Goal: Task Accomplishment & Management: Manage account settings

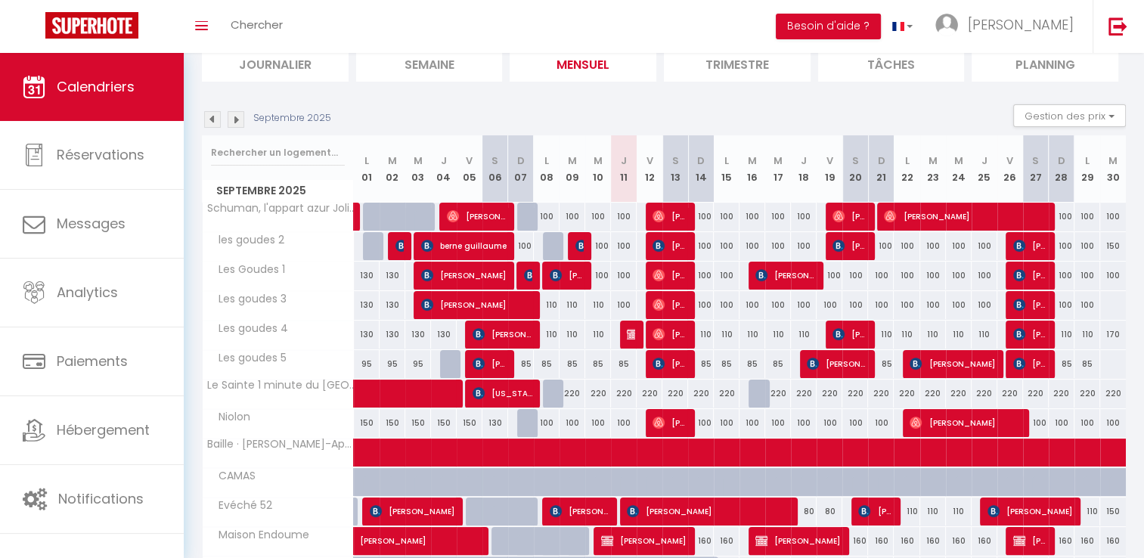
scroll to position [151, 0]
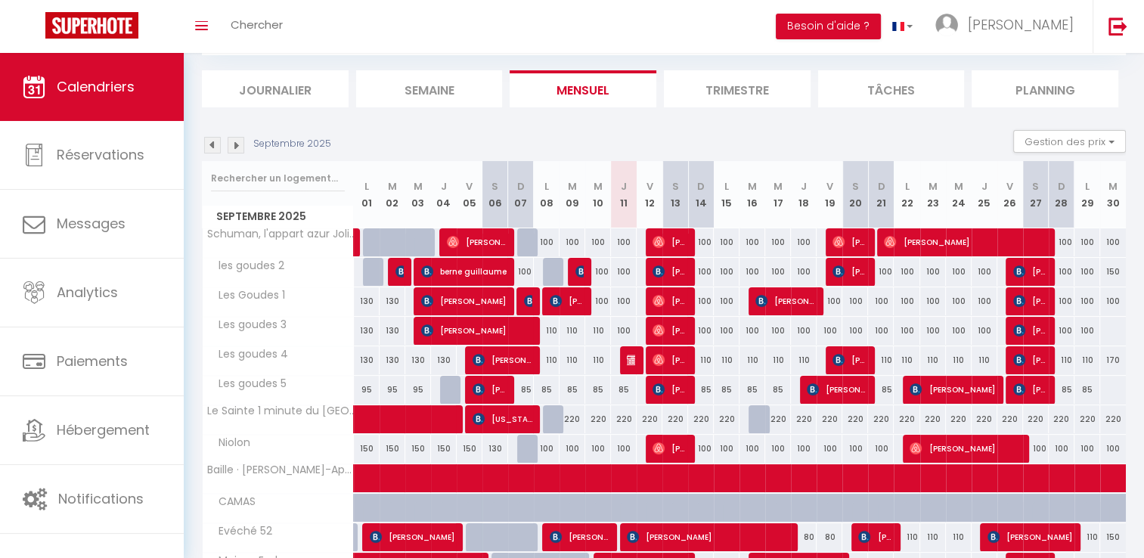
click at [209, 149] on img at bounding box center [212, 145] width 17 height 17
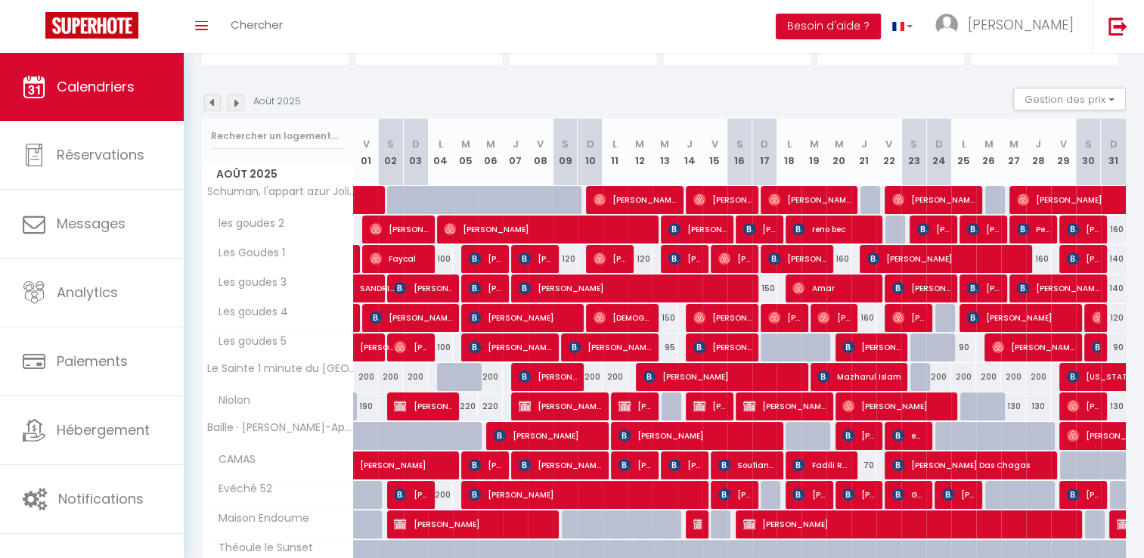
scroll to position [227, 0]
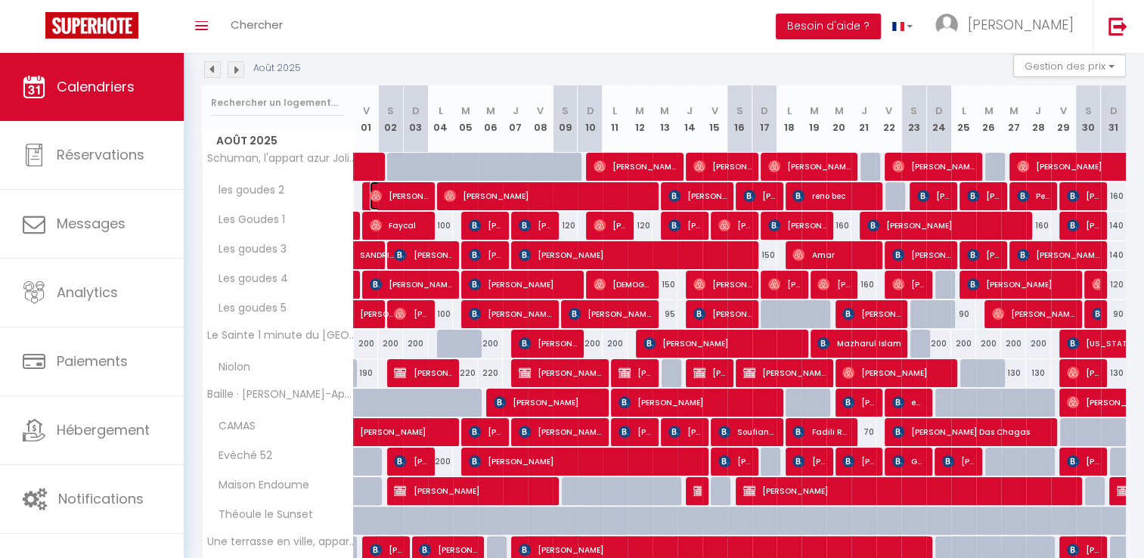
click at [404, 200] on span "[PERSON_NAME]" at bounding box center [399, 195] width 58 height 29
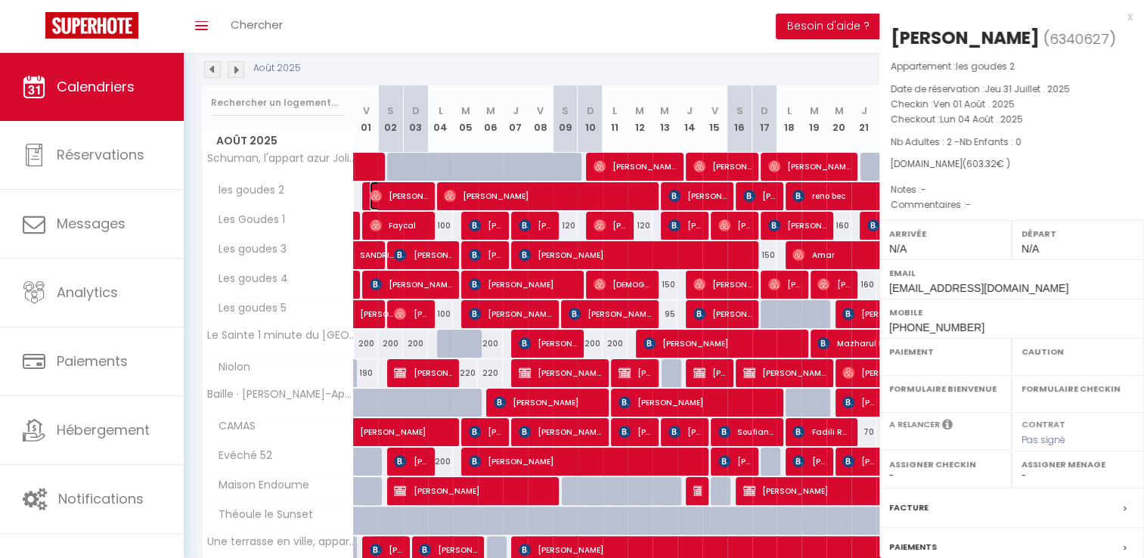
select select "OK"
select select "0"
select select "1"
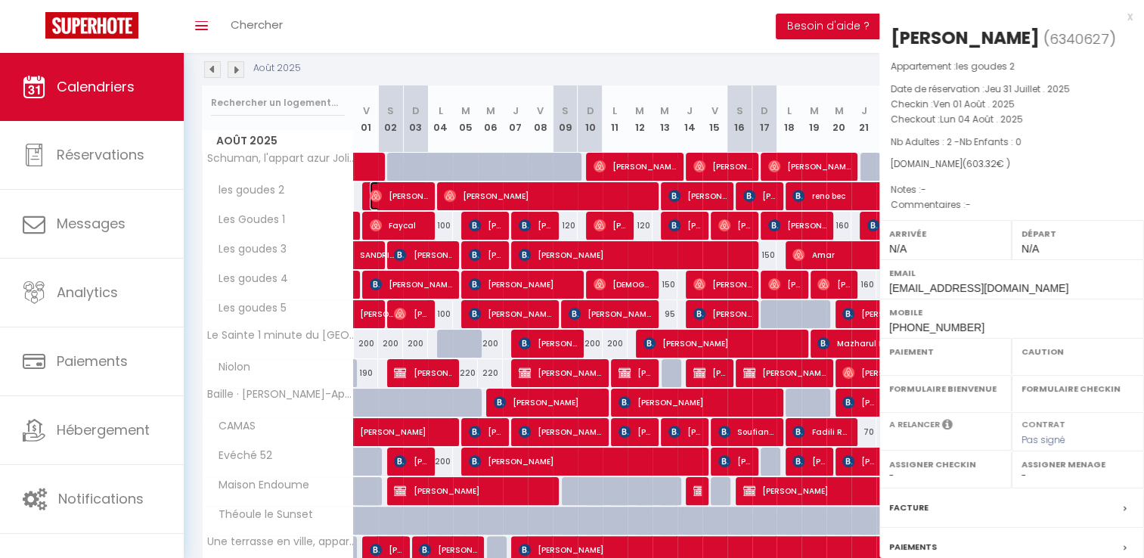
select select
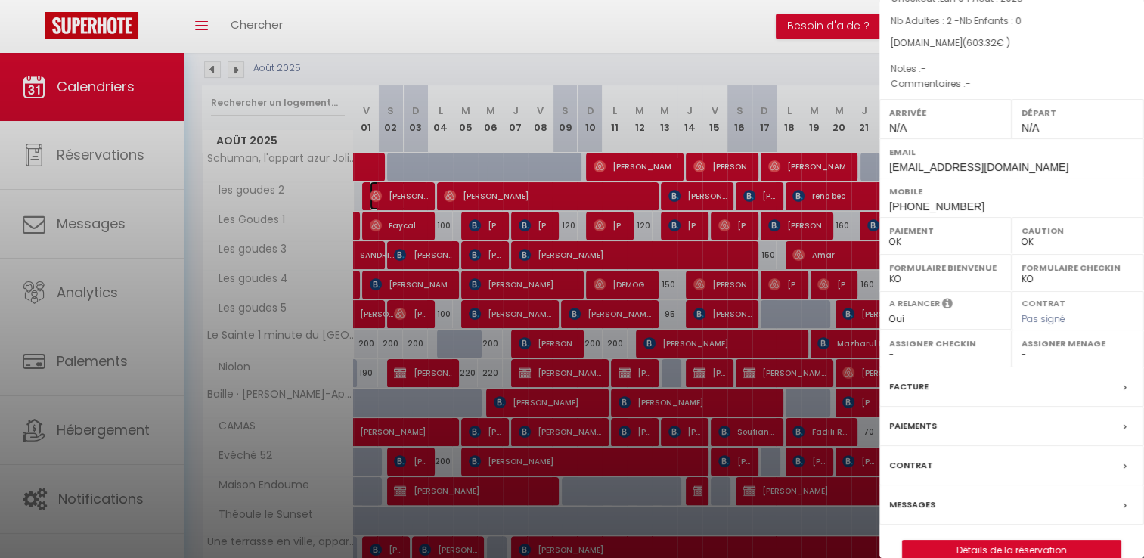
scroll to position [144, 0]
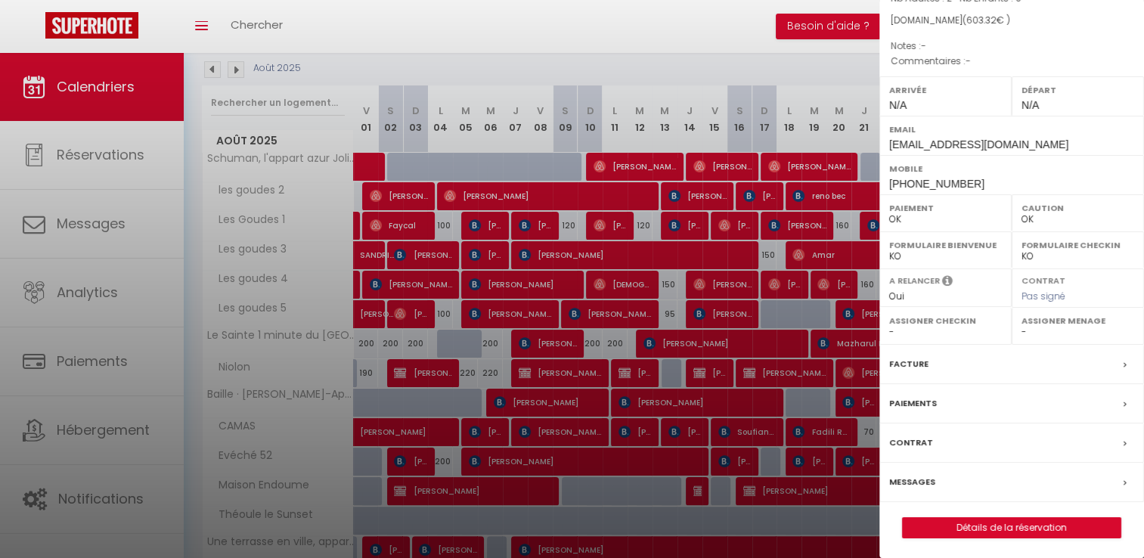
click at [910, 364] on label "Facture" at bounding box center [908, 364] width 39 height 16
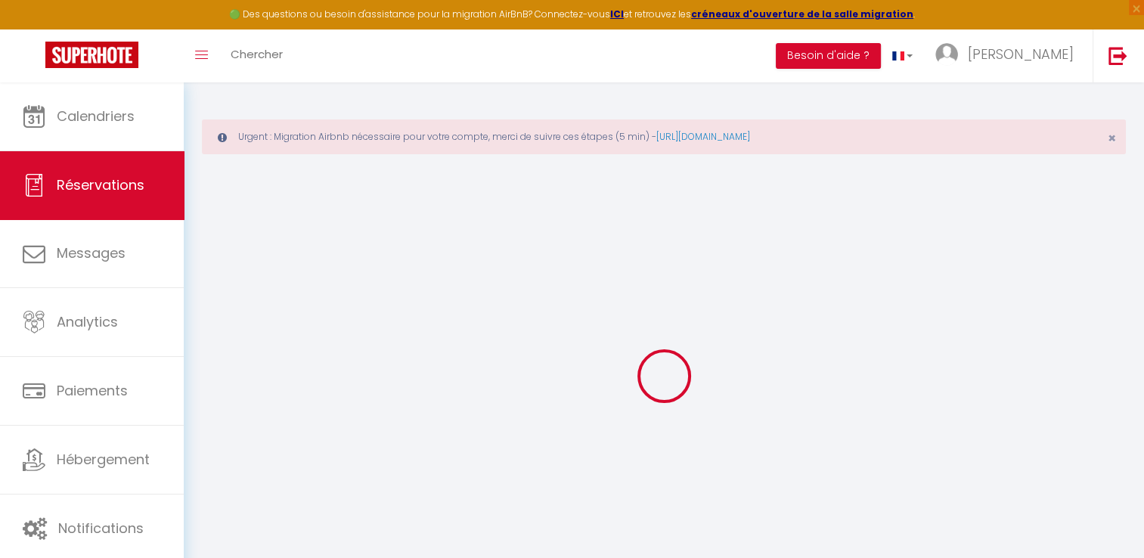
select select "cleaning"
select select "taxes"
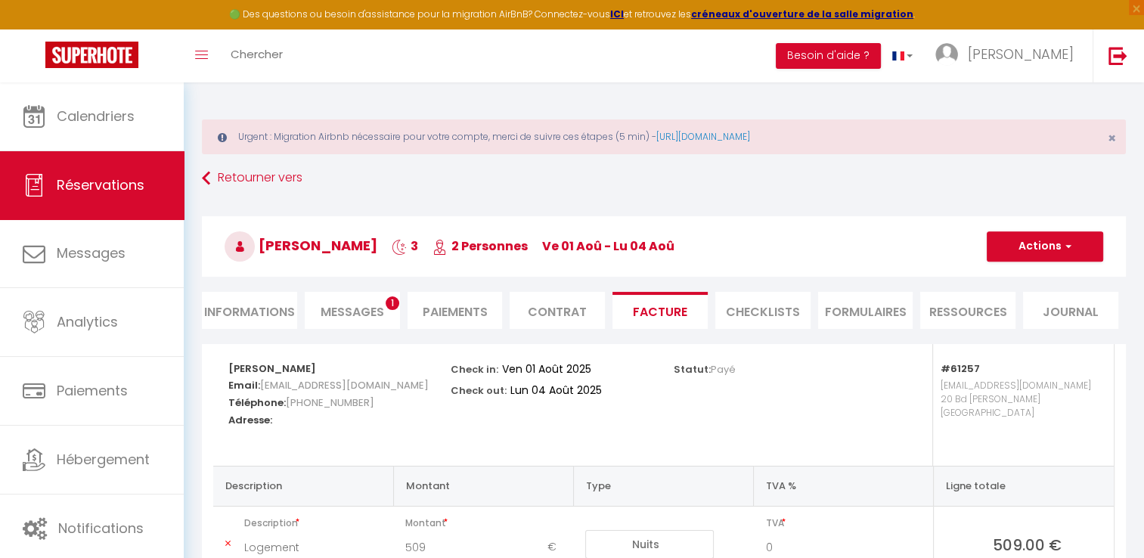
scroll to position [76, 0]
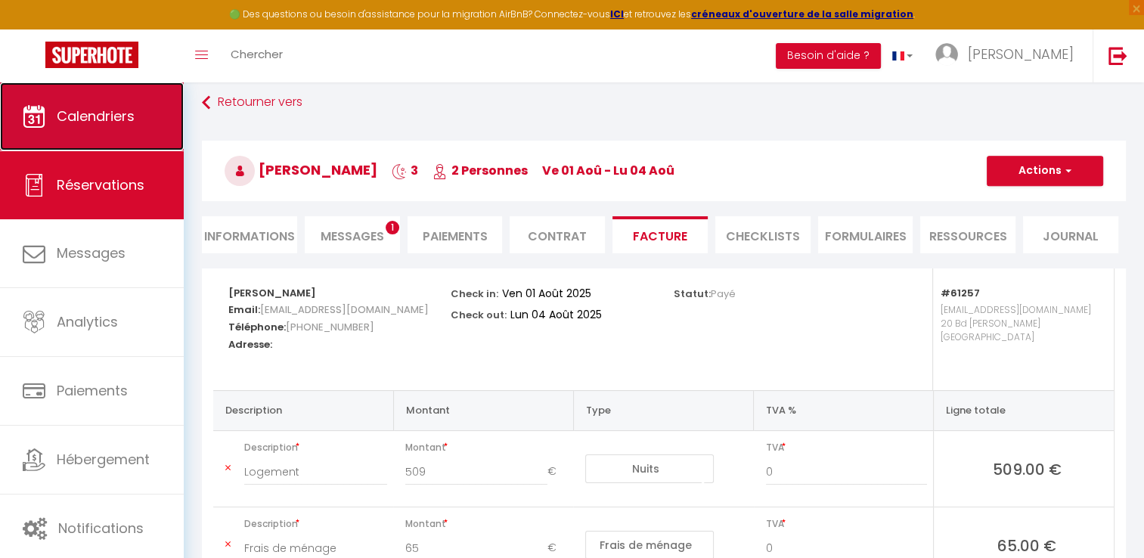
click at [141, 121] on link "Calendriers" at bounding box center [92, 116] width 184 height 68
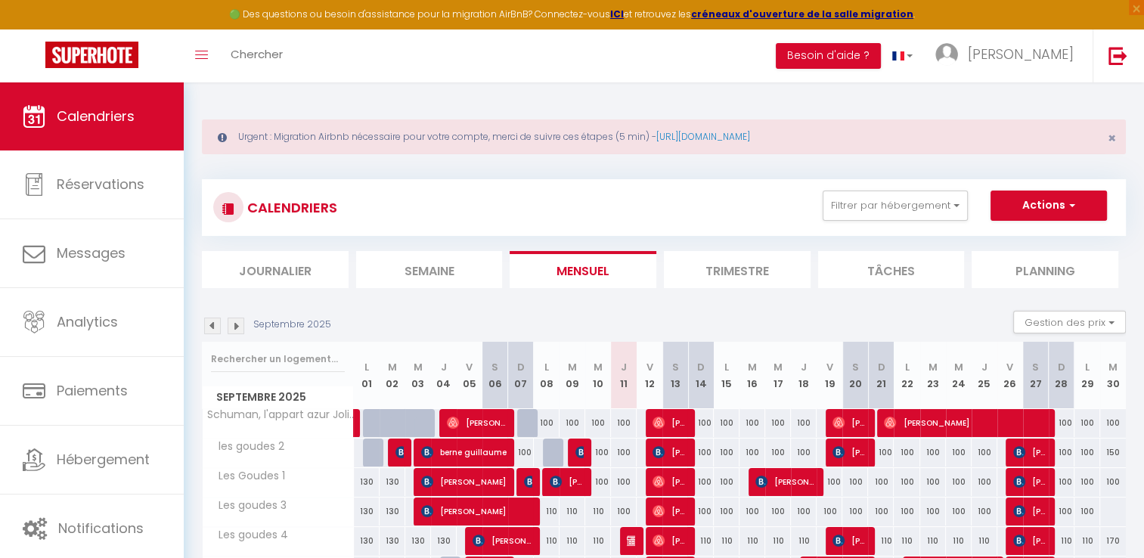
click at [212, 324] on img at bounding box center [212, 326] width 17 height 17
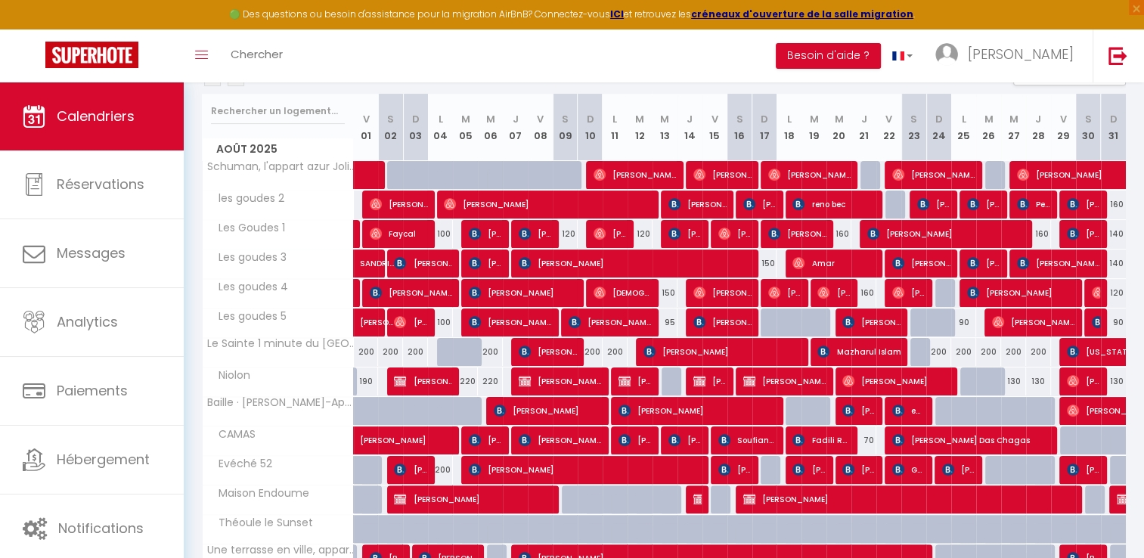
scroll to position [227, 0]
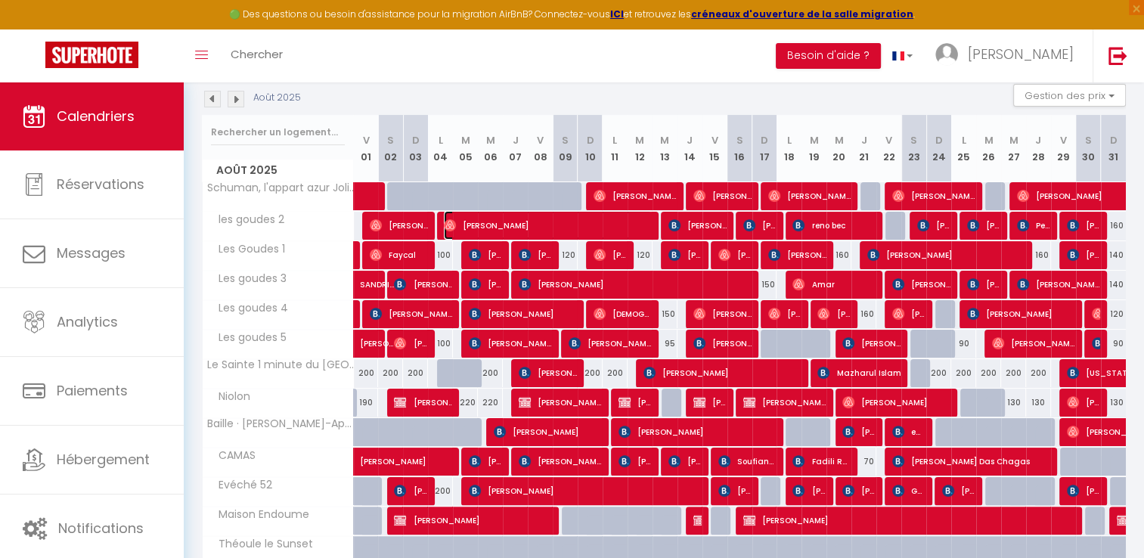
click at [504, 225] on span "[PERSON_NAME]" at bounding box center [548, 225] width 208 height 29
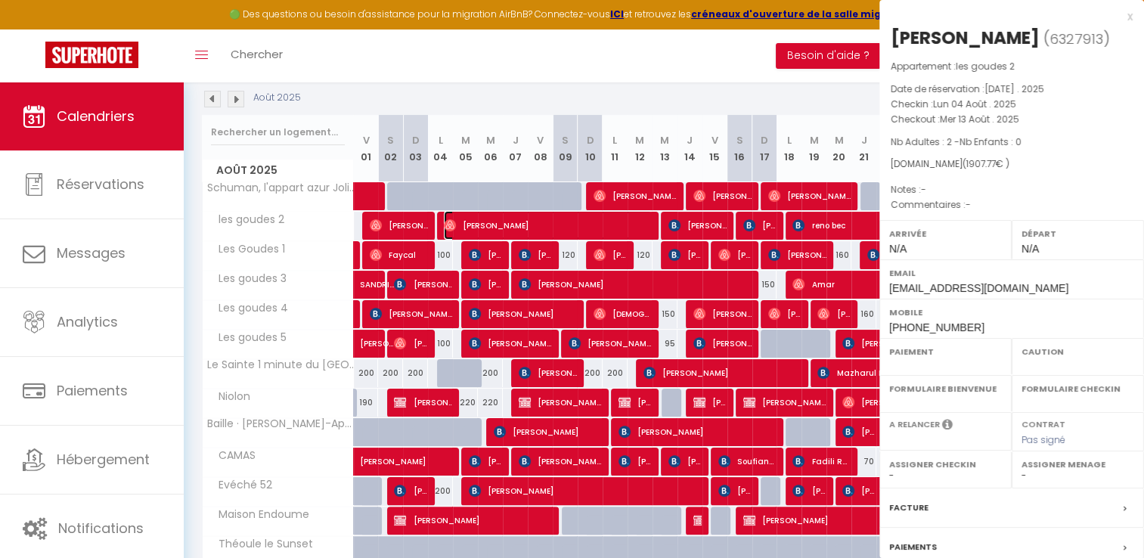
select select "OK"
select select "0"
select select "1"
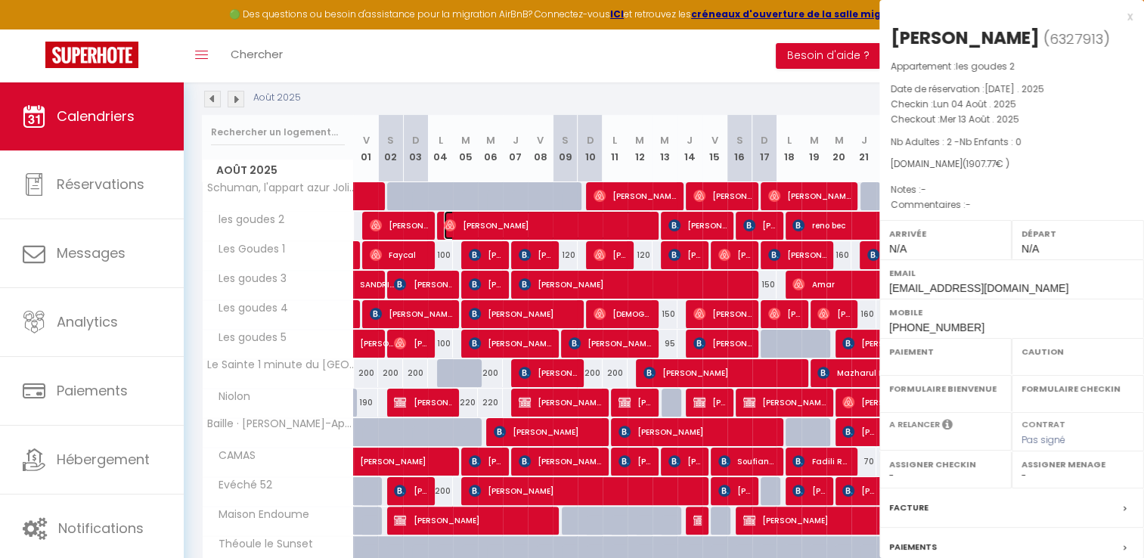
select select
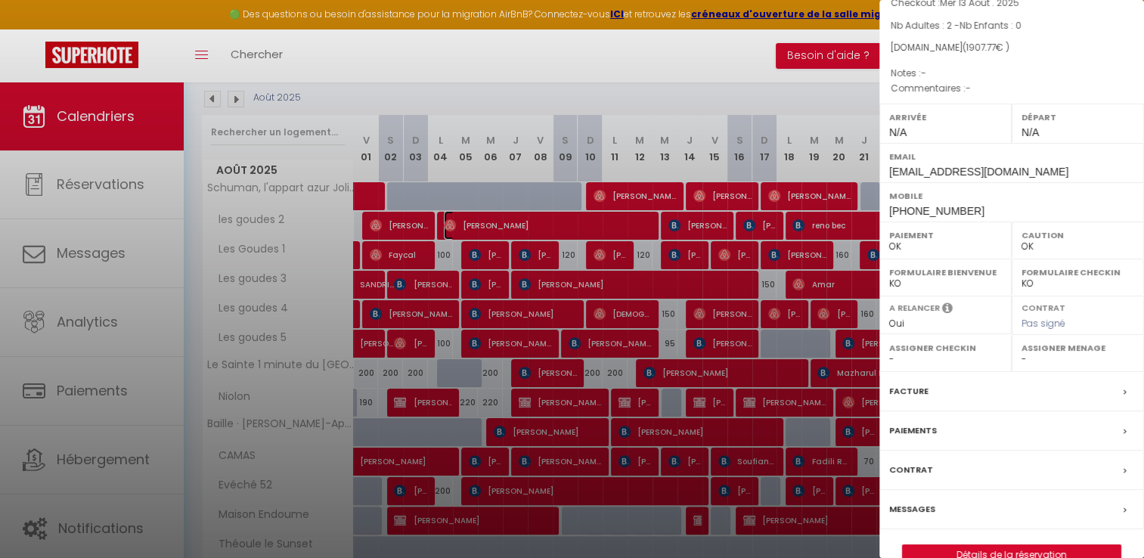
scroll to position [144, 0]
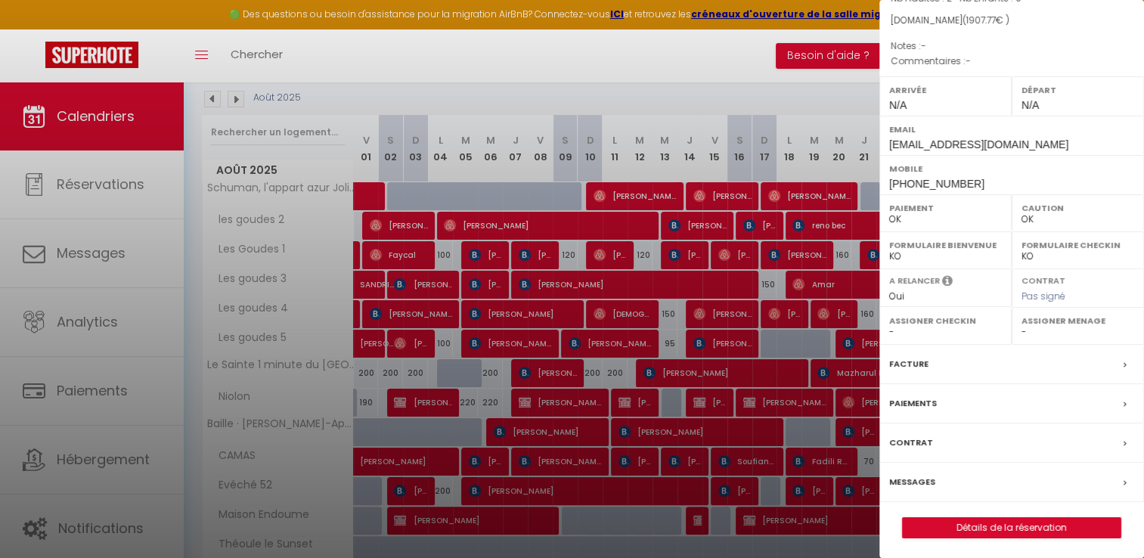
click at [909, 362] on label "Facture" at bounding box center [908, 364] width 39 height 16
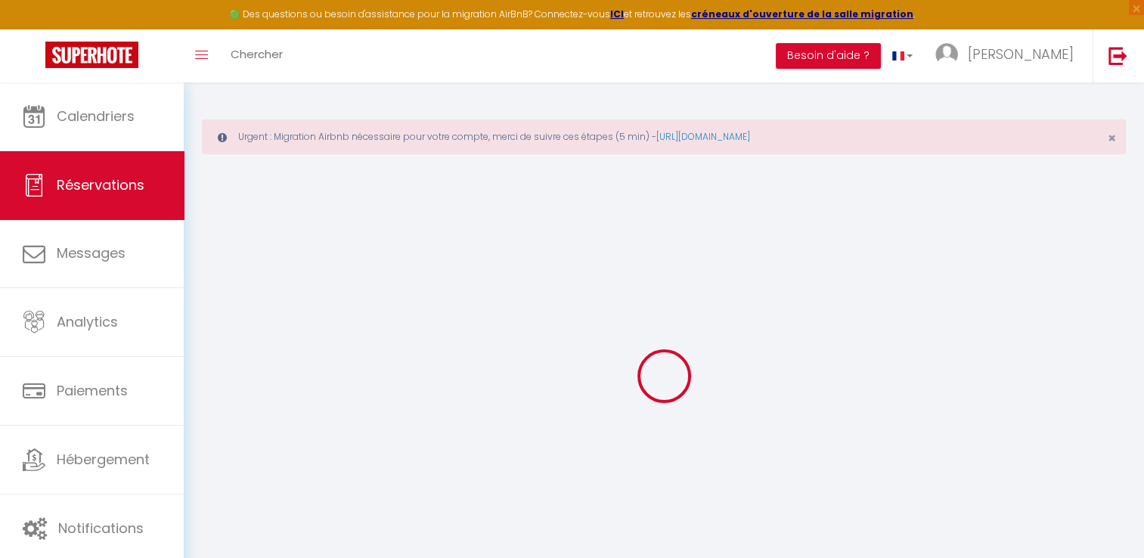
select select "cleaning"
select select "taxes"
select select
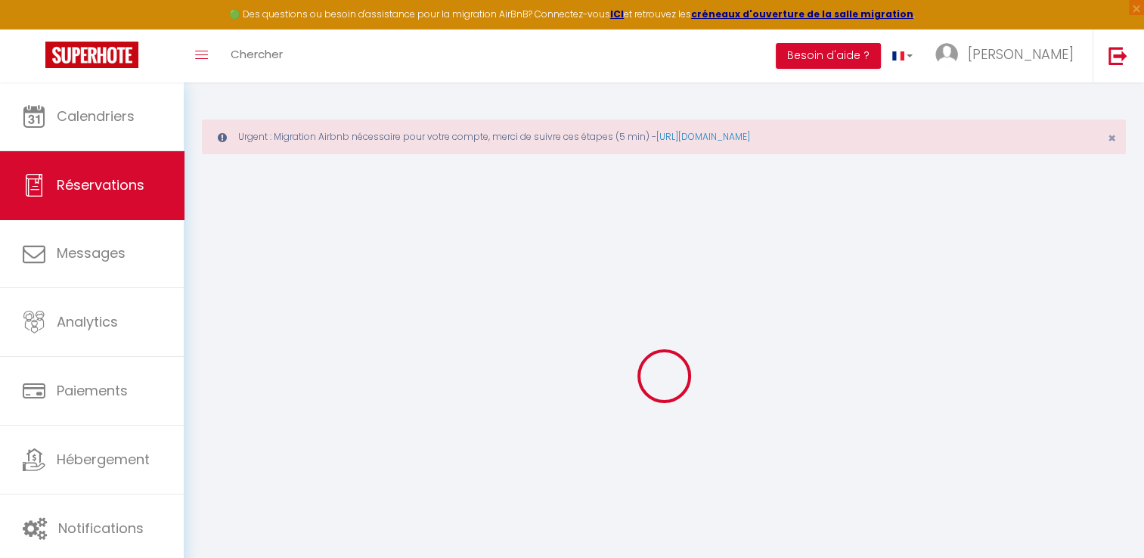
checkbox input "false"
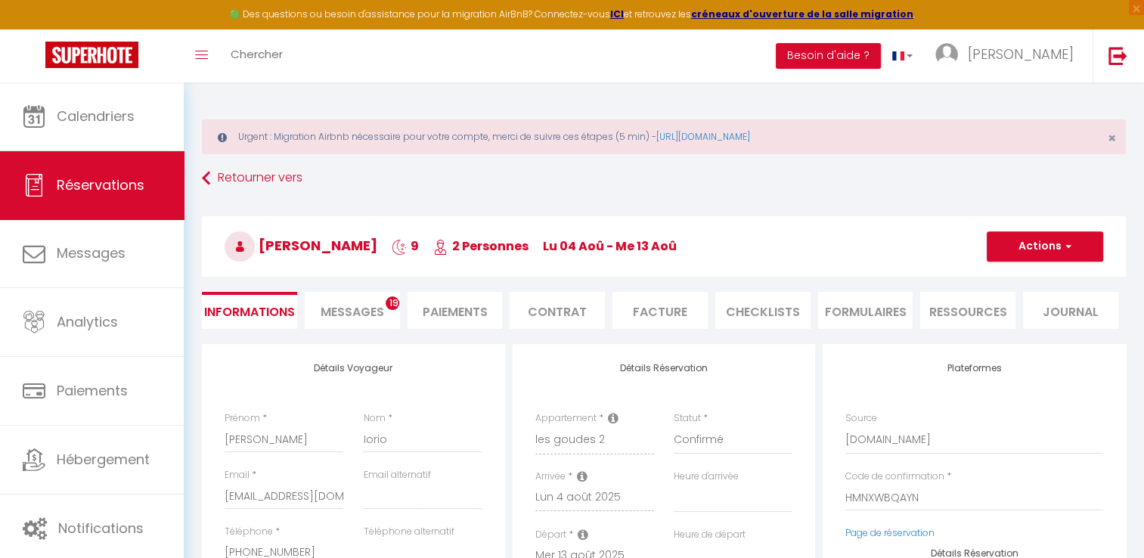
select select
checkbox input "false"
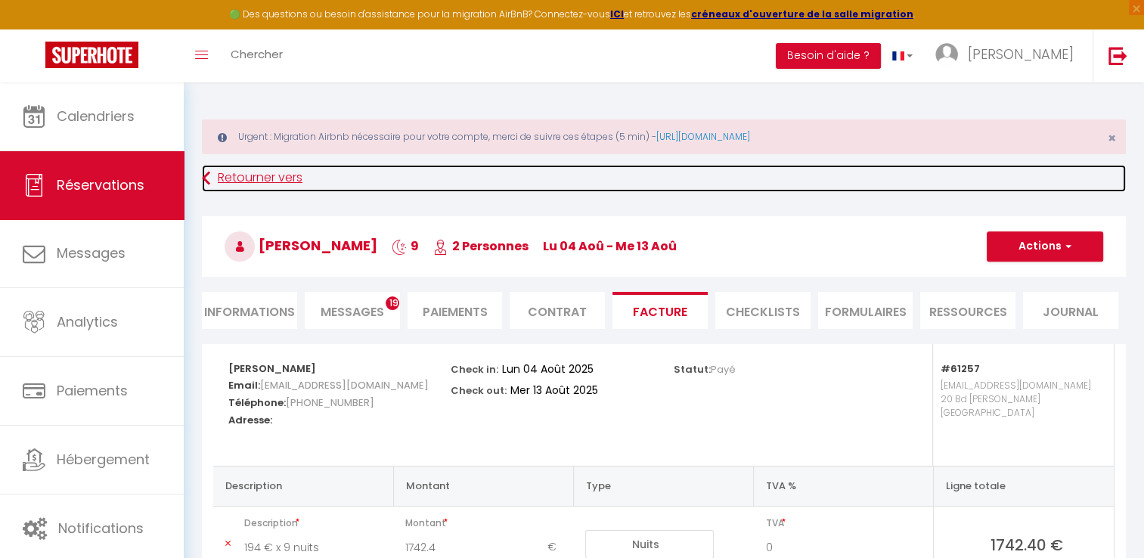
click at [242, 167] on link "Retourner vers" at bounding box center [664, 178] width 924 height 27
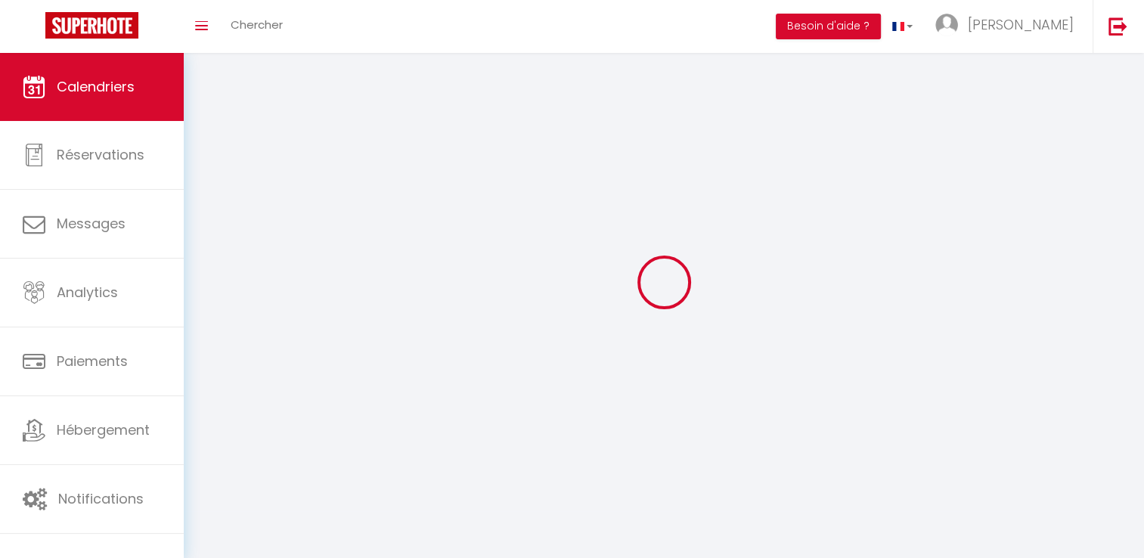
scroll to position [53, 0]
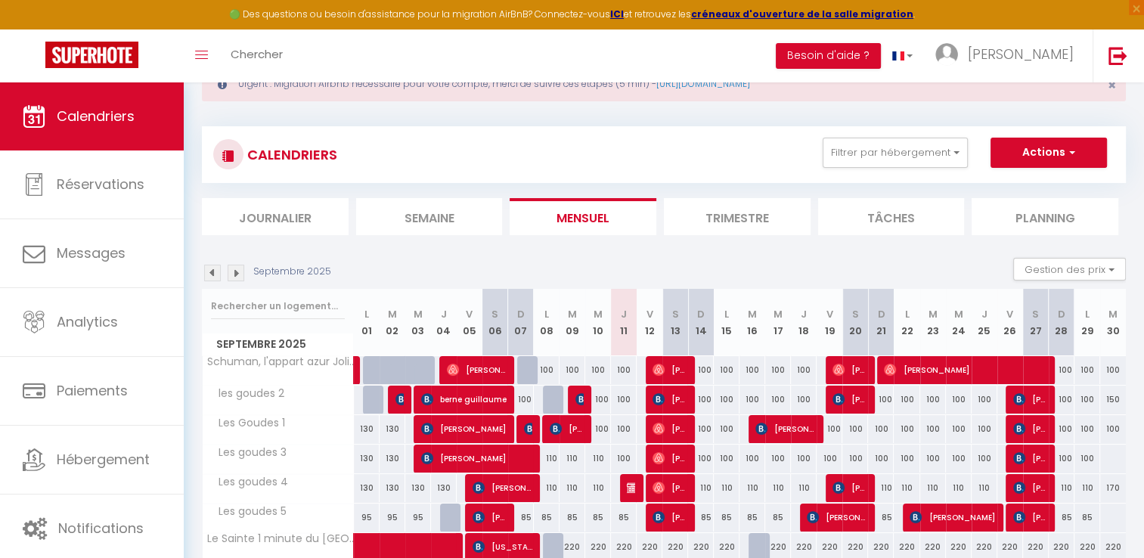
click at [215, 271] on img at bounding box center [212, 273] width 17 height 17
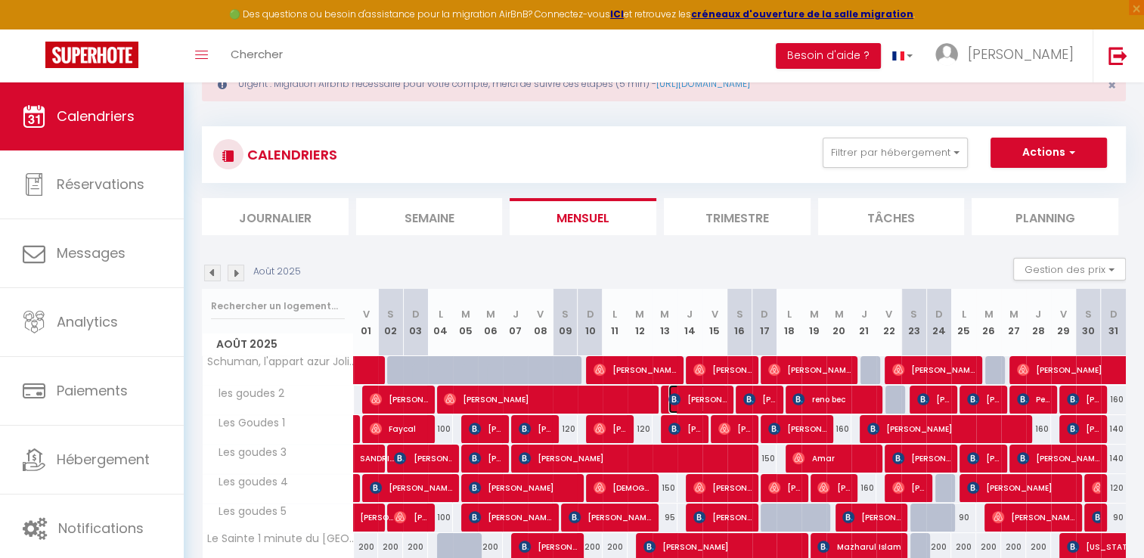
click at [702, 398] on span "[PERSON_NAME]" at bounding box center [697, 399] width 58 height 29
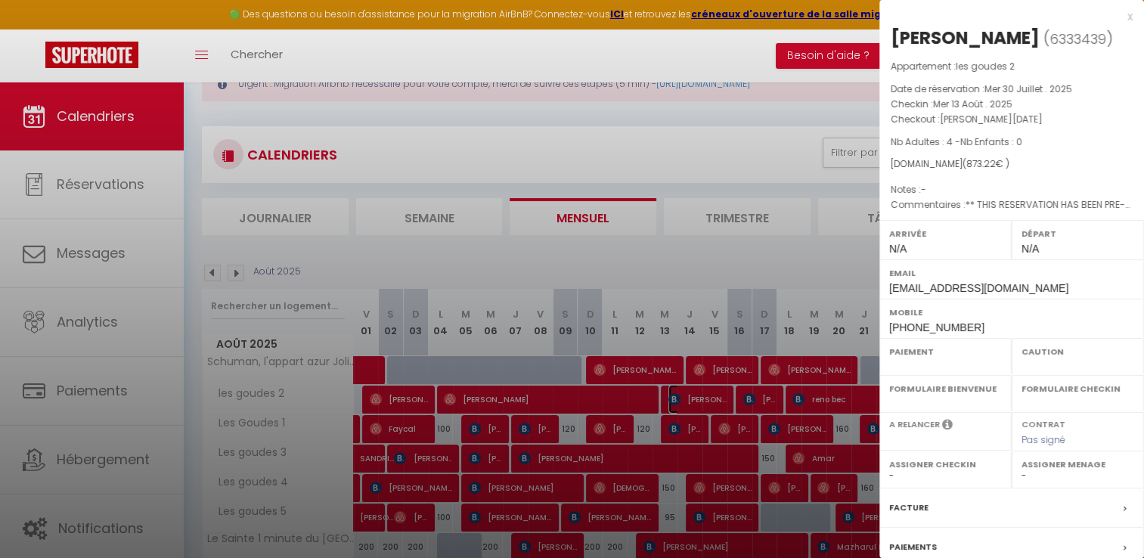
select select "OK"
select select "KO"
select select "0"
select select "1"
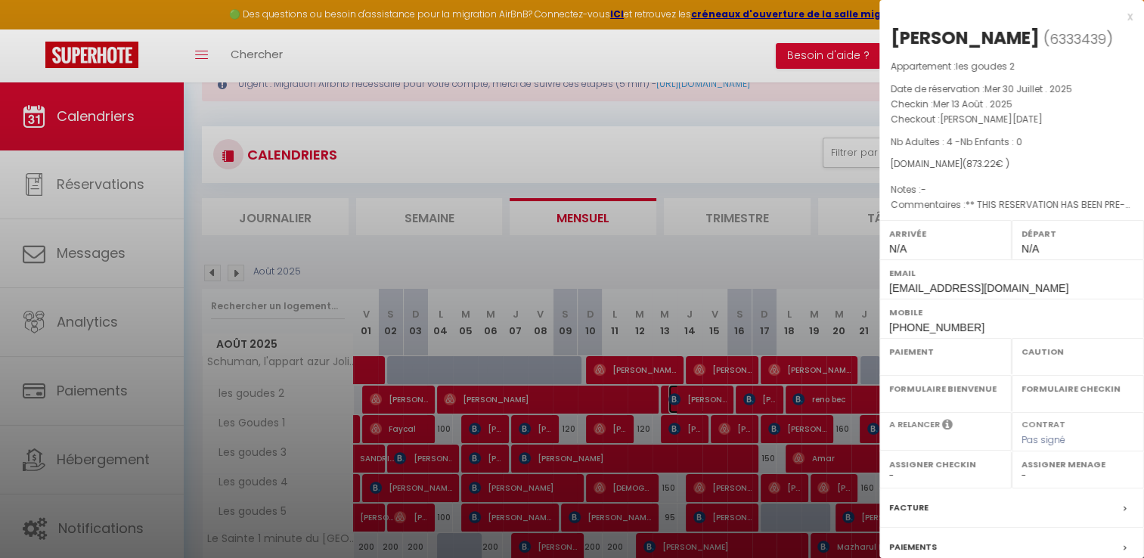
select select
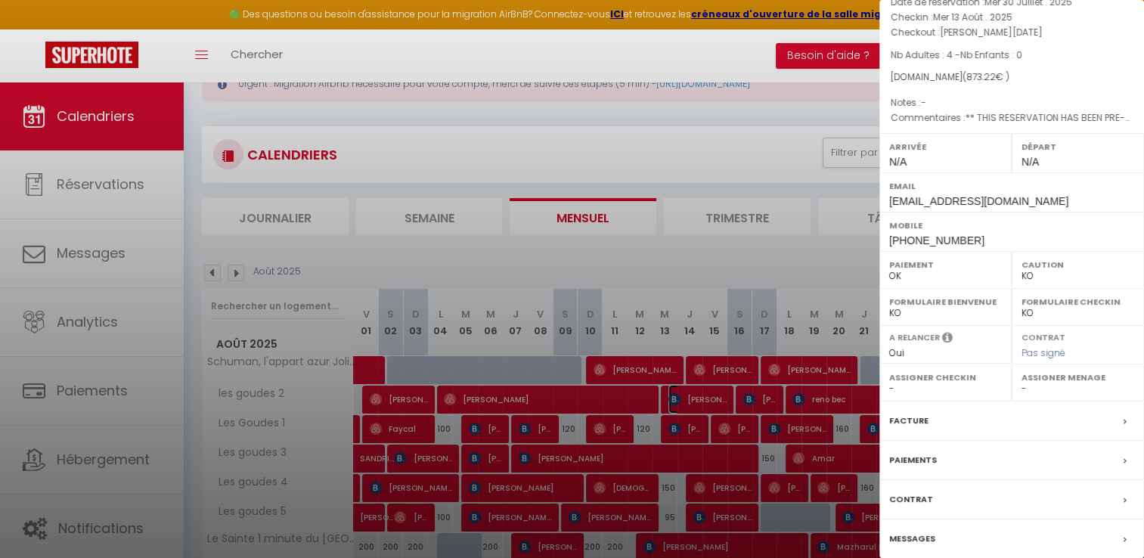
scroll to position [168, 0]
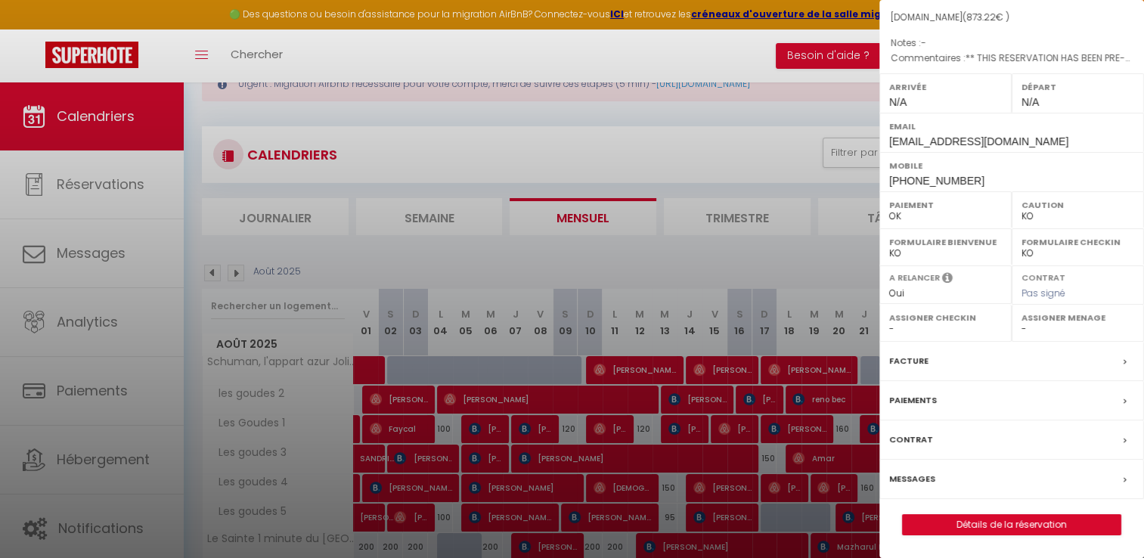
click at [907, 355] on label "Facture" at bounding box center [908, 361] width 39 height 16
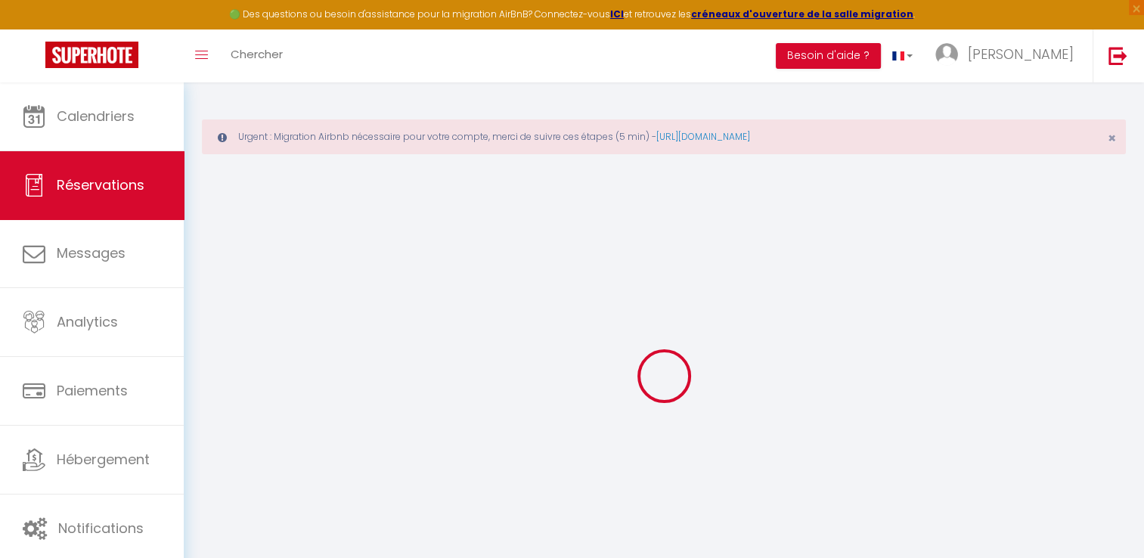
select select "cleaning"
select select "taxes"
select select
checkbox input "false"
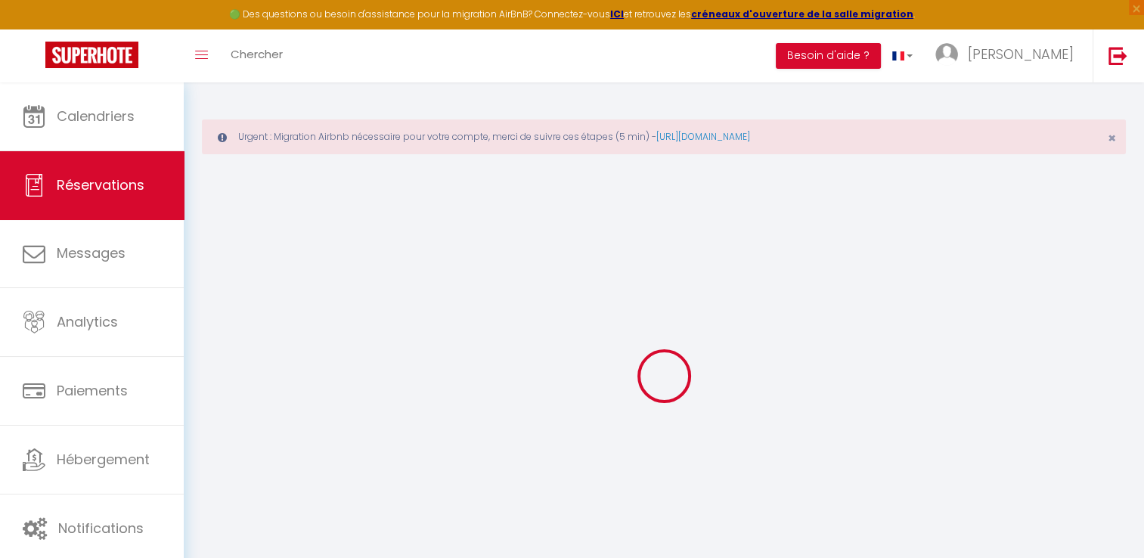
select select
checkbox input "false"
type textarea "** THIS RESERVATION HAS BEEN PRE-PAID ** BOOKING NOTE : Payment charge is EUR 1…"
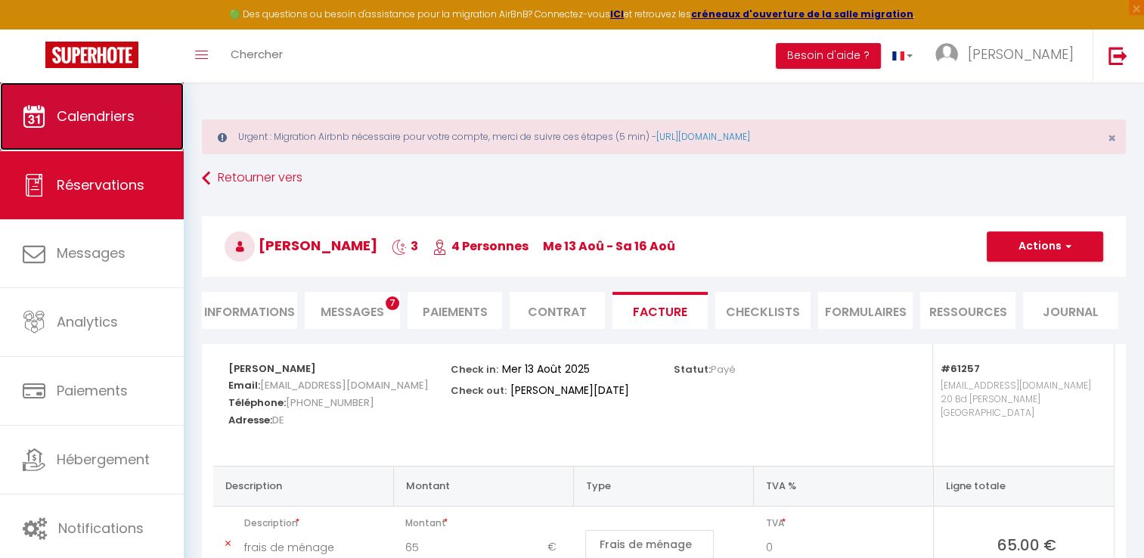
click at [111, 110] on span "Calendriers" at bounding box center [96, 116] width 78 height 19
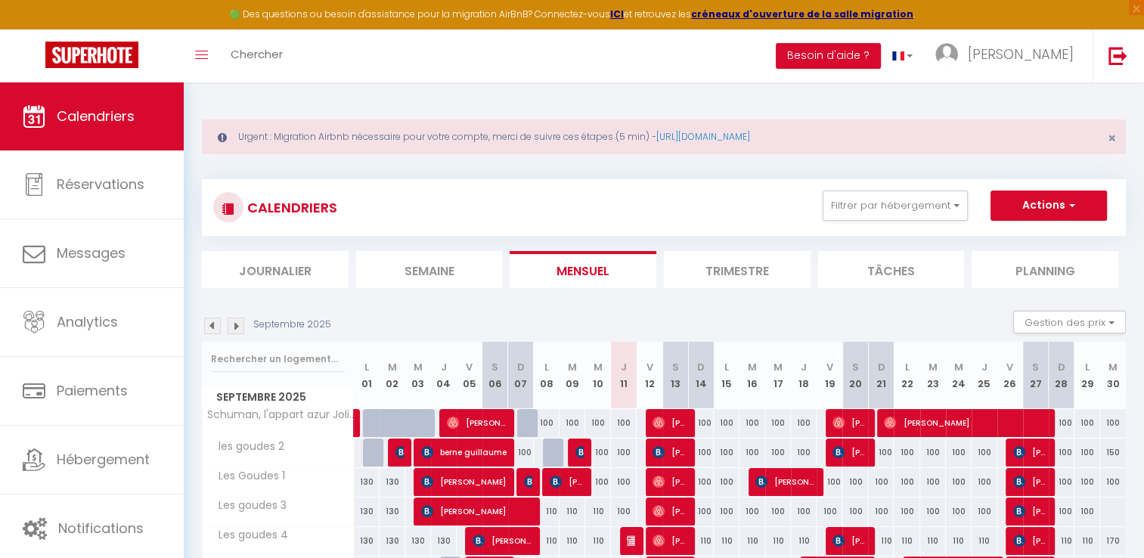
click at [210, 328] on img at bounding box center [212, 326] width 17 height 17
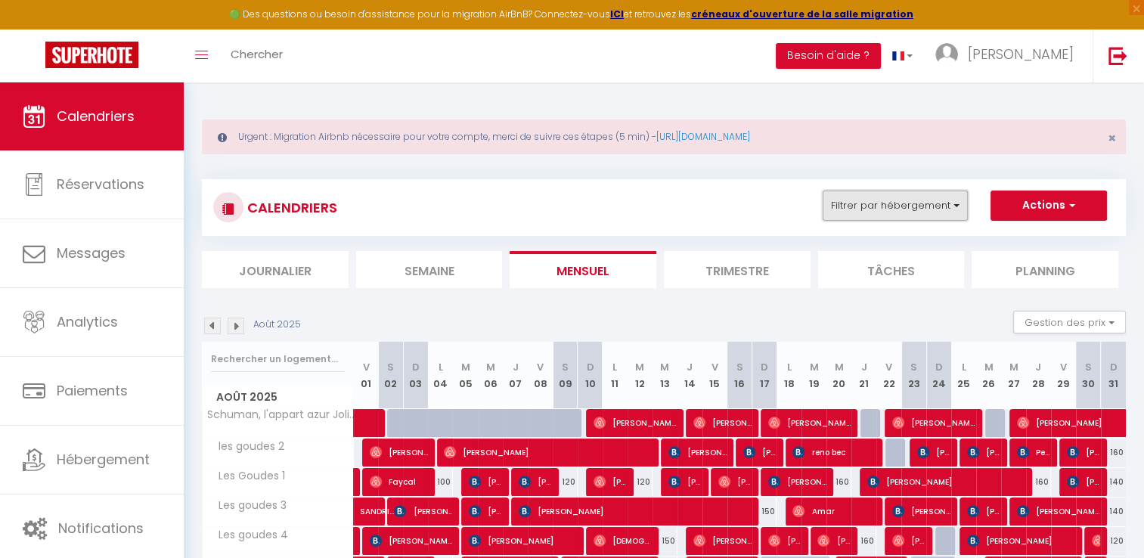
click at [896, 203] on button "Filtrer par hébergement" at bounding box center [895, 206] width 145 height 30
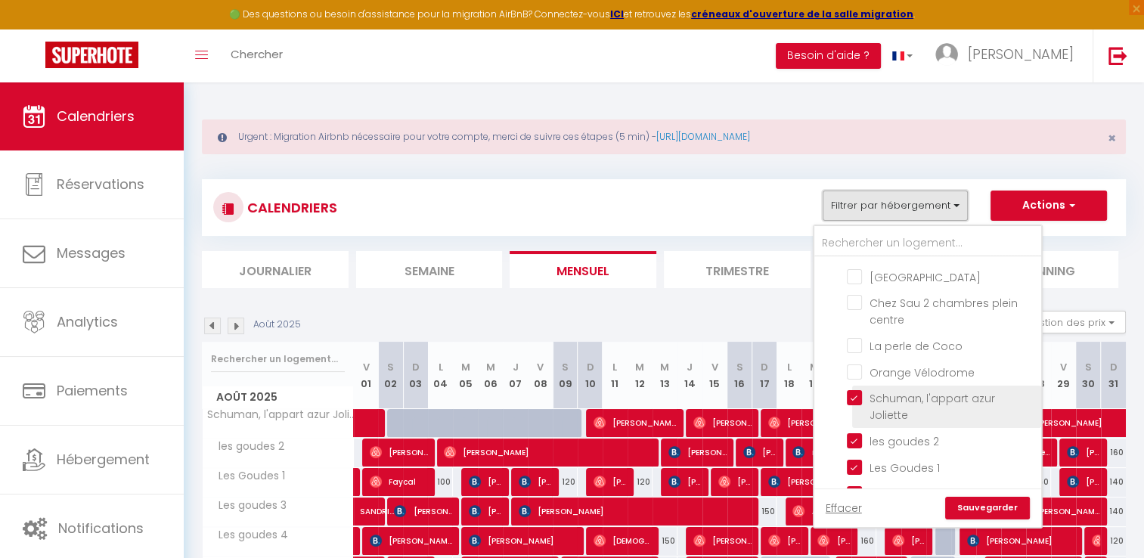
scroll to position [529, 0]
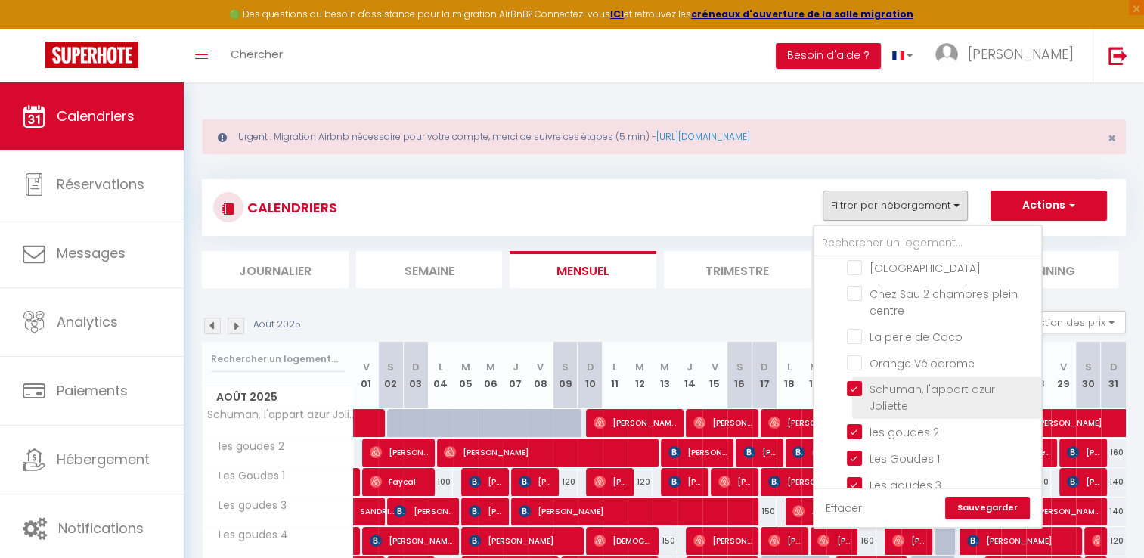
click at [857, 382] on input "Schuman, l'appart azur Joliette" at bounding box center [941, 388] width 189 height 15
checkbox input "false"
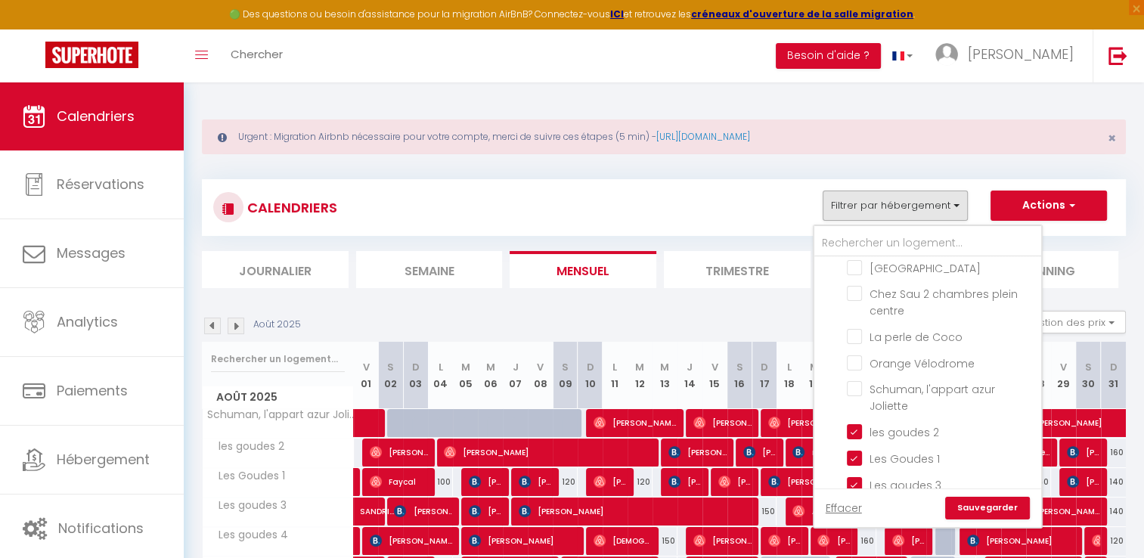
checkbox input "false"
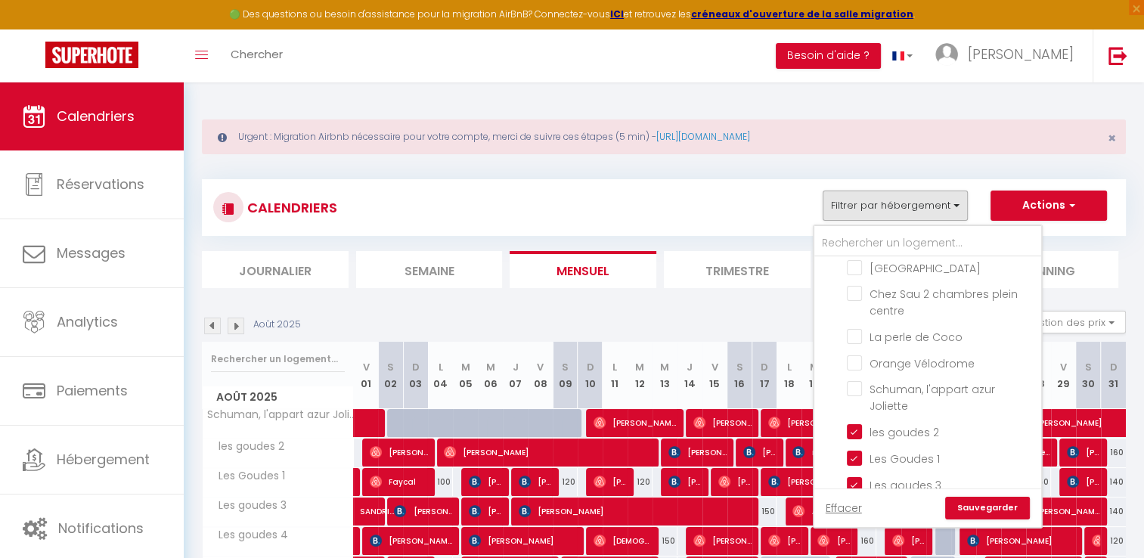
checkbox input "false"
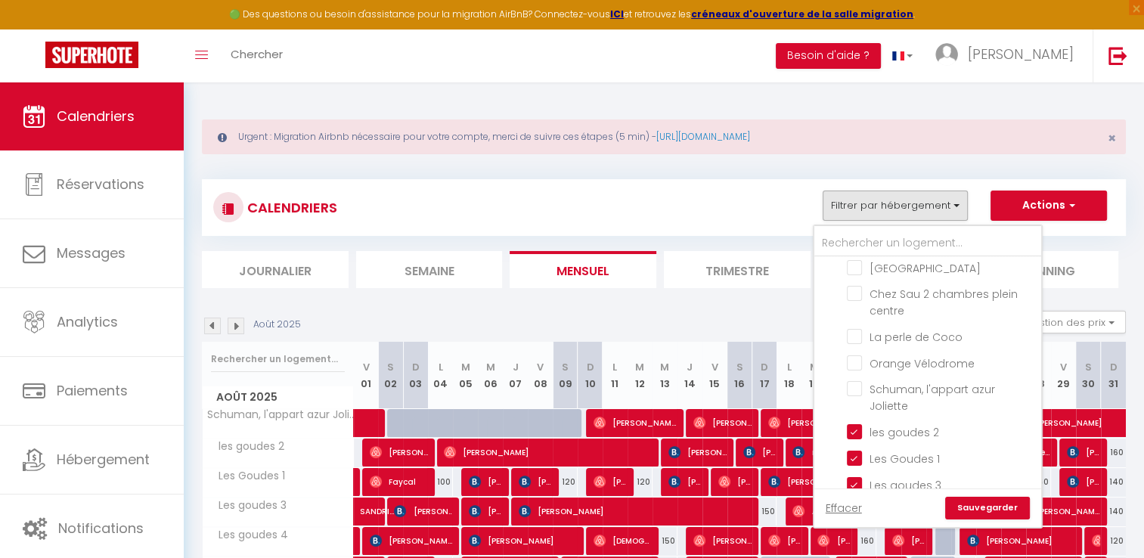
checkbox input "false"
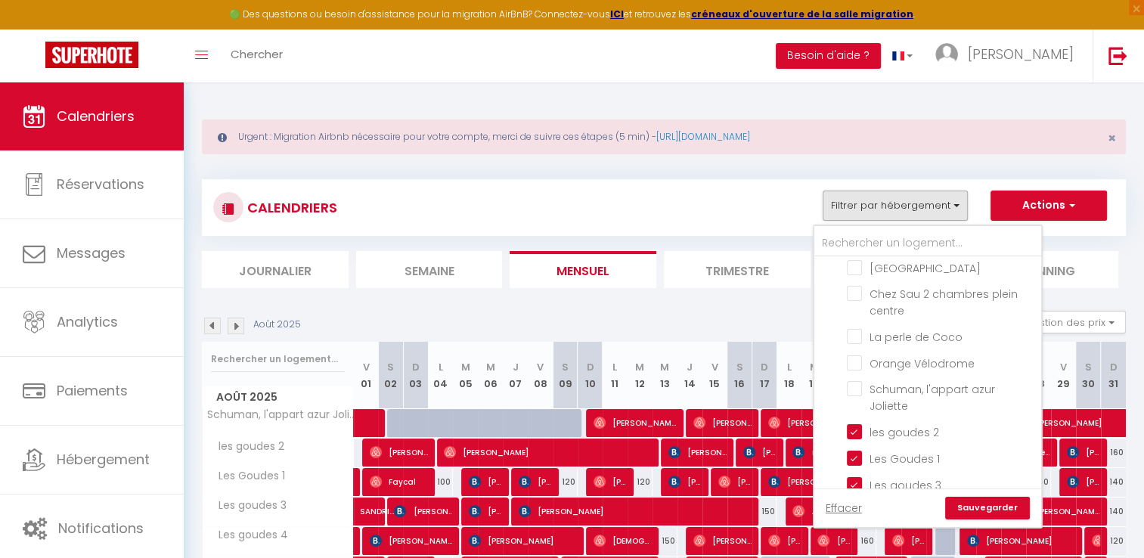
checkbox input "false"
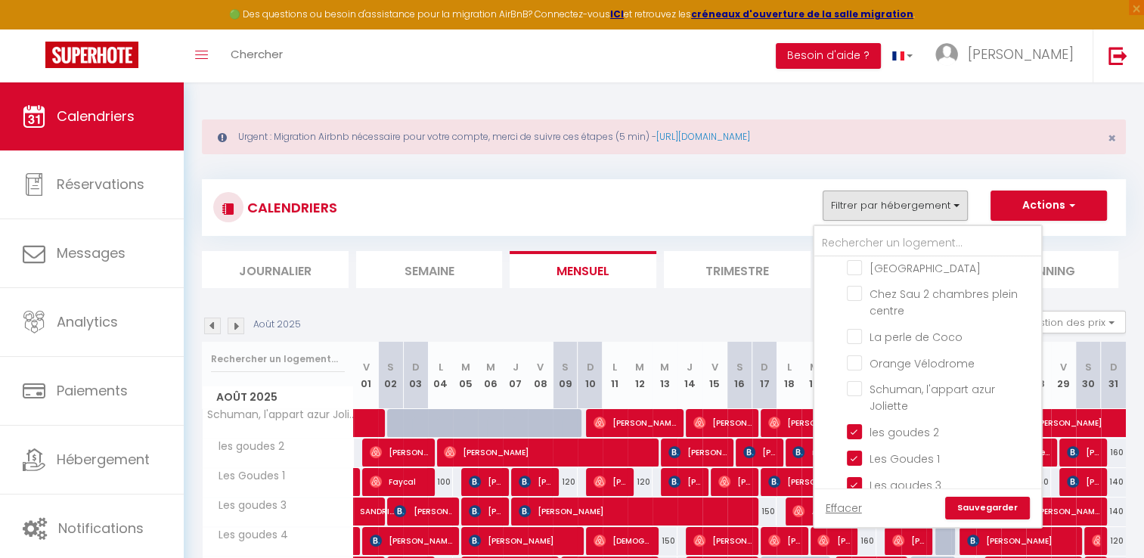
checkbox input "false"
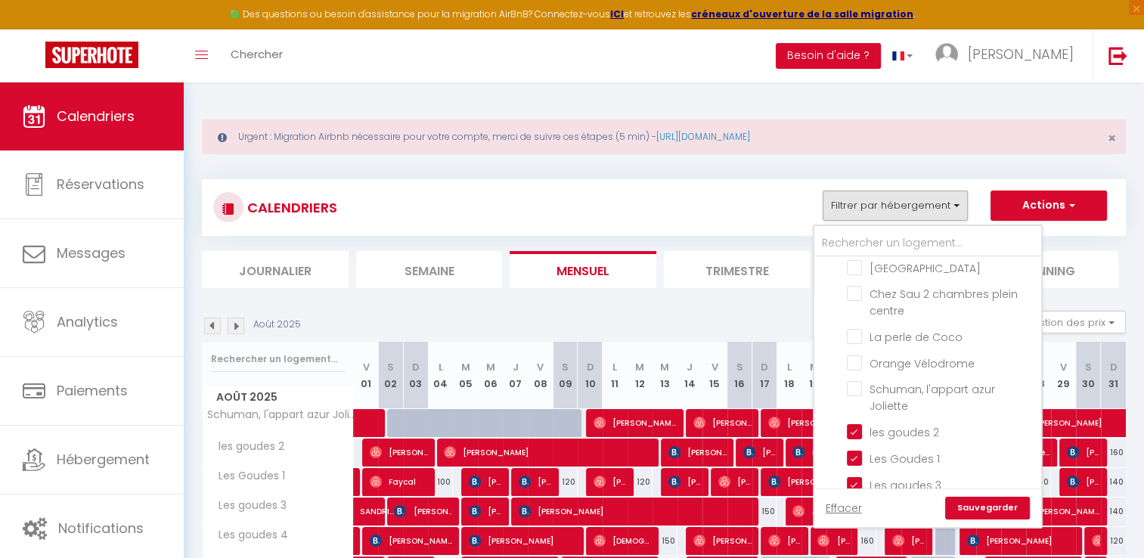
checkbox input "false"
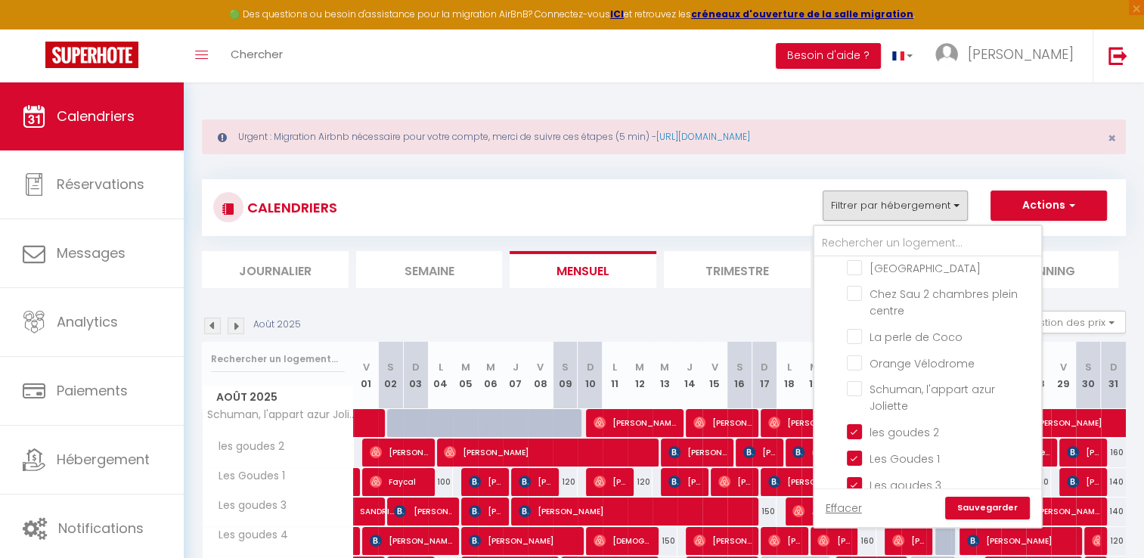
checkbox input "false"
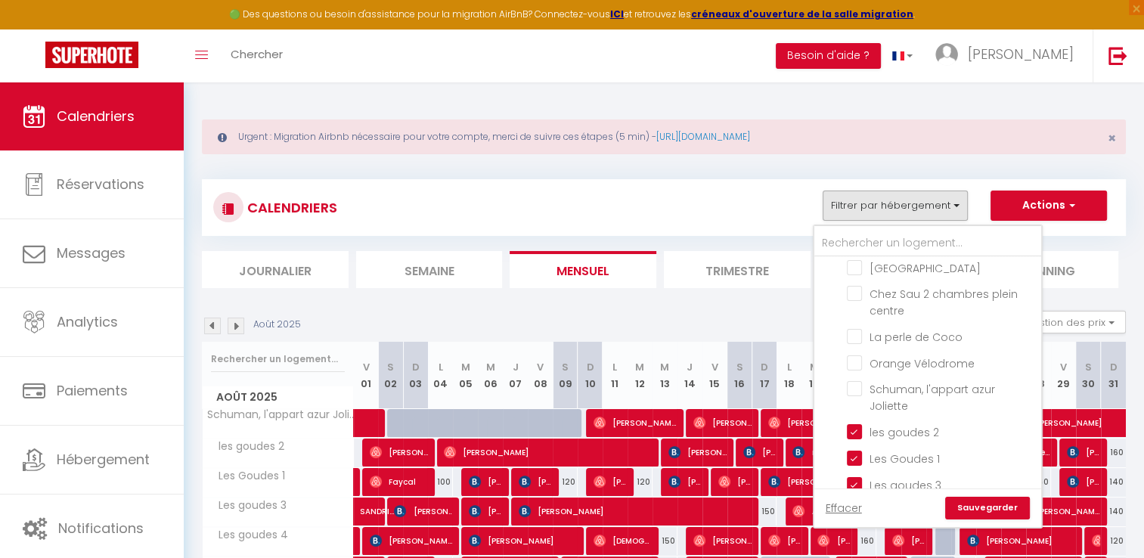
checkbox input "false"
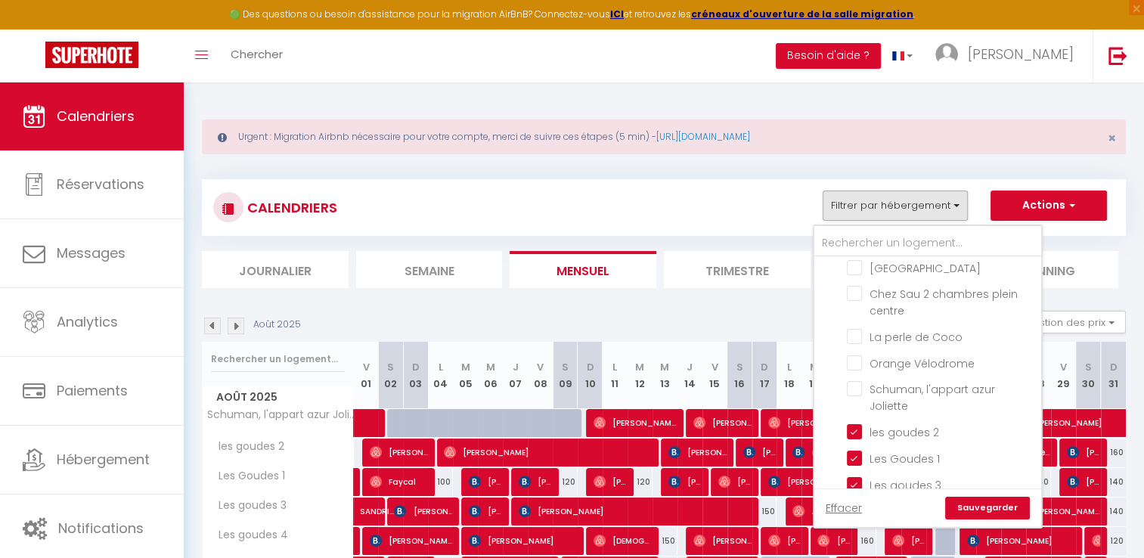
checkbox input "false"
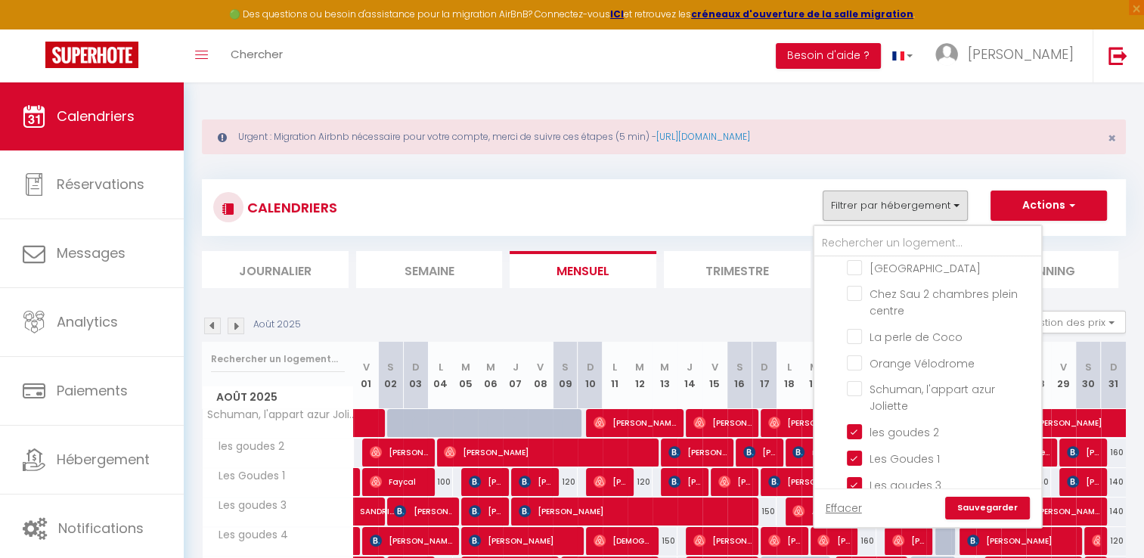
checkbox input "false"
click at [998, 502] on link "Sauvegarder" at bounding box center [987, 508] width 85 height 23
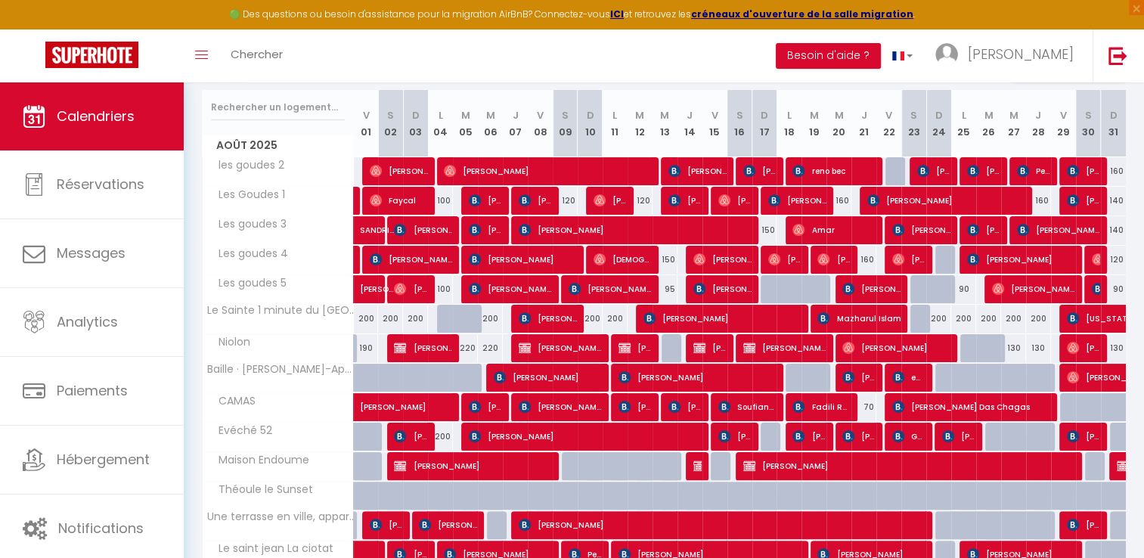
scroll to position [227, 0]
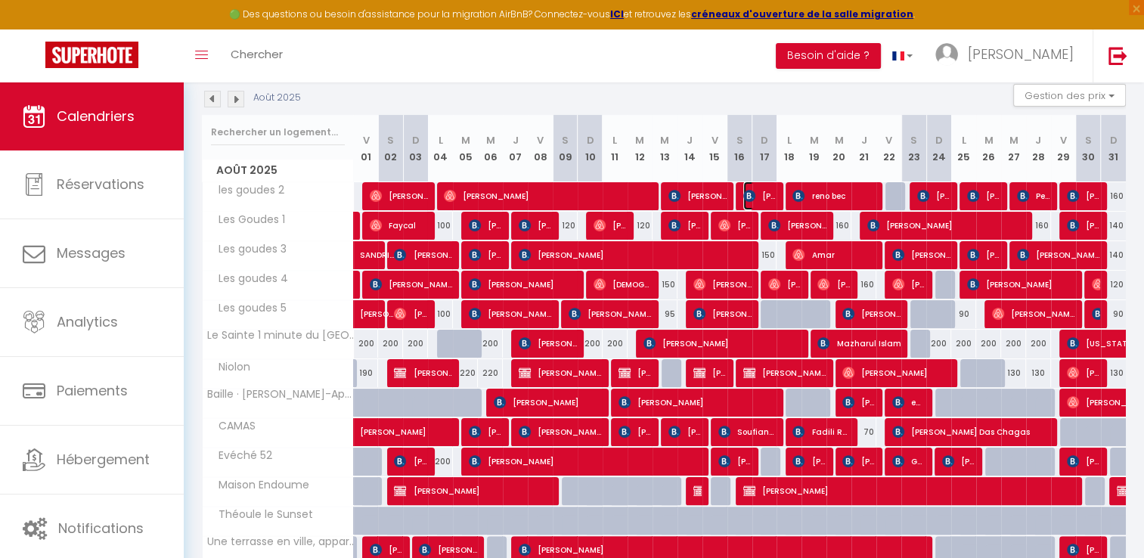
click at [751, 198] on img at bounding box center [749, 196] width 12 height 12
select select "OK"
select select "KO"
select select "0"
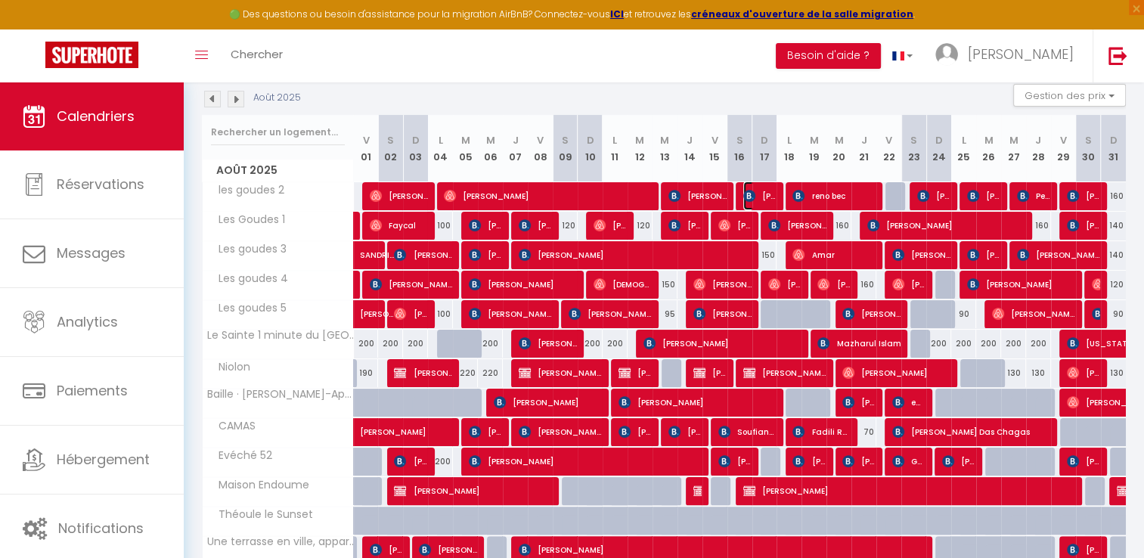
select select "1"
select select
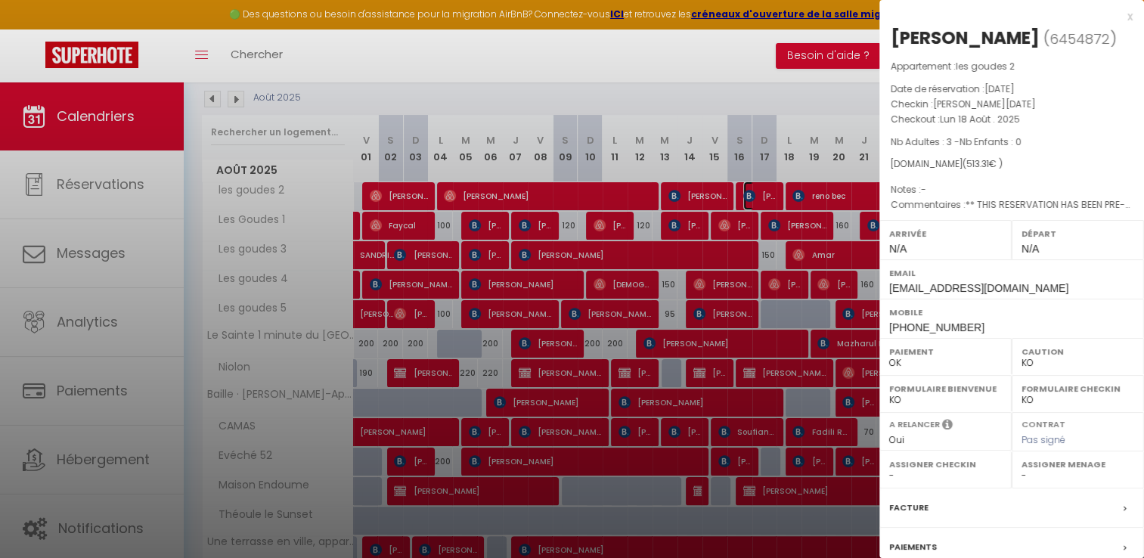
select select "41440"
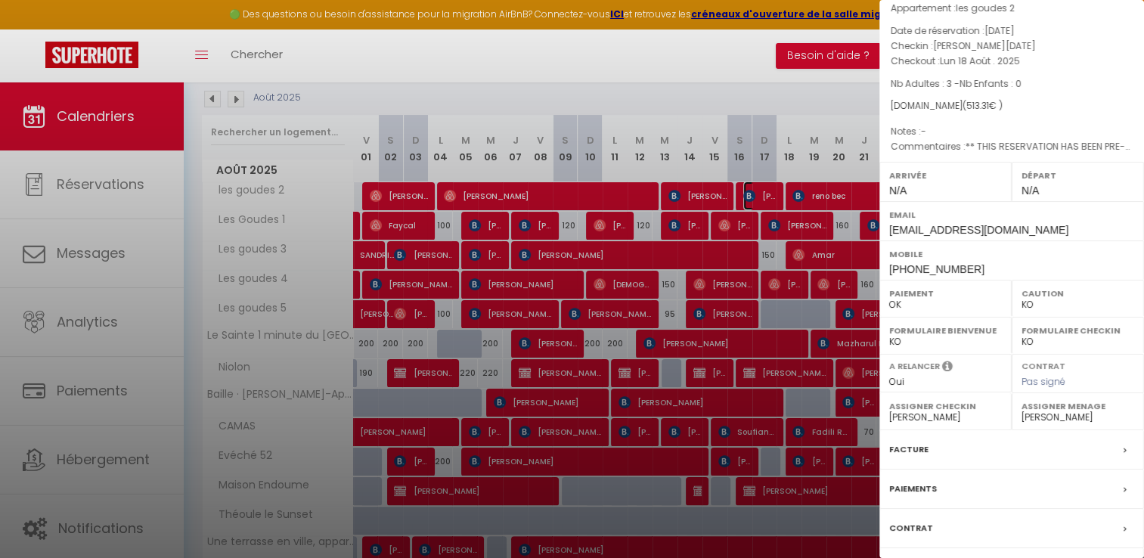
scroll to position [151, 0]
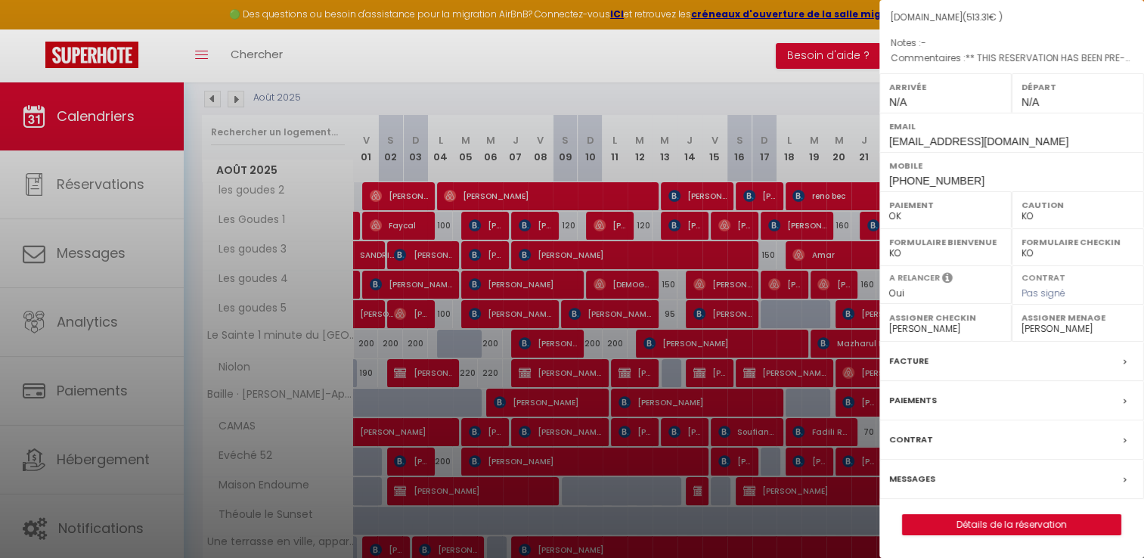
click at [913, 369] on label "Facture" at bounding box center [908, 361] width 39 height 16
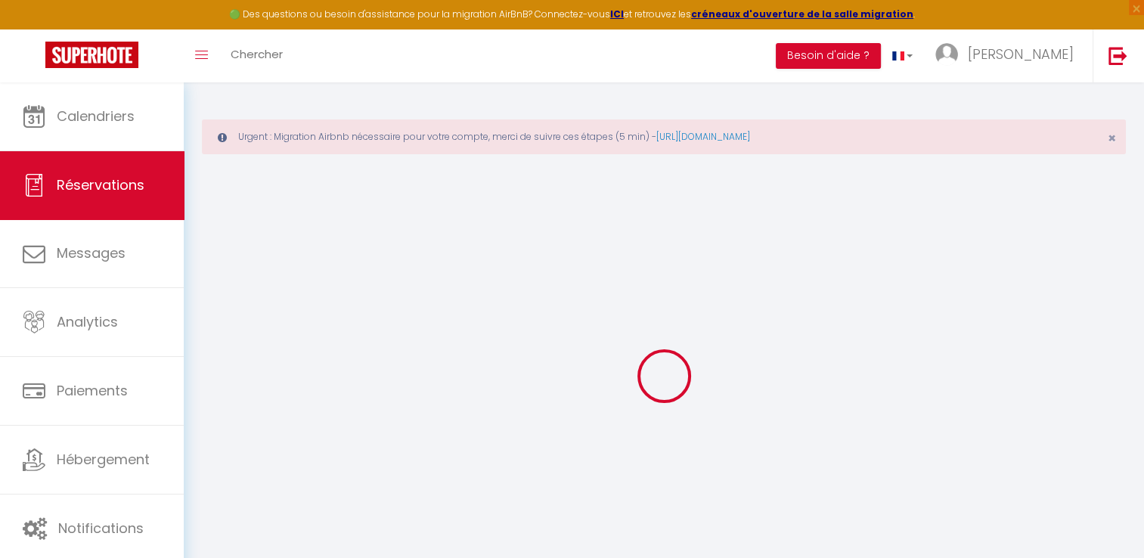
select select
checkbox input "false"
select select
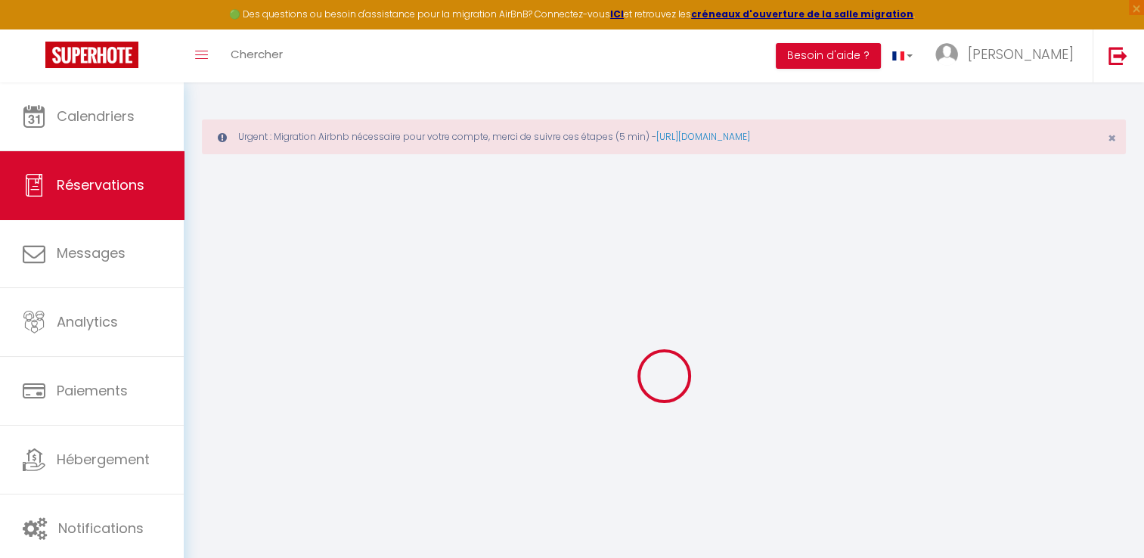
checkbox input "false"
type textarea "** THIS RESERVATION HAS BEEN PRE-PAID ** Reservation has a cancellation grace p…"
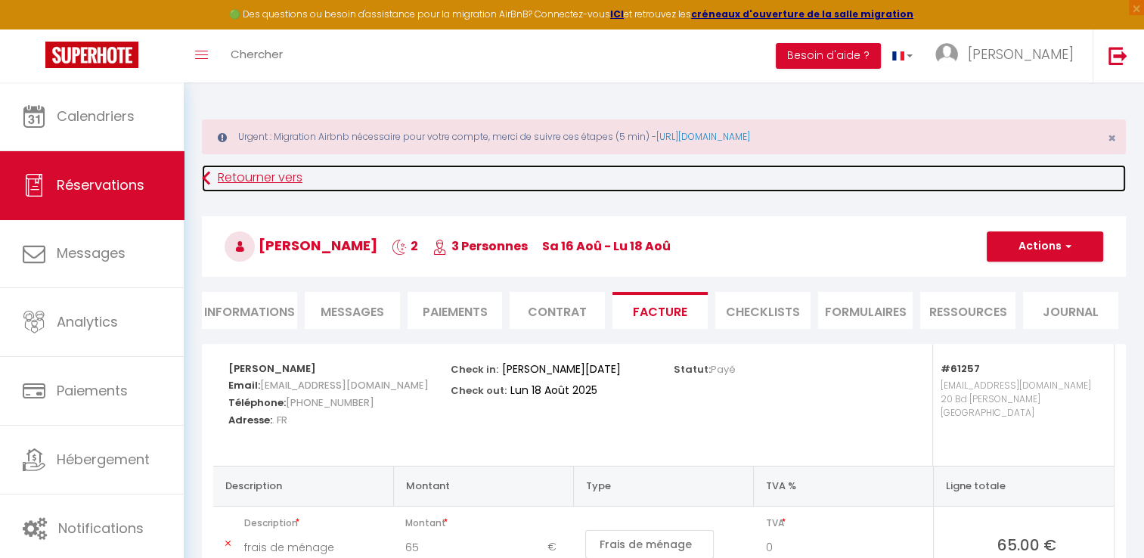
click at [294, 177] on link "Retourner vers" at bounding box center [664, 178] width 924 height 27
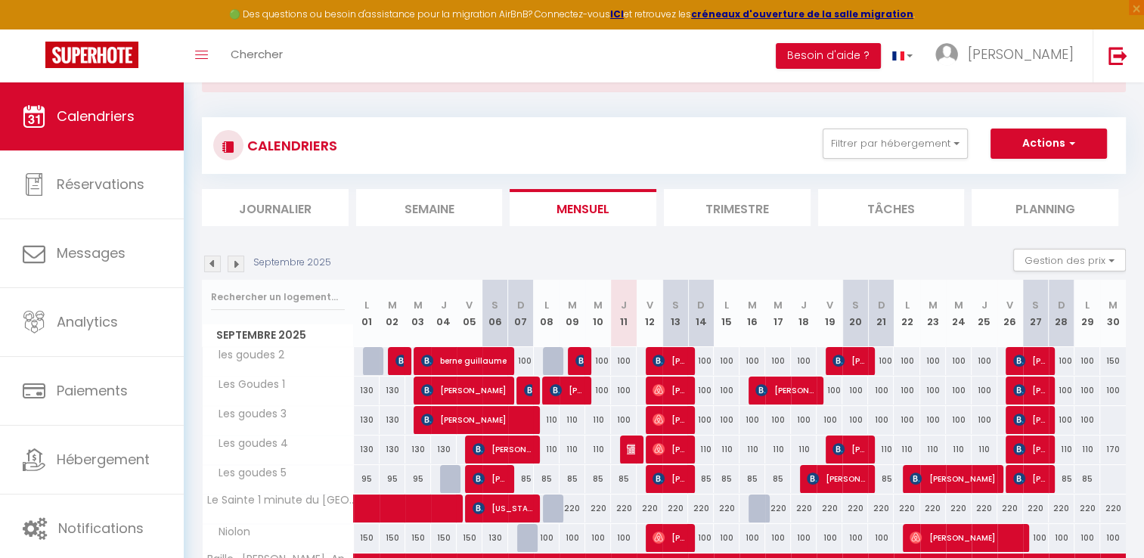
scroll to position [53, 0]
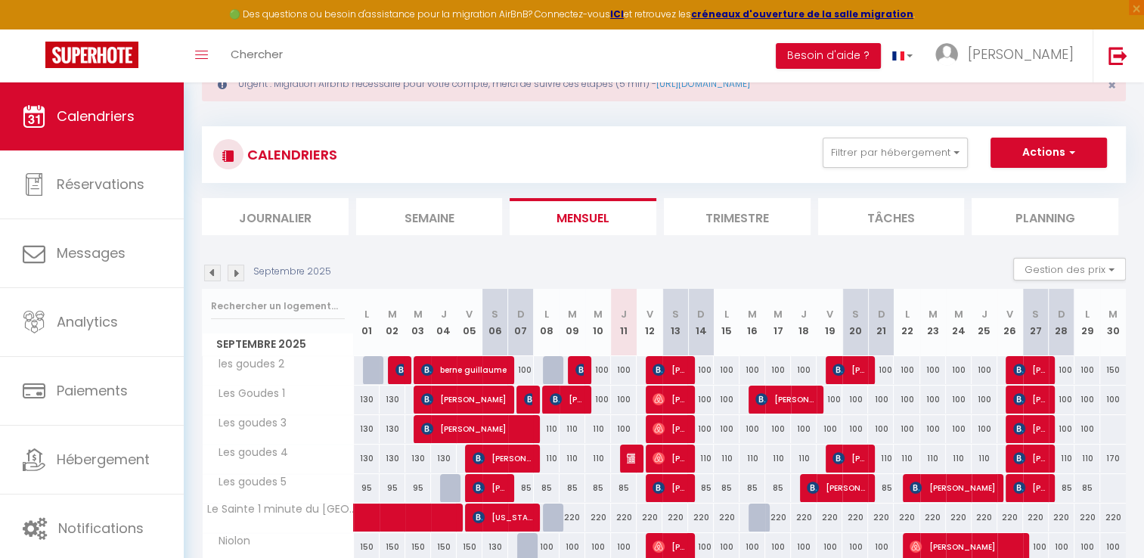
click at [208, 274] on img at bounding box center [212, 273] width 17 height 17
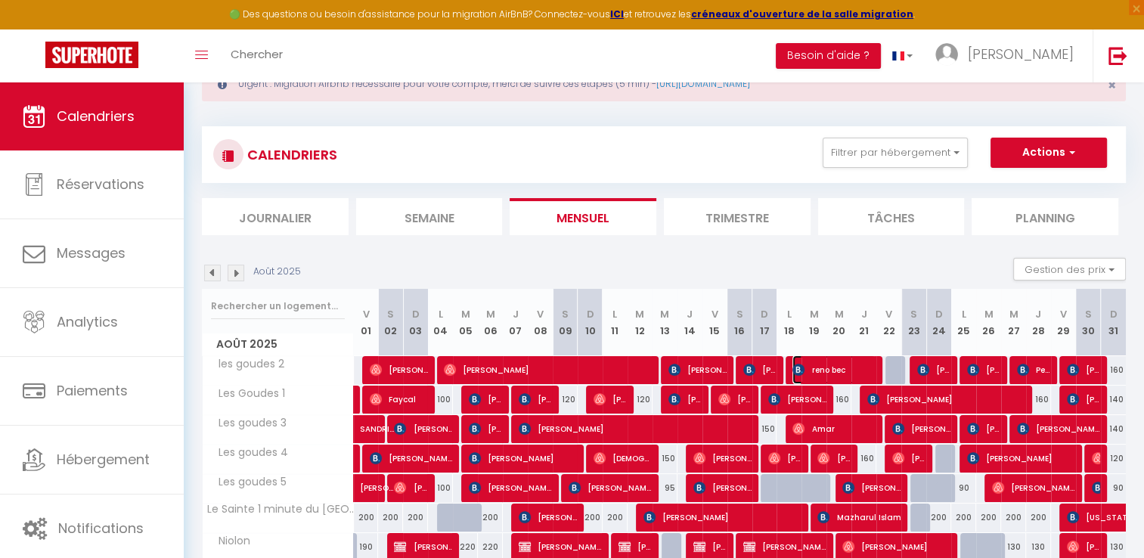
click at [837, 374] on span "reno bec" at bounding box center [833, 369] width 83 height 29
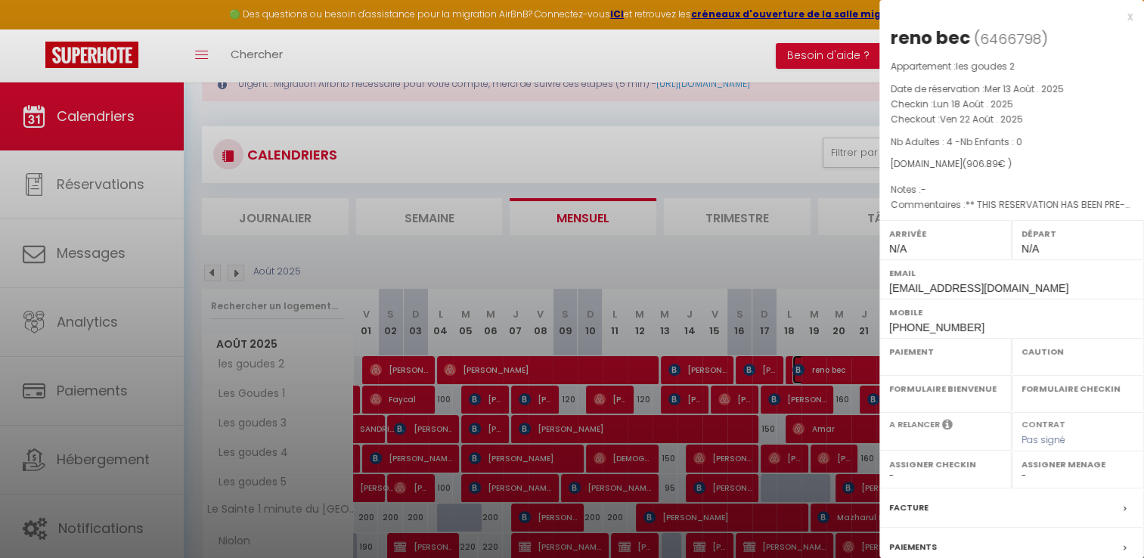
select select "OK"
select select "KO"
select select "0"
select select "1"
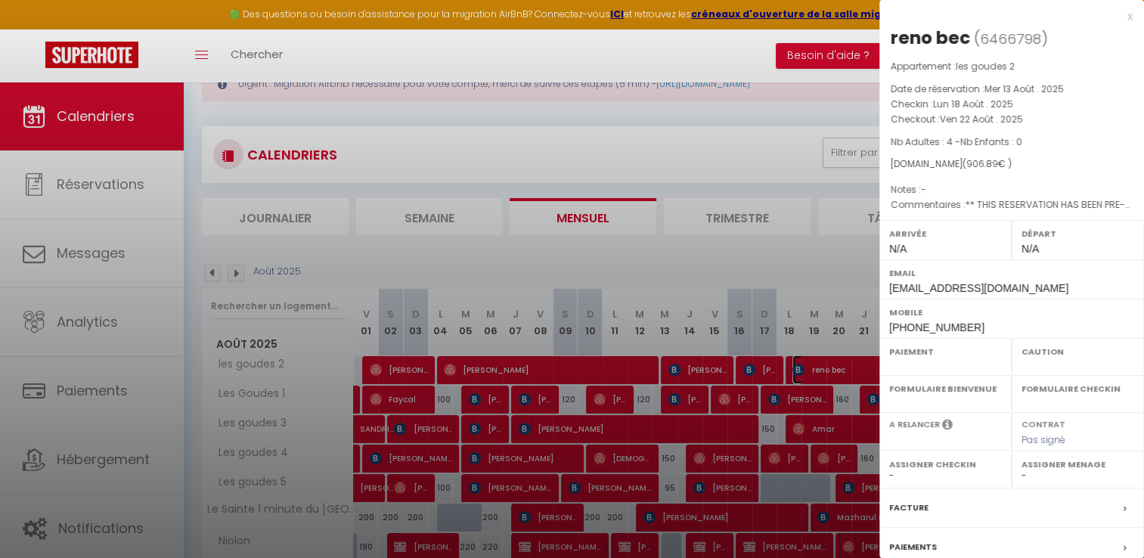
select select
select select "41440"
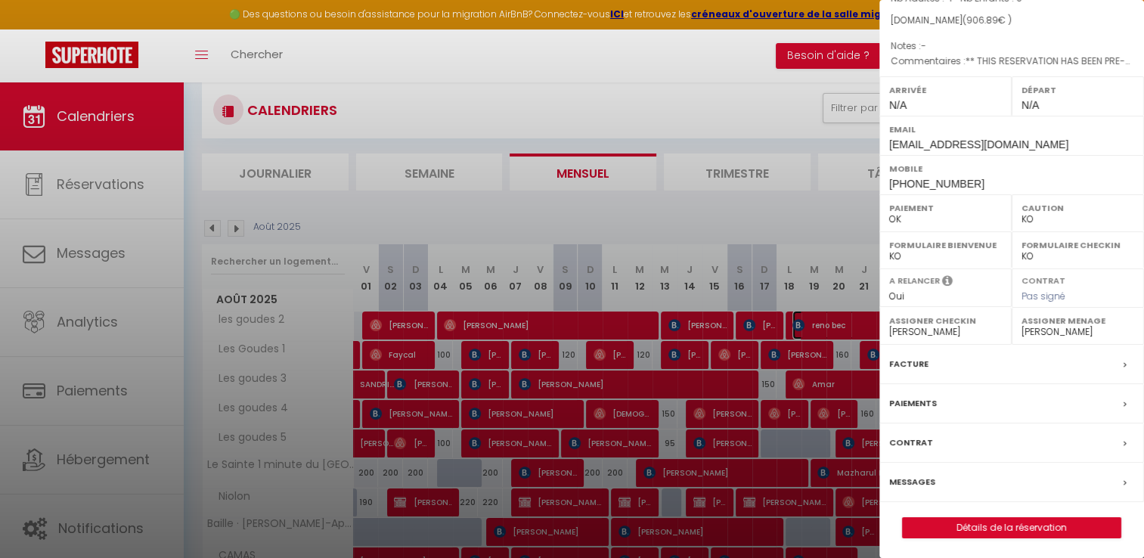
scroll to position [129, 0]
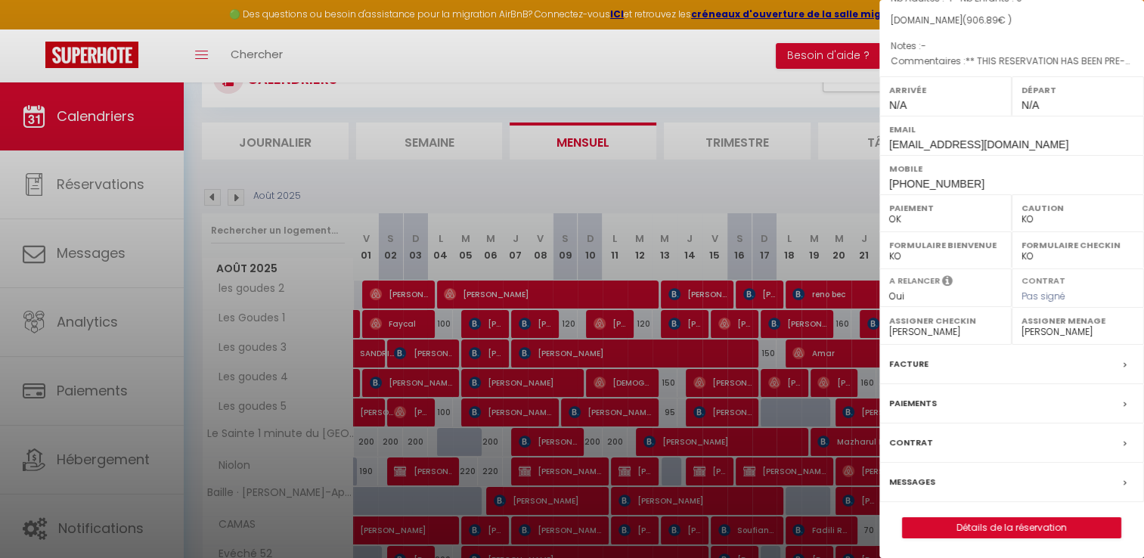
click at [900, 359] on label "Facture" at bounding box center [908, 364] width 39 height 16
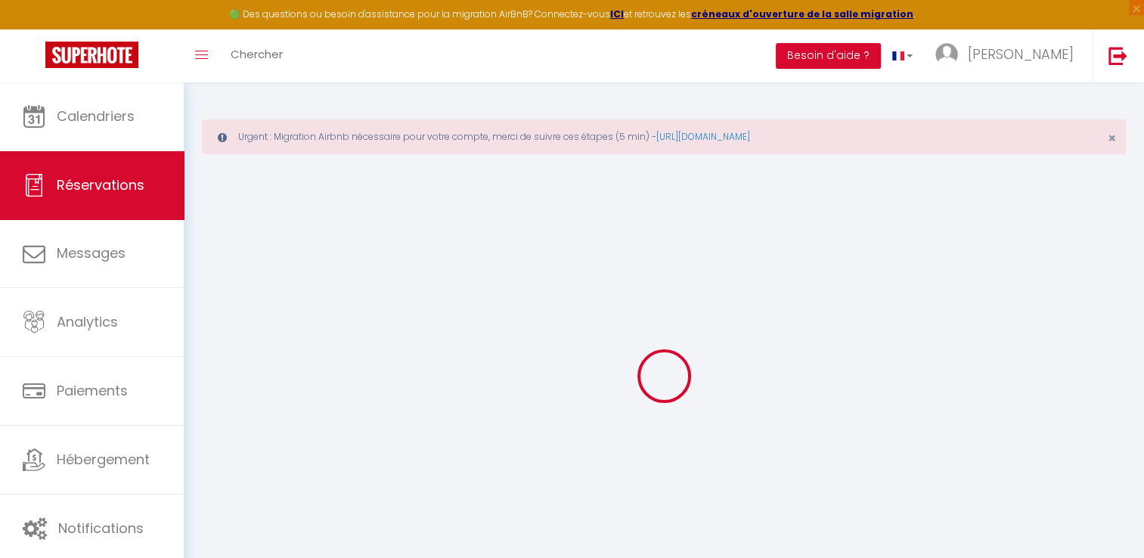
select select
checkbox input "false"
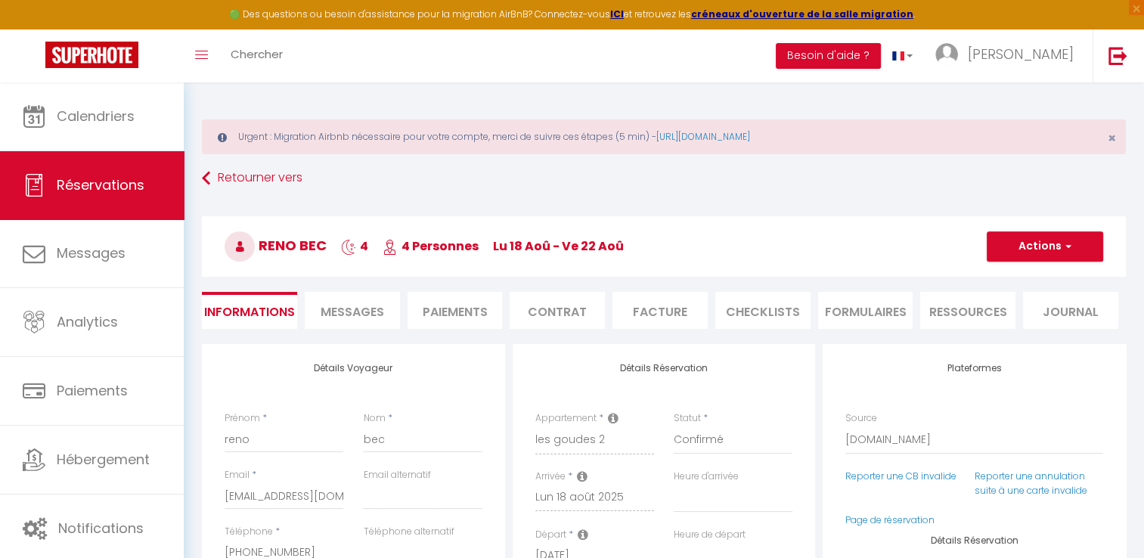
select select
checkbox input "false"
type textarea "** THIS RESERVATION HAS BEEN PRE-PAID ** Reservation has a cancellation grace p…"
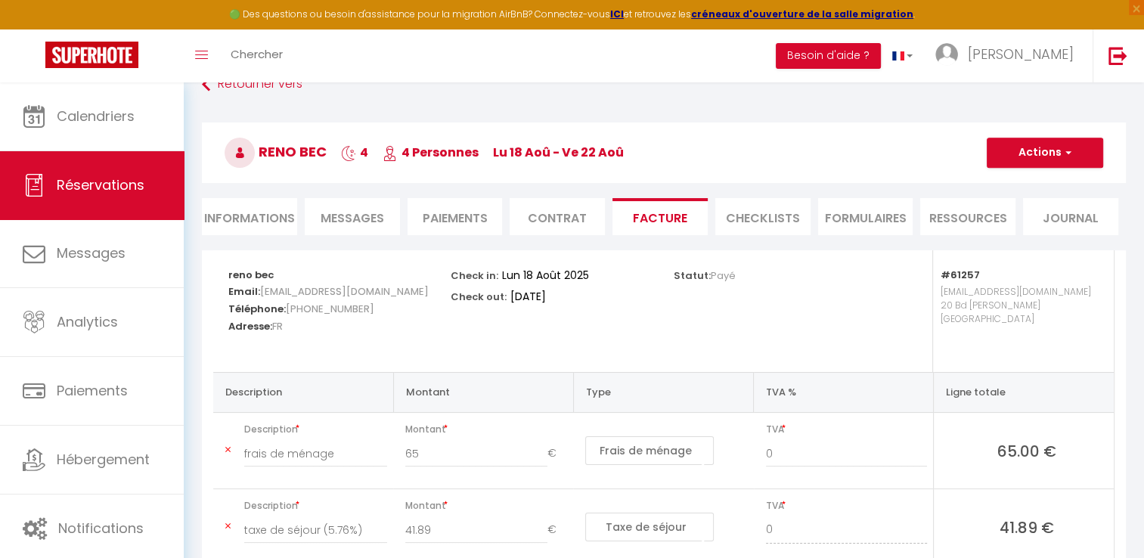
scroll to position [51, 0]
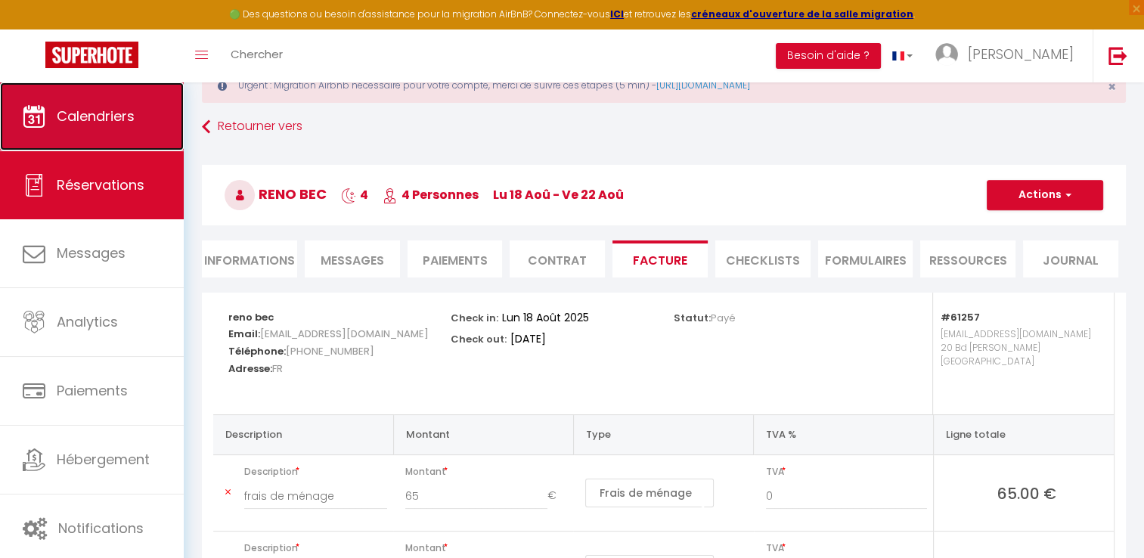
click at [113, 144] on link "Calendriers" at bounding box center [92, 116] width 184 height 68
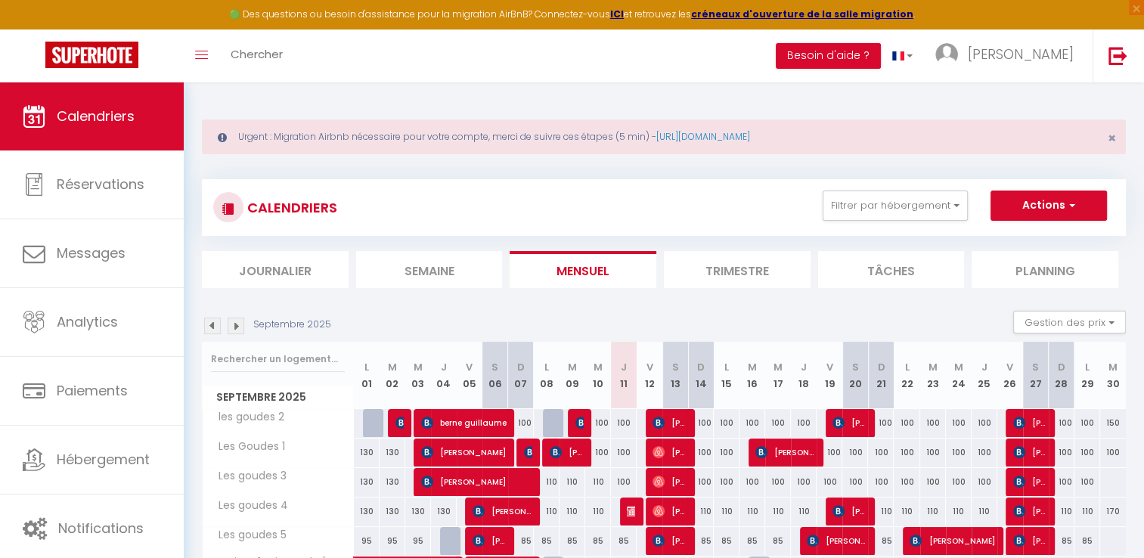
click at [212, 331] on img at bounding box center [212, 326] width 17 height 17
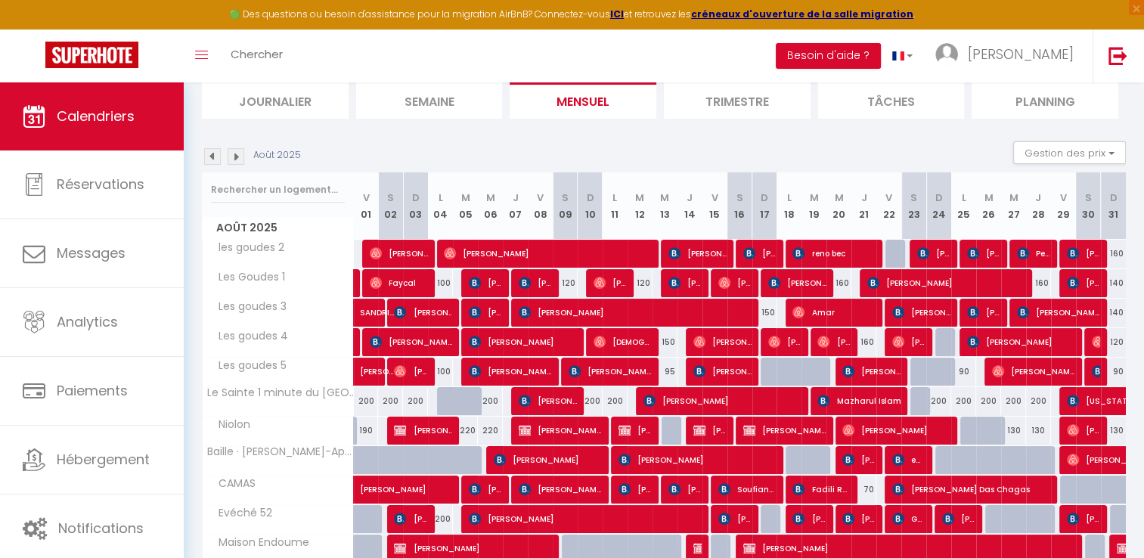
scroll to position [227, 0]
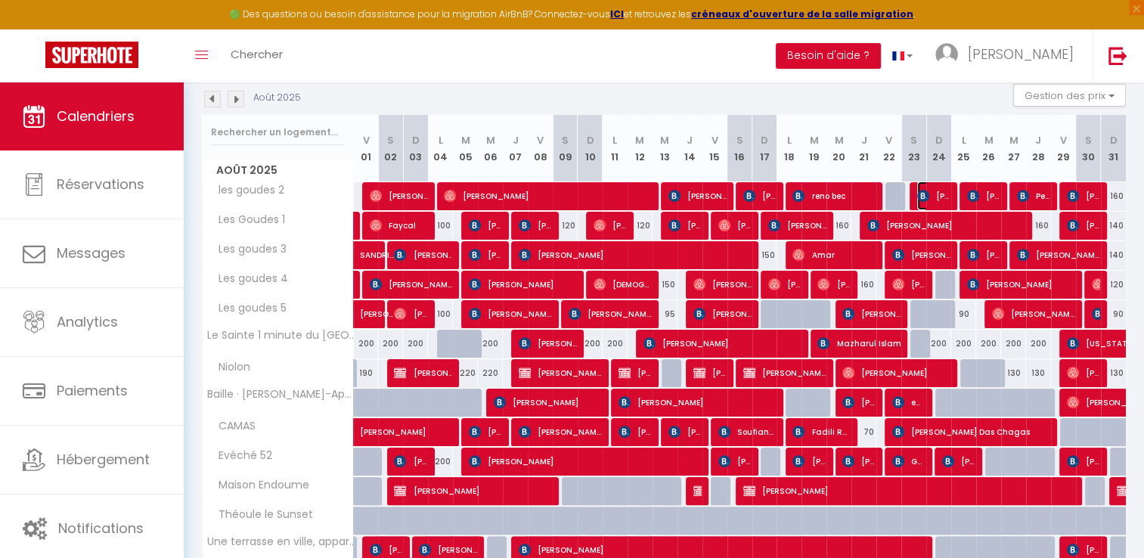
click at [929, 195] on img at bounding box center [923, 196] width 12 height 12
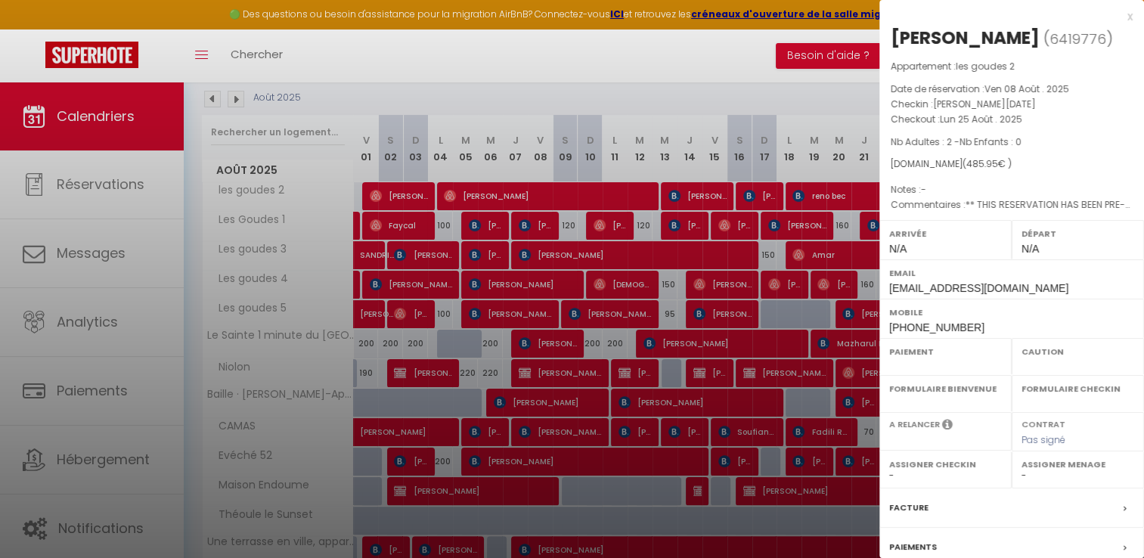
select select "OK"
select select "KO"
select select "0"
select select "1"
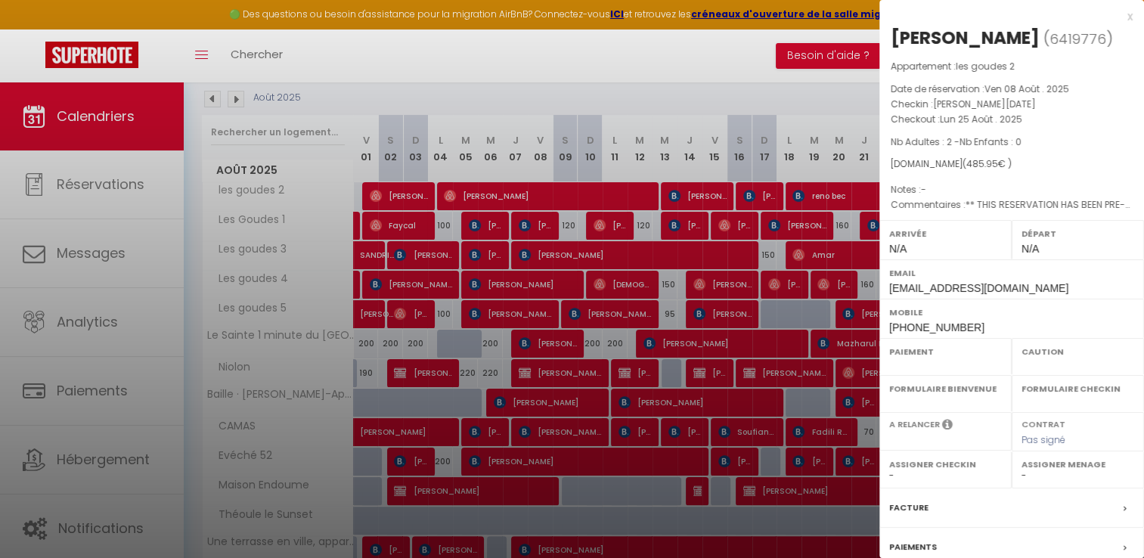
select select
select select "41440"
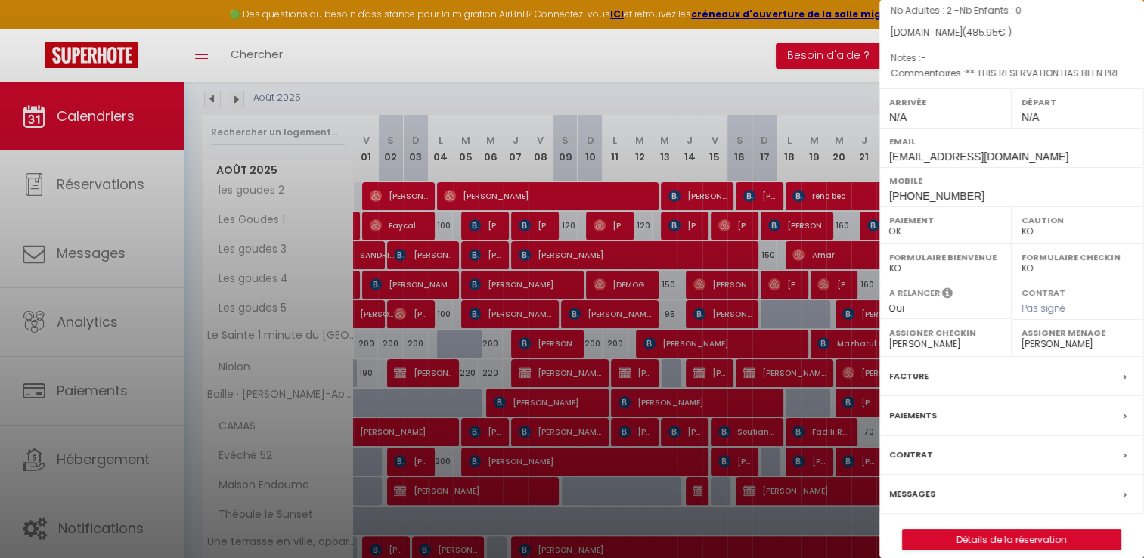
scroll to position [144, 0]
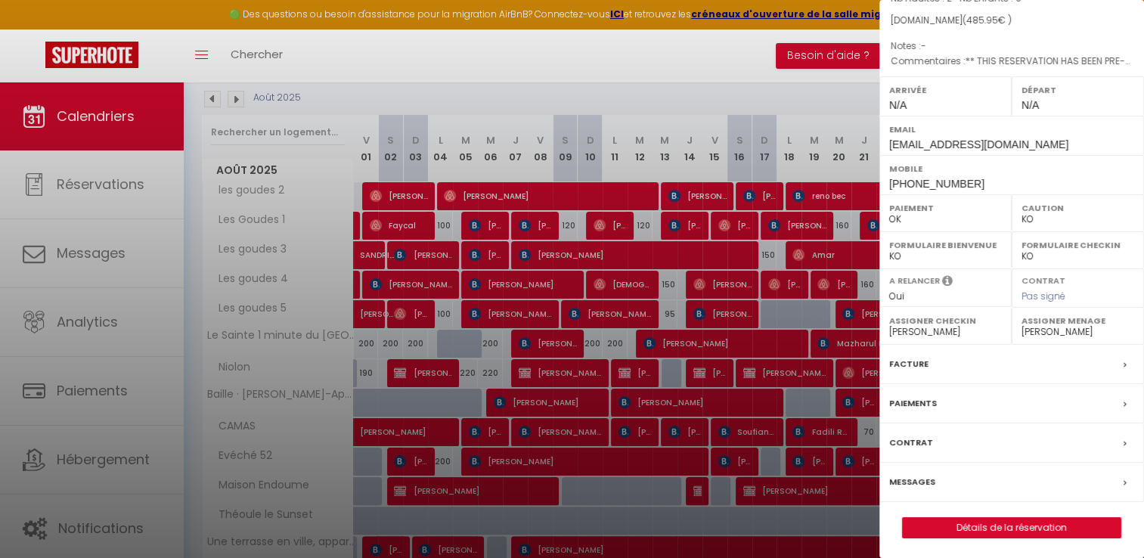
click at [909, 356] on label "Facture" at bounding box center [908, 364] width 39 height 16
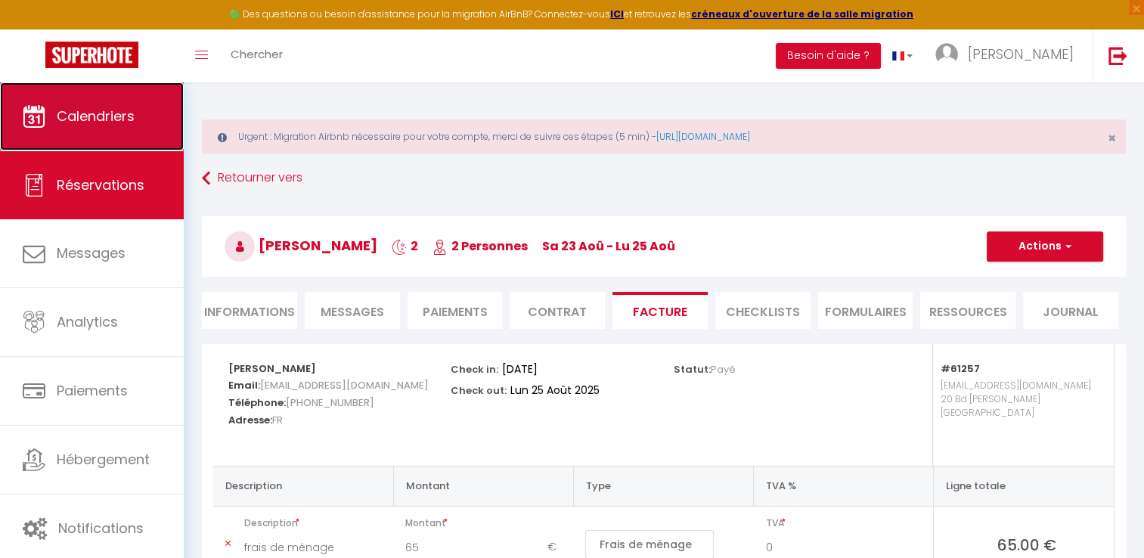
click at [129, 96] on link "Calendriers" at bounding box center [92, 116] width 184 height 68
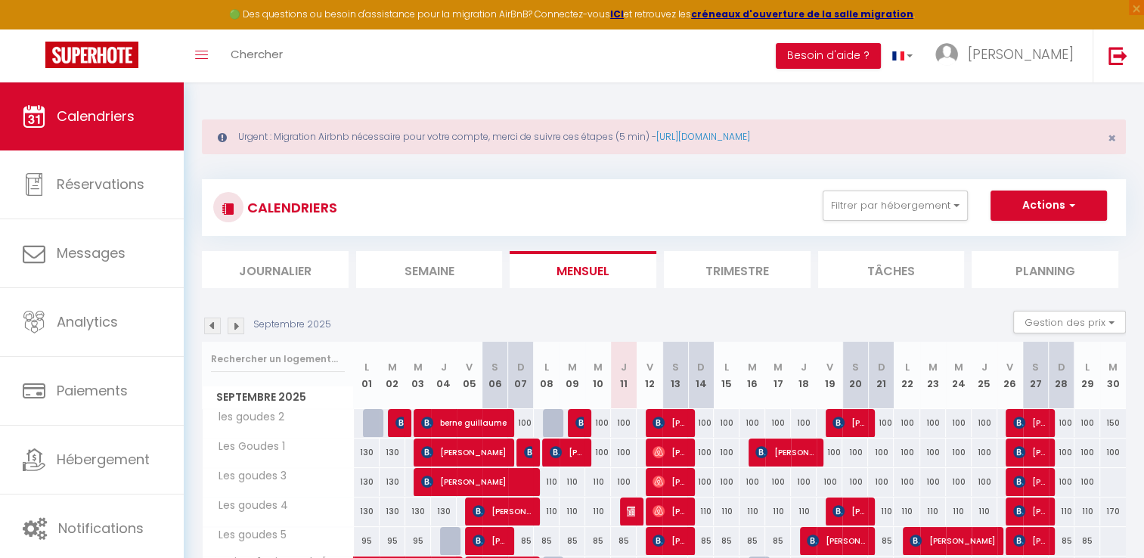
click at [212, 326] on img at bounding box center [212, 326] width 17 height 17
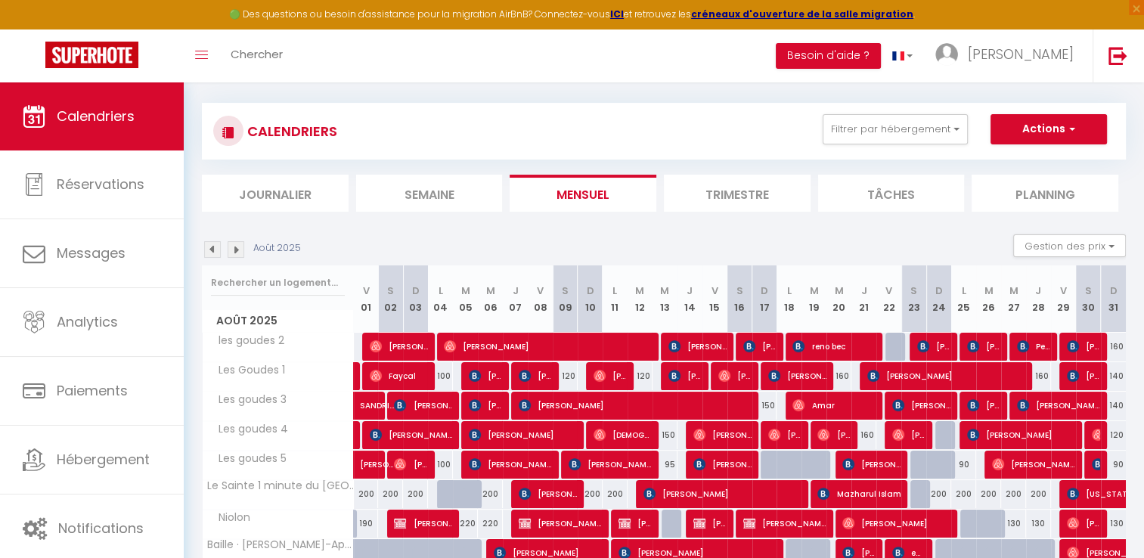
scroll to position [151, 0]
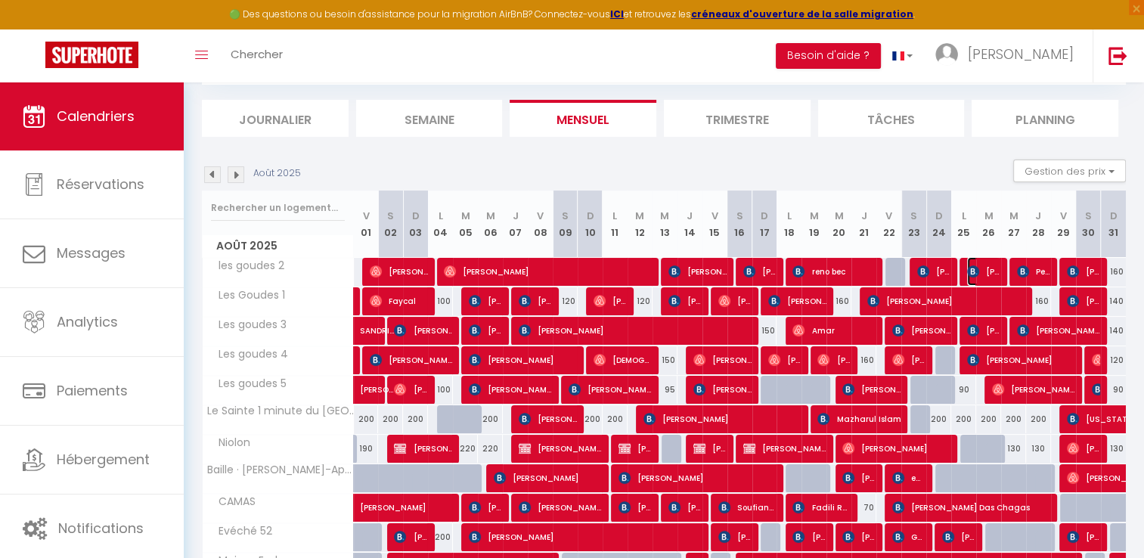
click at [986, 268] on span "[PERSON_NAME]" at bounding box center [983, 271] width 33 height 29
select select "OK"
select select "KO"
select select "0"
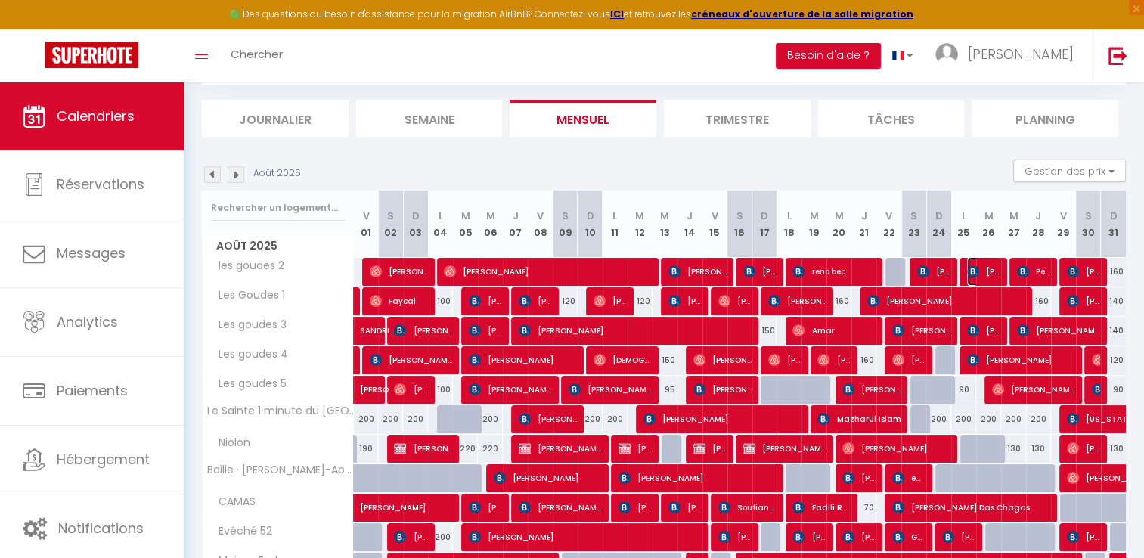
select select "1"
select select
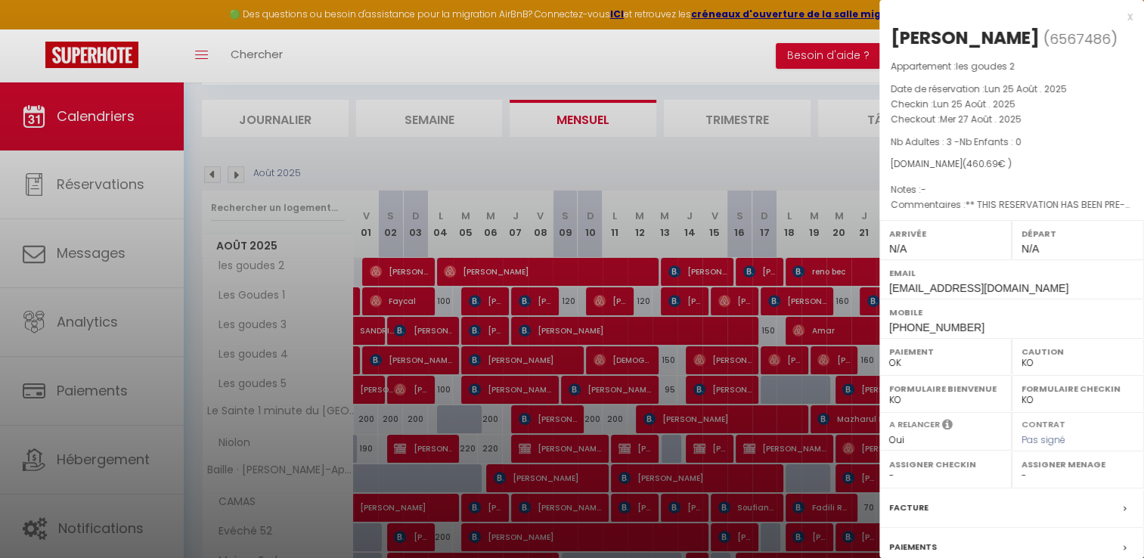
select select "41440"
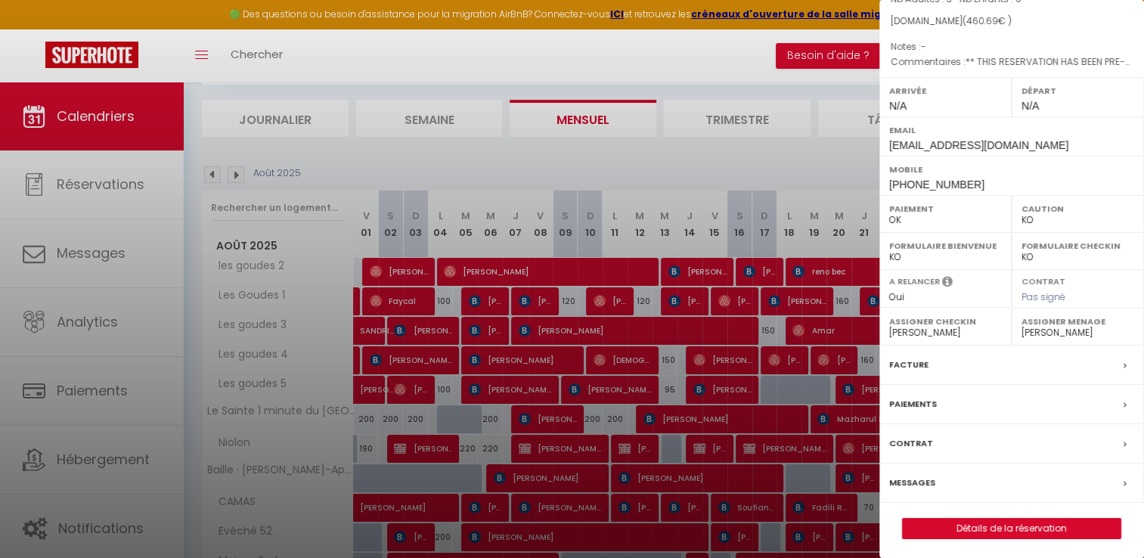
scroll to position [144, 0]
click at [902, 364] on label "Facture" at bounding box center [908, 364] width 39 height 16
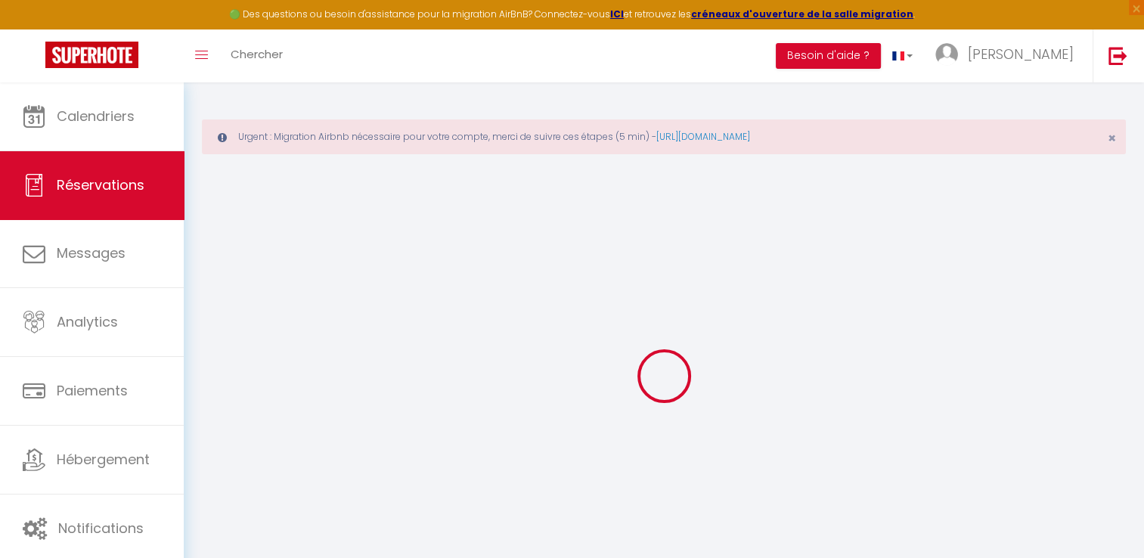
select select
checkbox input "false"
select select
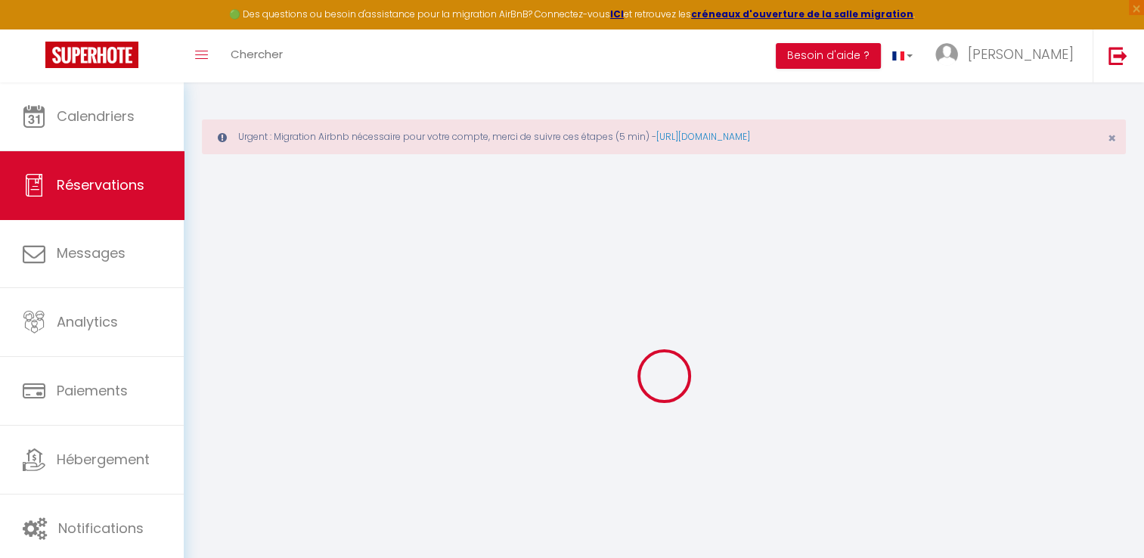
checkbox input "false"
type textarea "** THIS RESERVATION HAS BEEN PRE-PAID ** BOOKING NOTE : Payment charge is EUR 6…"
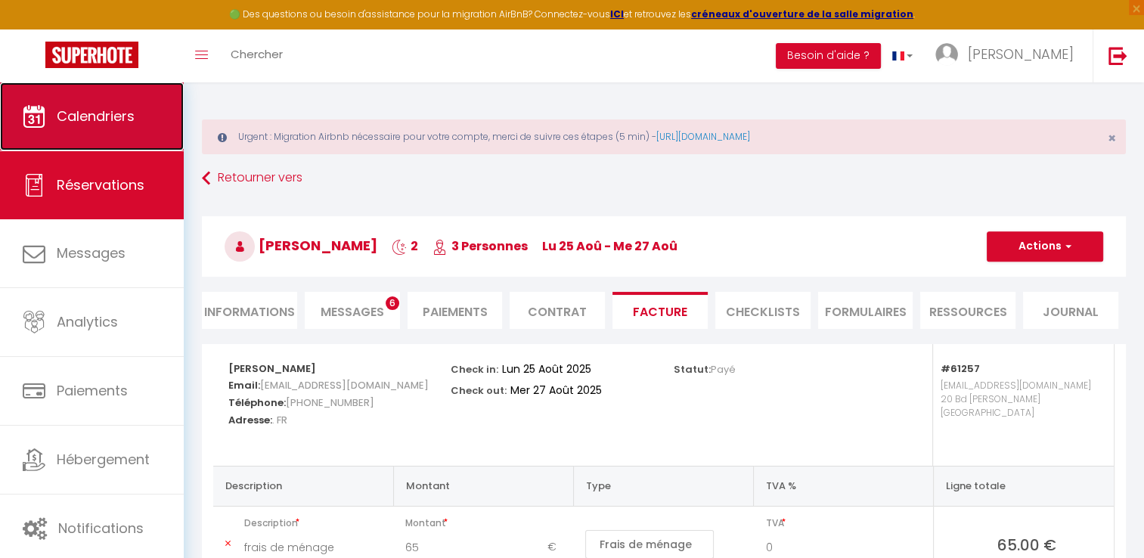
click at [151, 126] on link "Calendriers" at bounding box center [92, 116] width 184 height 68
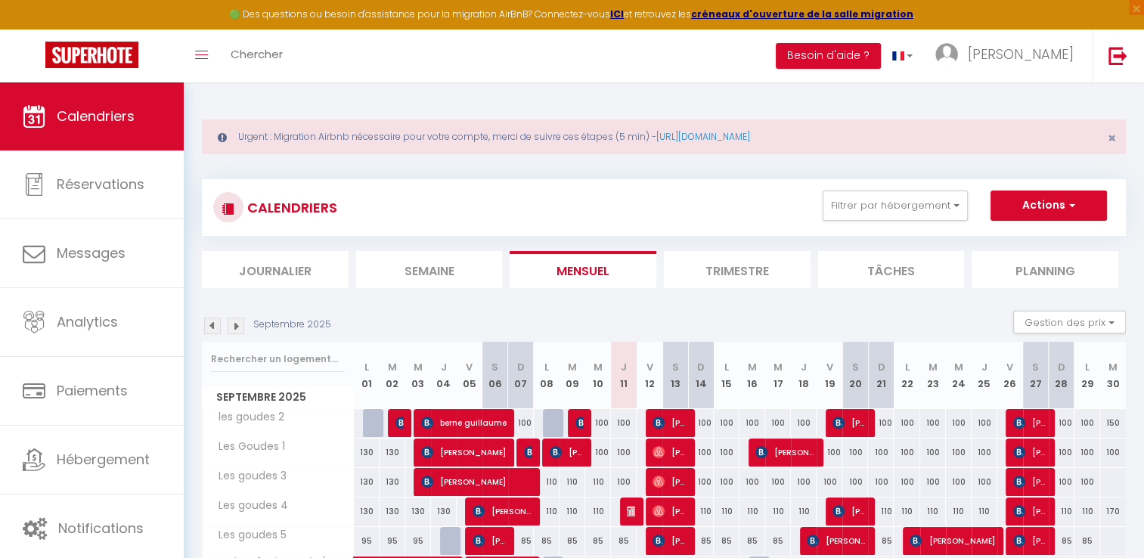
click at [209, 332] on img at bounding box center [212, 326] width 17 height 17
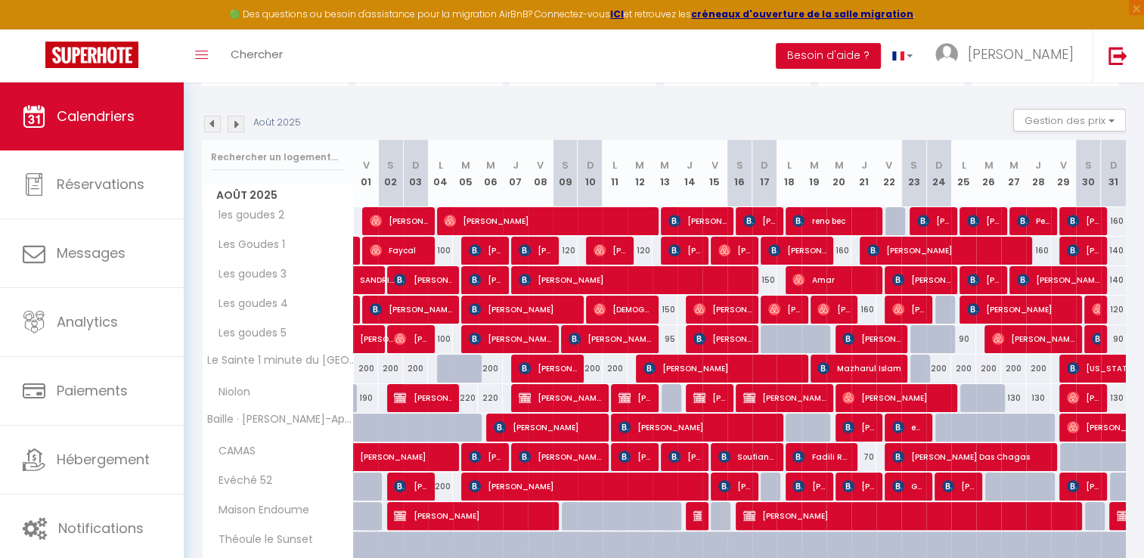
scroll to position [227, 0]
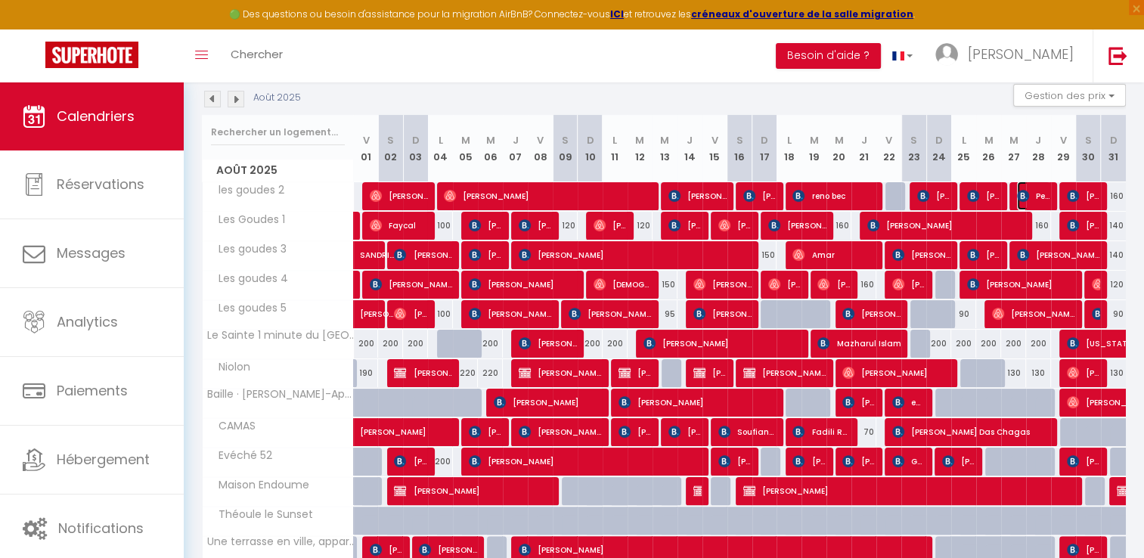
click at [1031, 199] on span "Petit Nicolas" at bounding box center [1033, 195] width 33 height 29
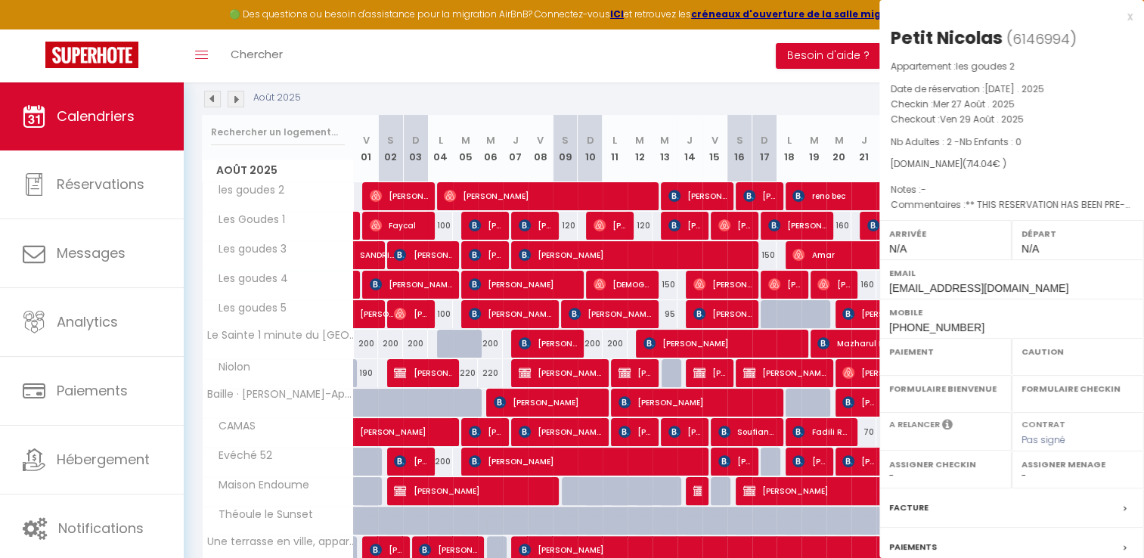
select select "OK"
select select "KO"
select select "0"
select select "1"
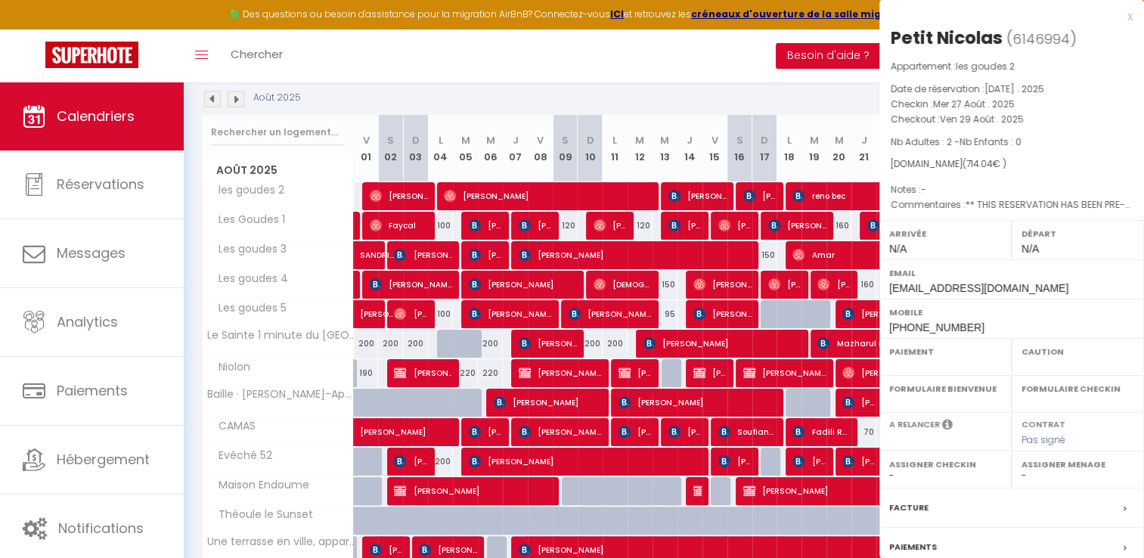
select select
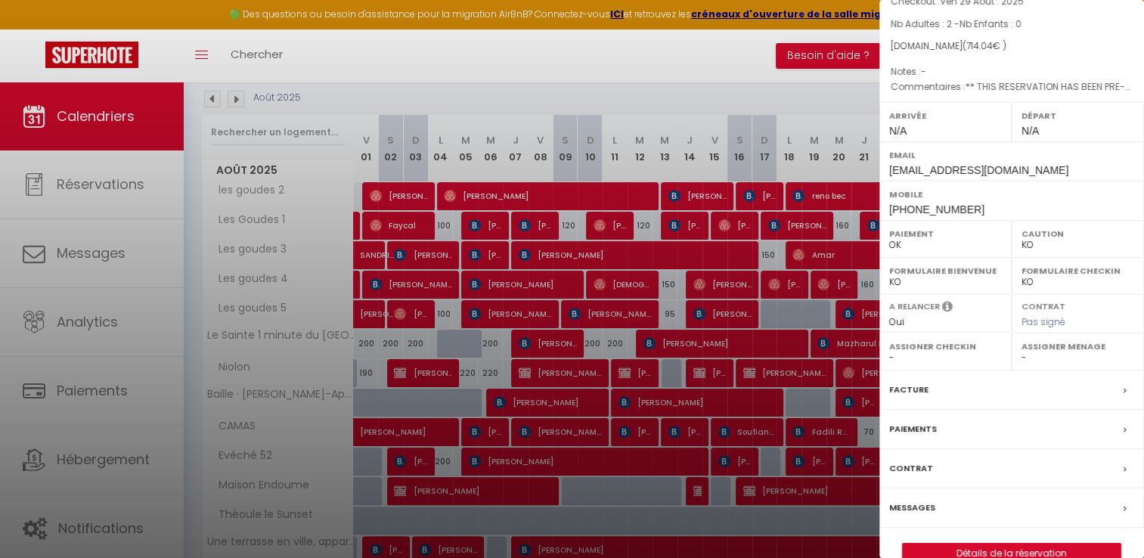
scroll to position [144, 0]
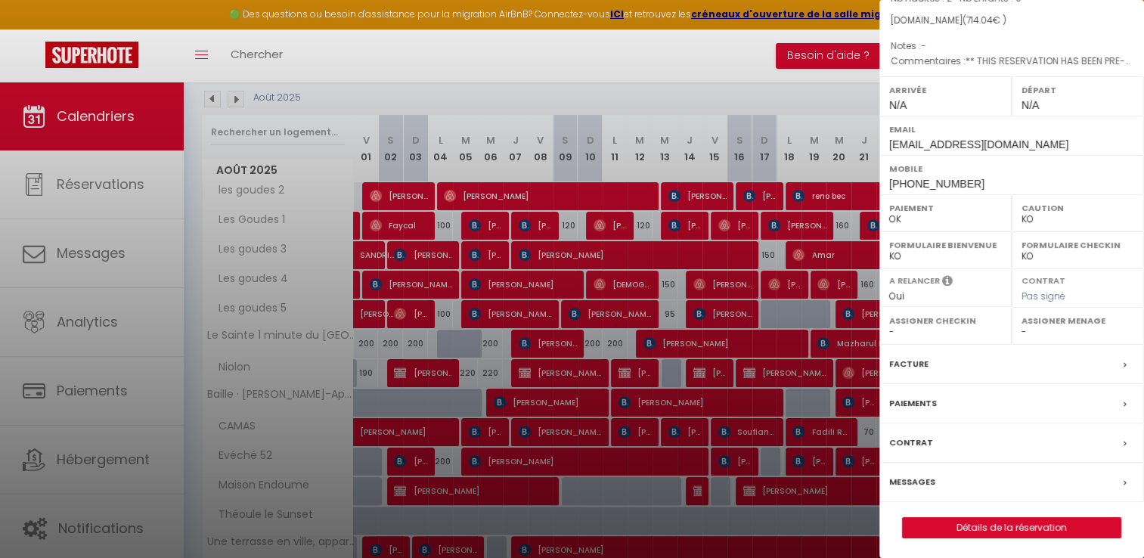
click at [904, 361] on label "Facture" at bounding box center [908, 364] width 39 height 16
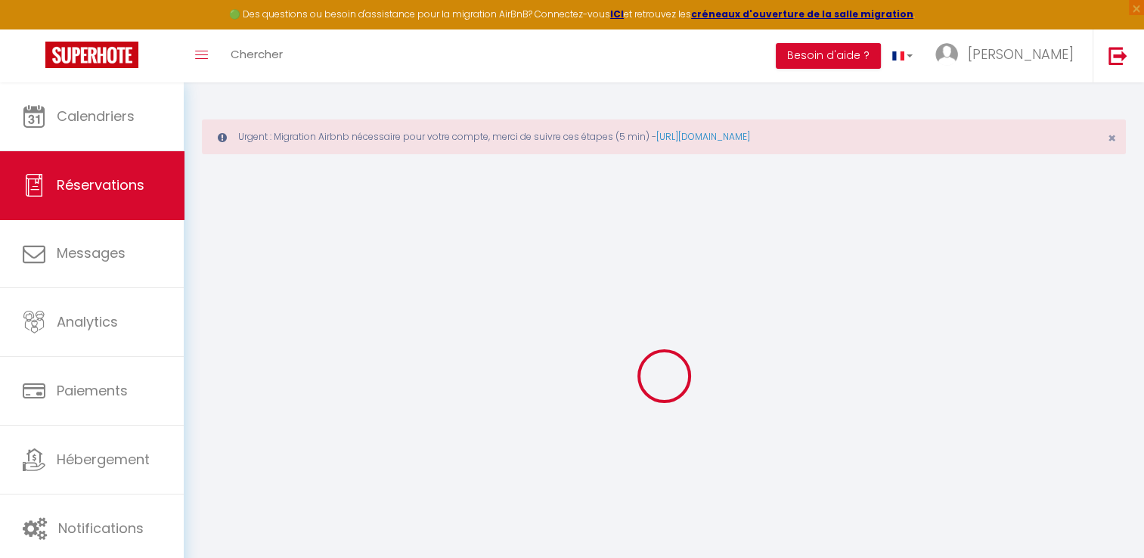
select select
checkbox input "false"
type textarea "** THIS RESERVATION HAS BEEN PRE-PAID ** You have a booker that would like free…"
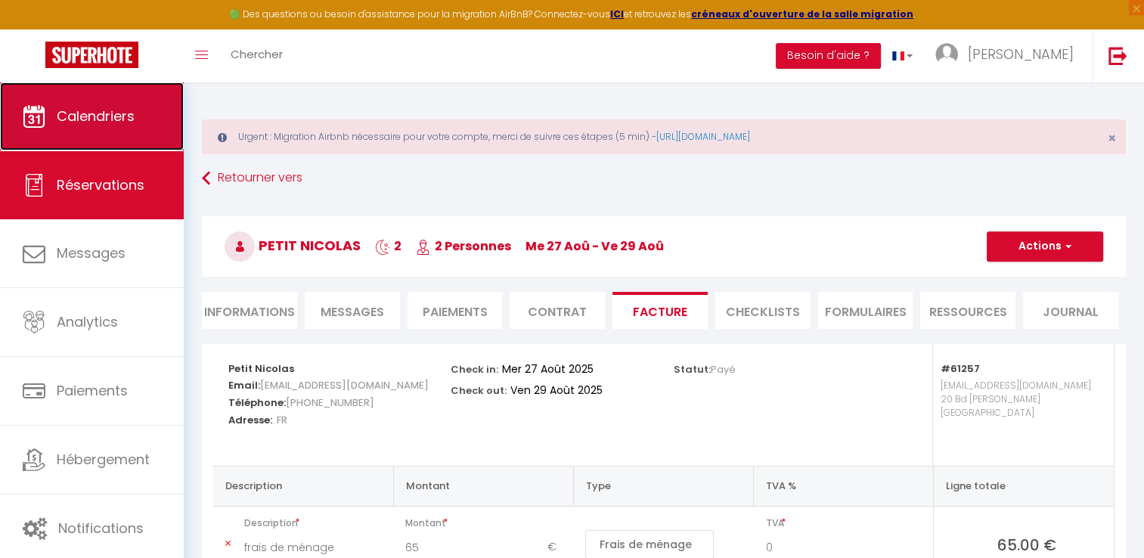
click at [73, 121] on span "Calendriers" at bounding box center [96, 116] width 78 height 19
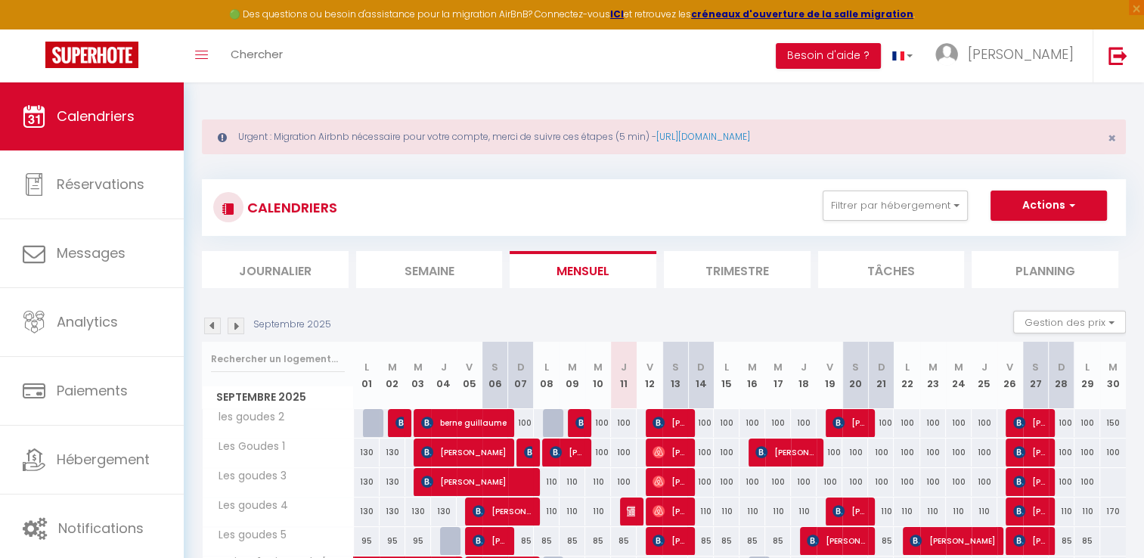
click at [214, 330] on img at bounding box center [212, 326] width 17 height 17
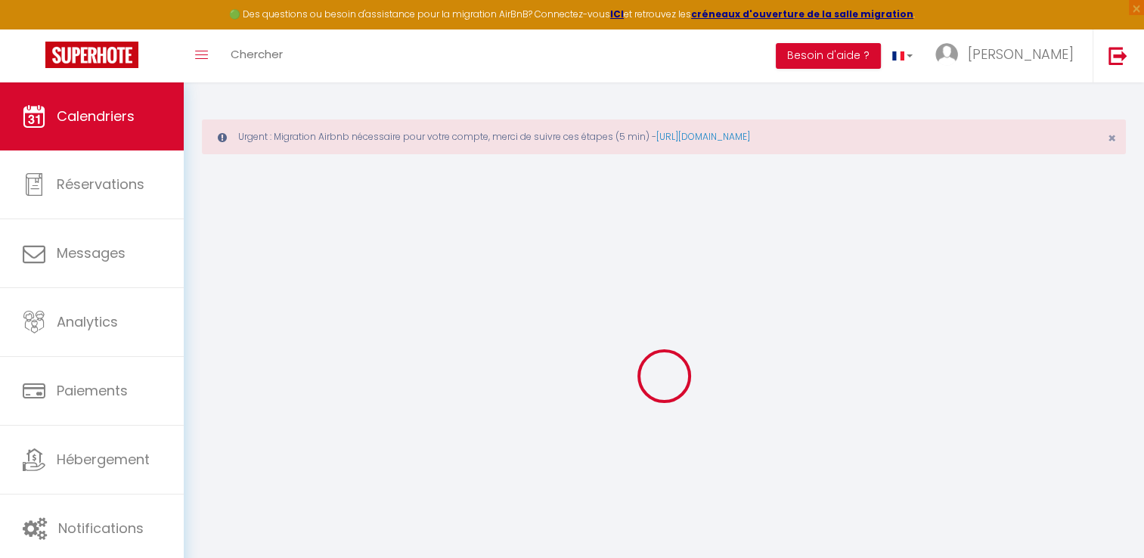
select select
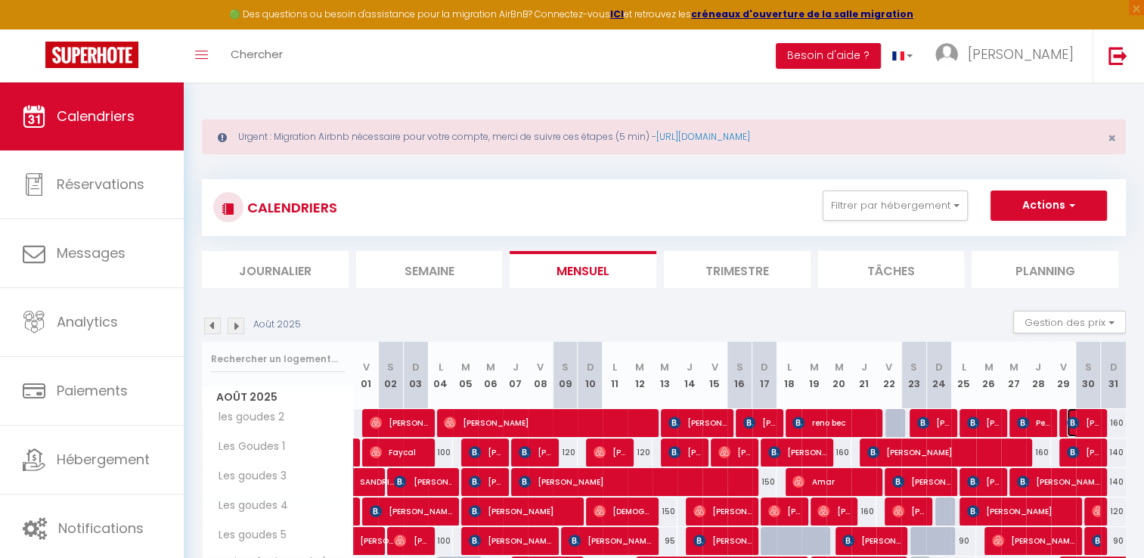
click at [1076, 421] on img at bounding box center [1073, 423] width 12 height 12
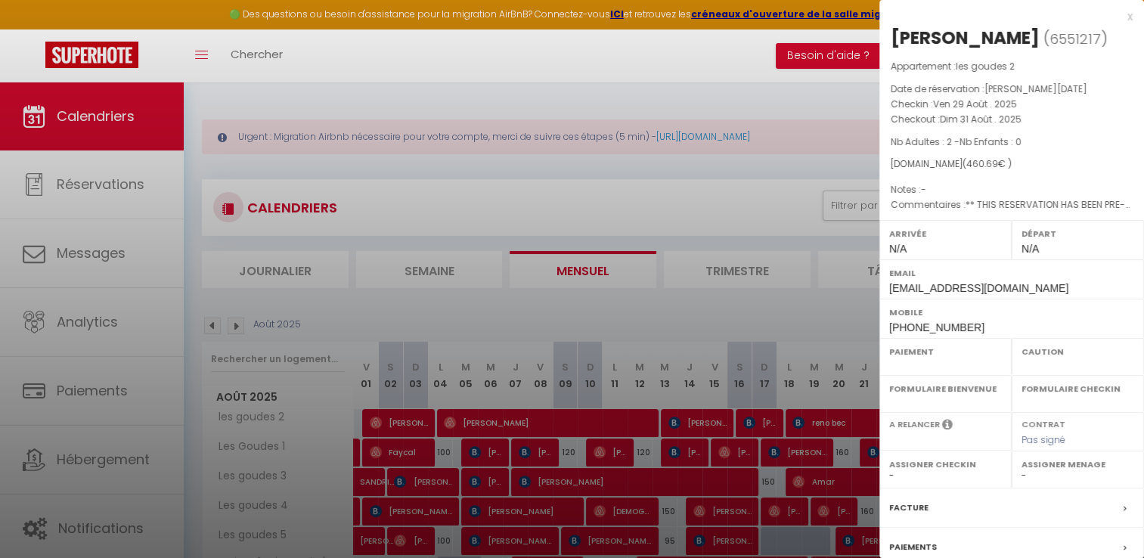
select select "OK"
select select "KO"
select select "0"
select select "1"
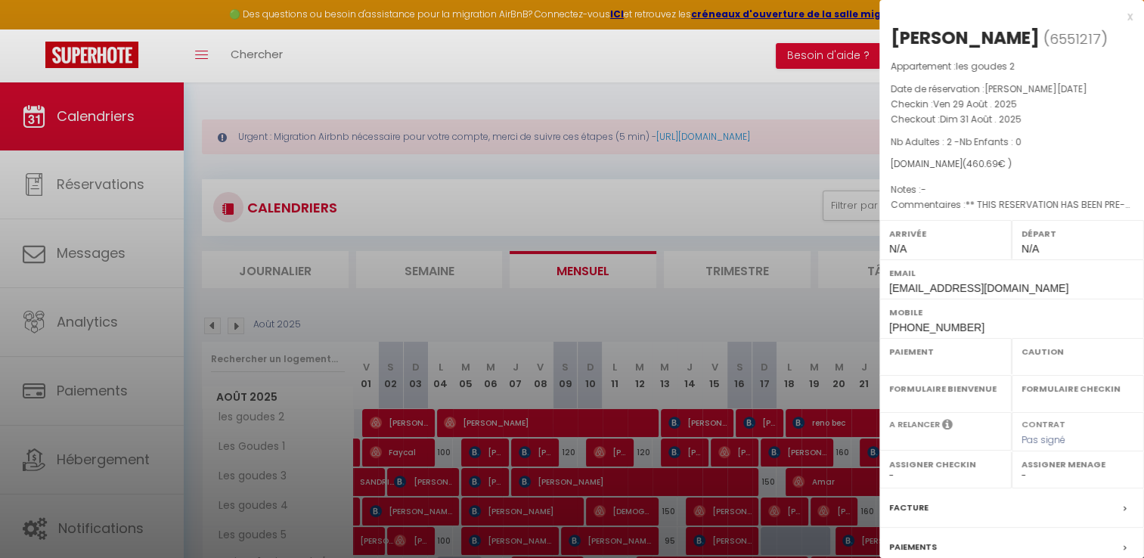
select select
select select "41440"
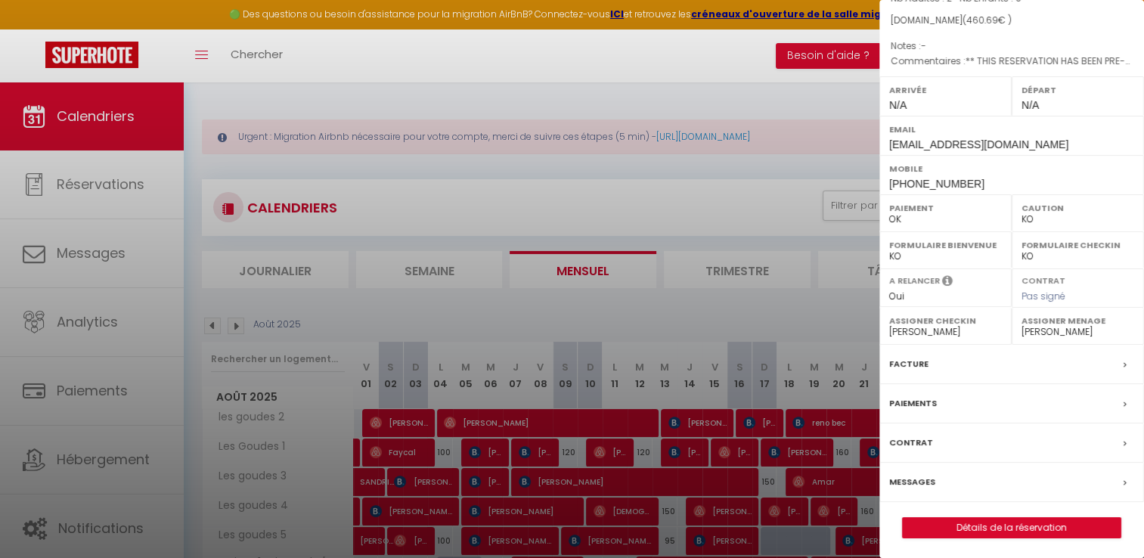
click at [908, 361] on label "Facture" at bounding box center [908, 364] width 39 height 16
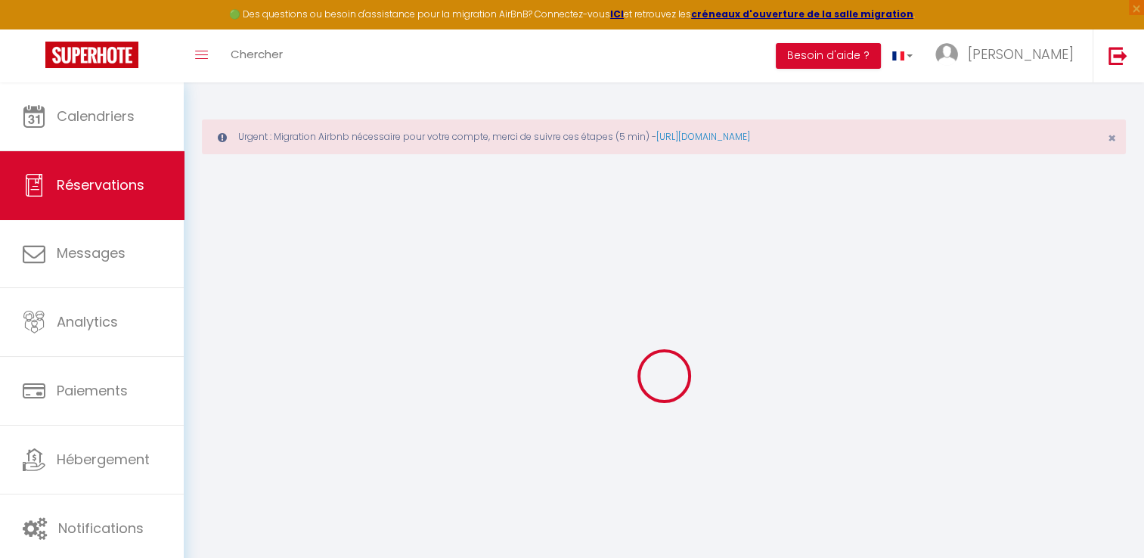
select select "cleaning"
select select "taxes"
select select
checkbox input "false"
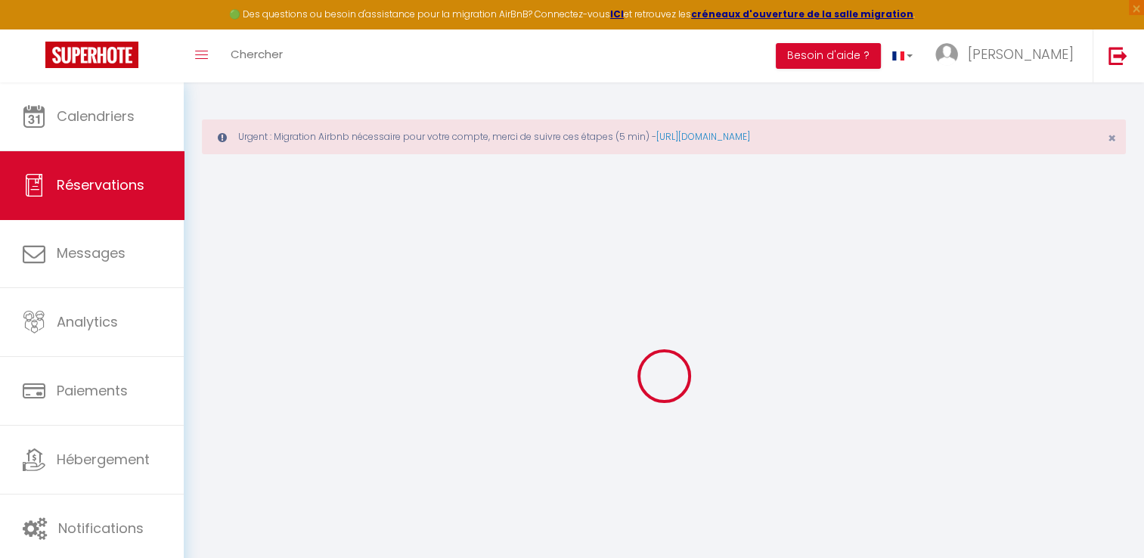
type textarea "** THIS RESERVATION HAS BEEN PRE-PAID ** BOOKING NOTE : Payment charge is EUR 6…"
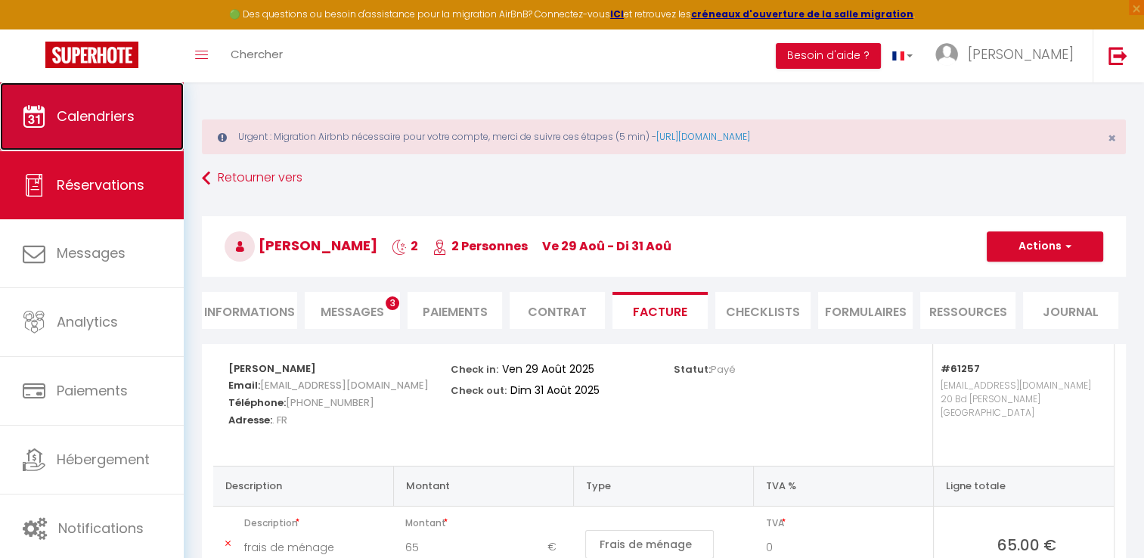
click at [77, 119] on span "Calendriers" at bounding box center [96, 116] width 78 height 19
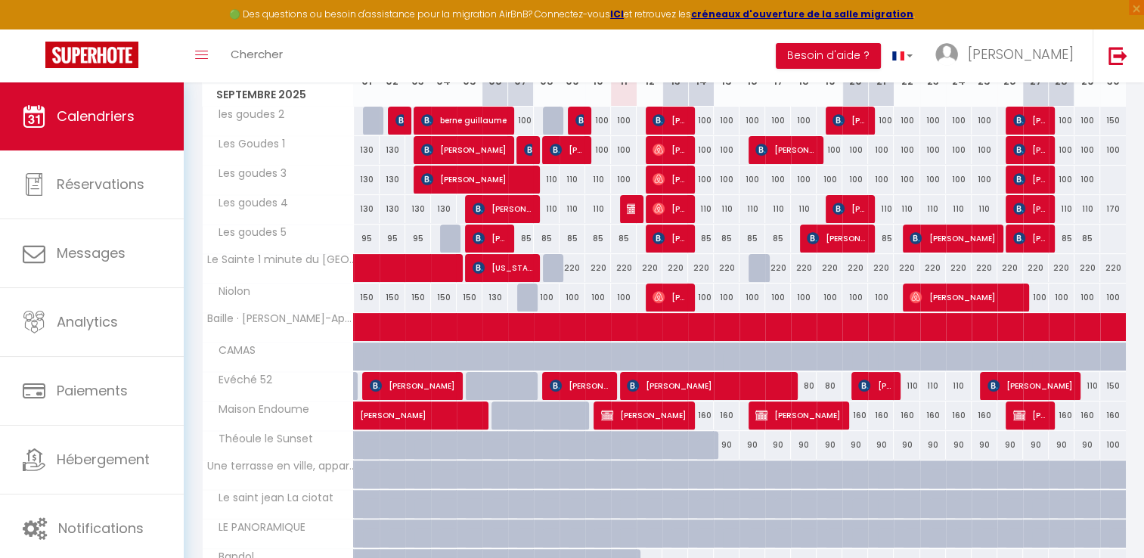
scroll to position [76, 0]
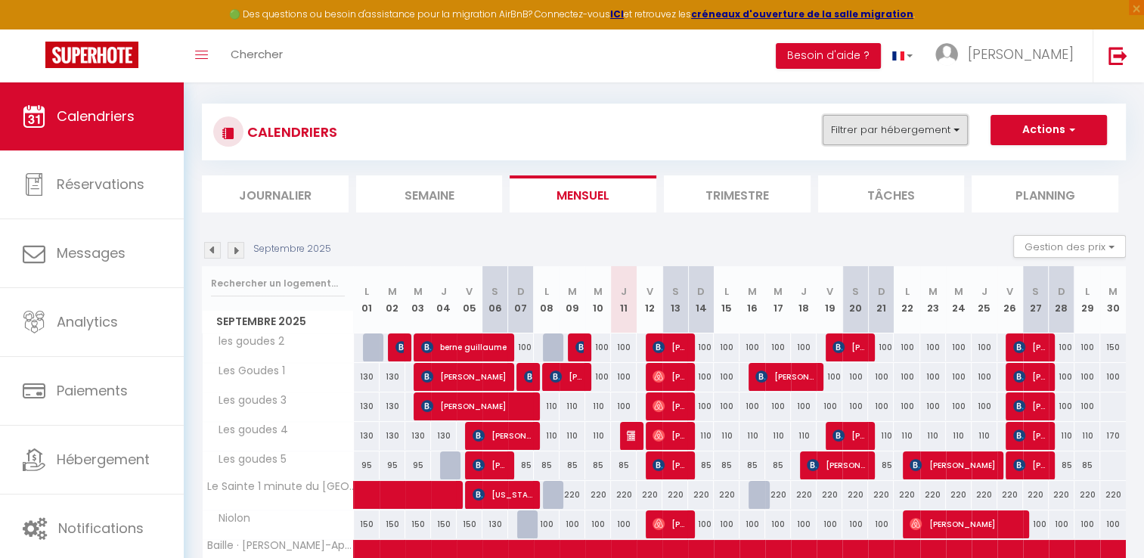
click at [864, 134] on button "Filtrer par hébergement" at bounding box center [895, 130] width 145 height 30
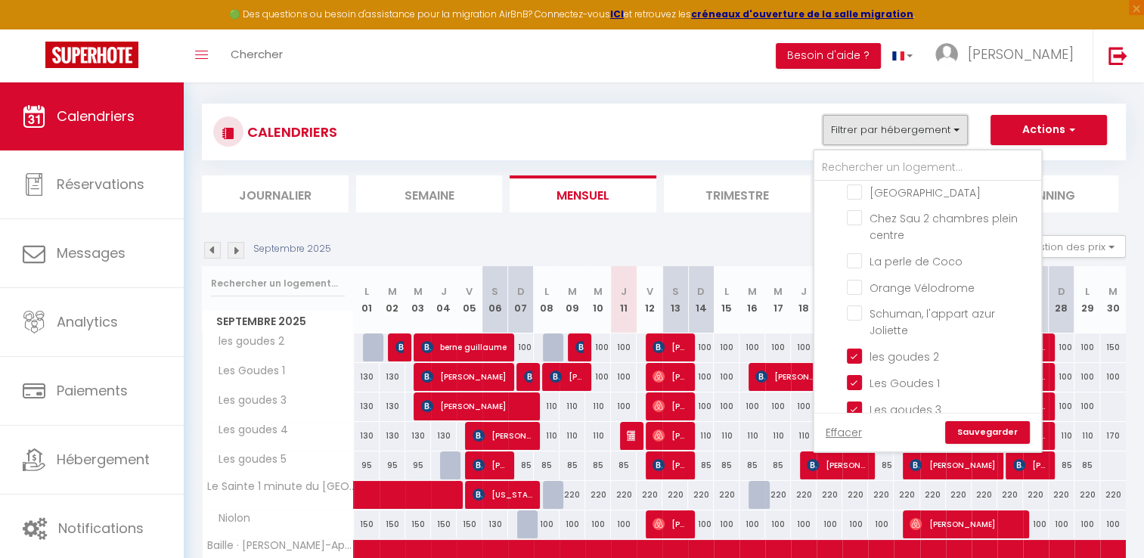
scroll to position [605, 0]
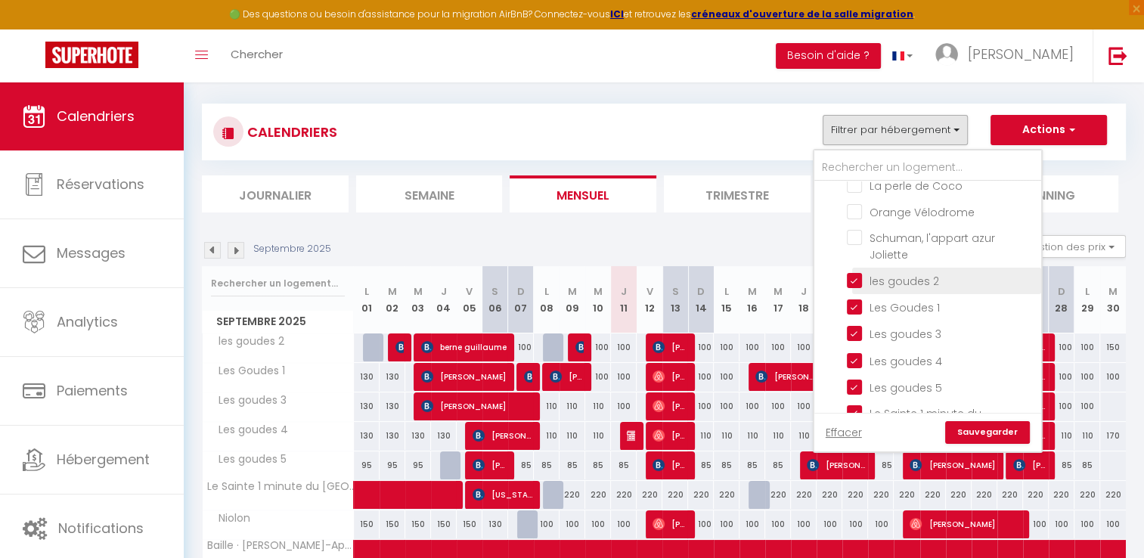
click at [849, 272] on input "les goudes 2" at bounding box center [941, 279] width 189 height 15
checkbox input "false"
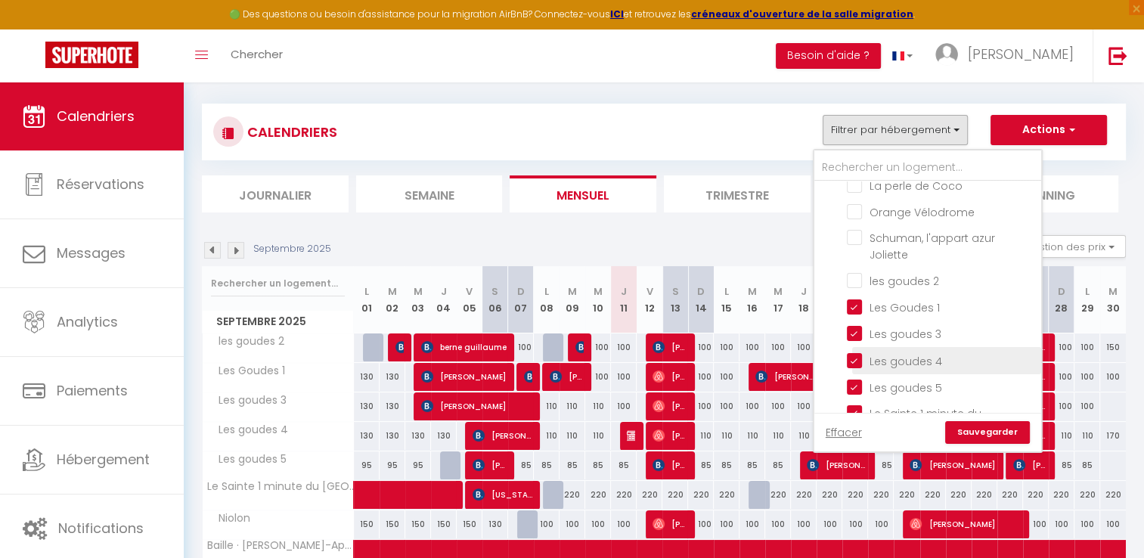
checkbox input "false"
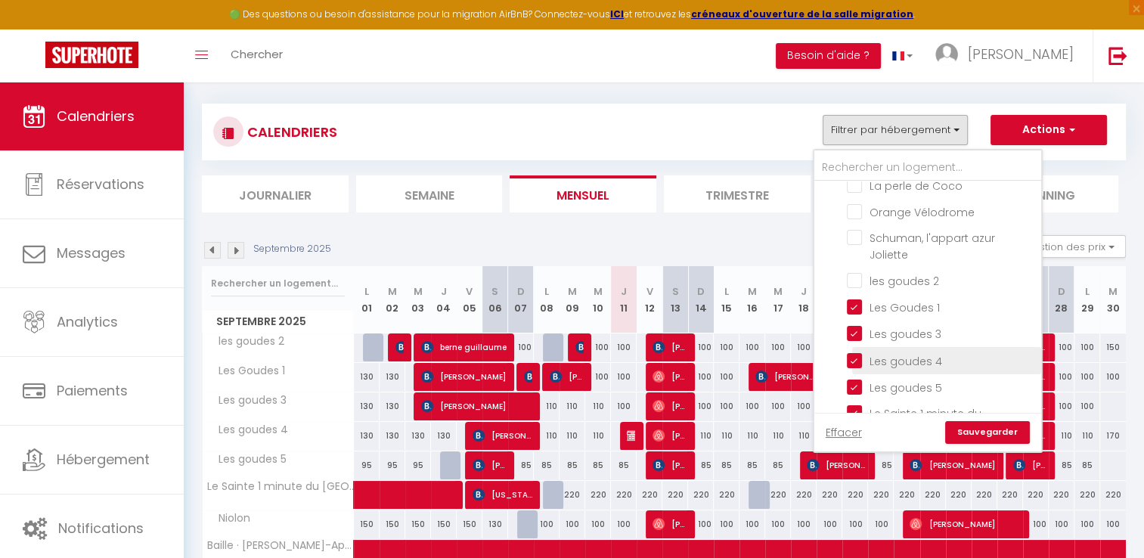
checkbox input "false"
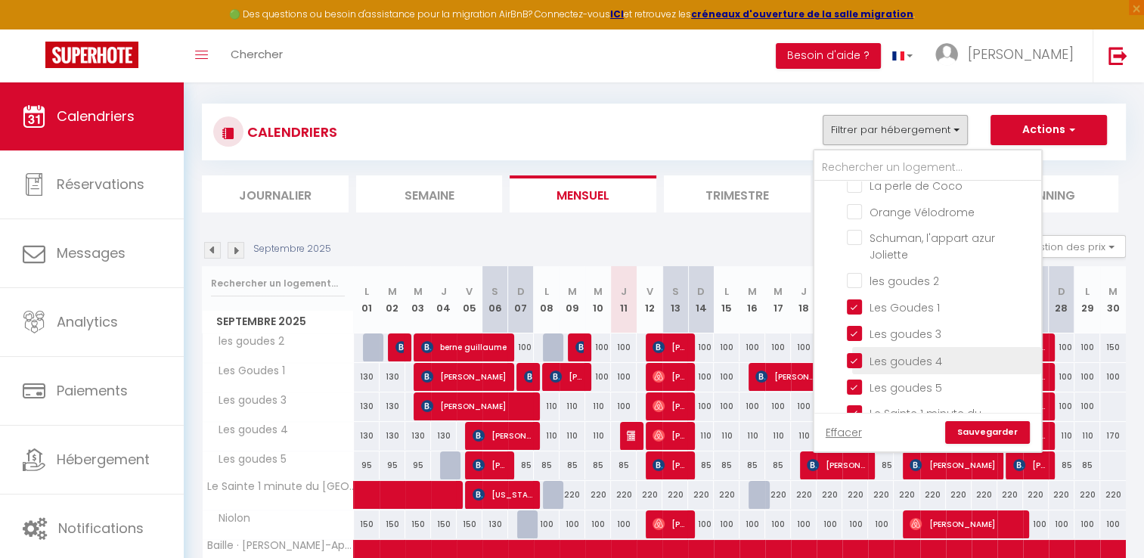
checkbox input "false"
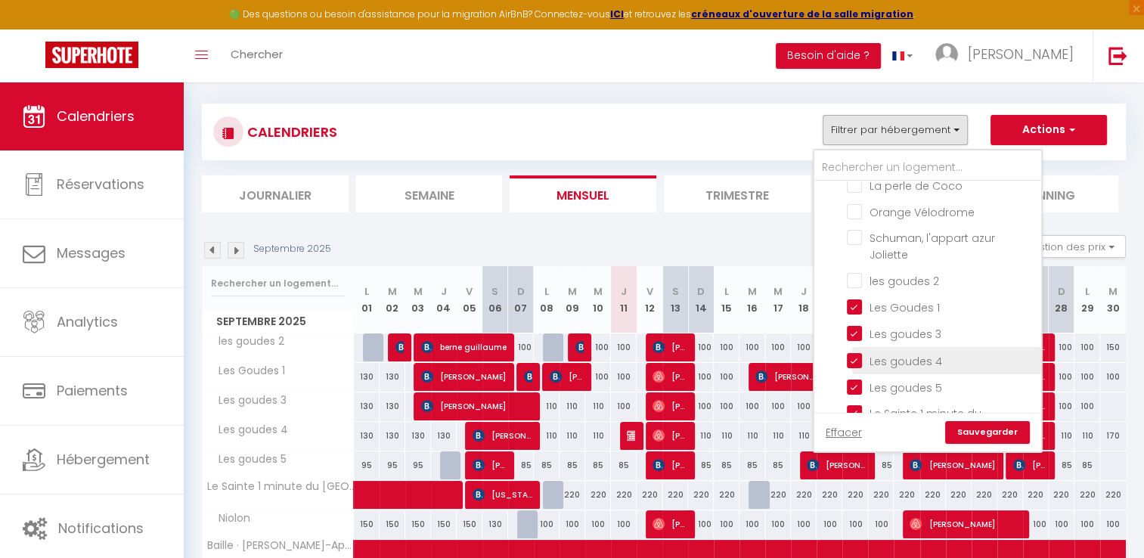
checkbox input "false"
click at [996, 426] on link "Sauvegarder" at bounding box center [987, 432] width 85 height 23
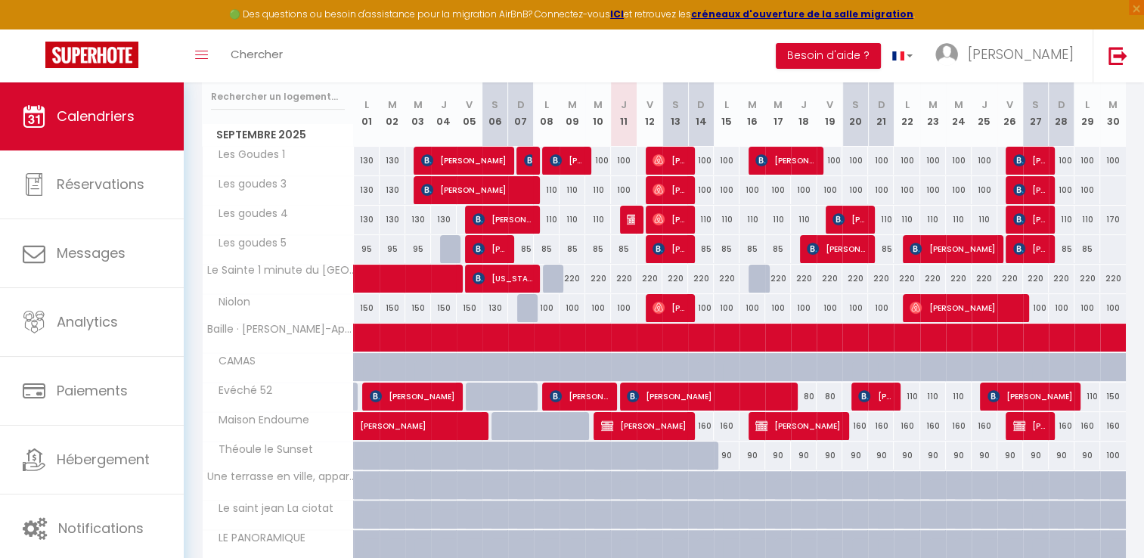
scroll to position [227, 0]
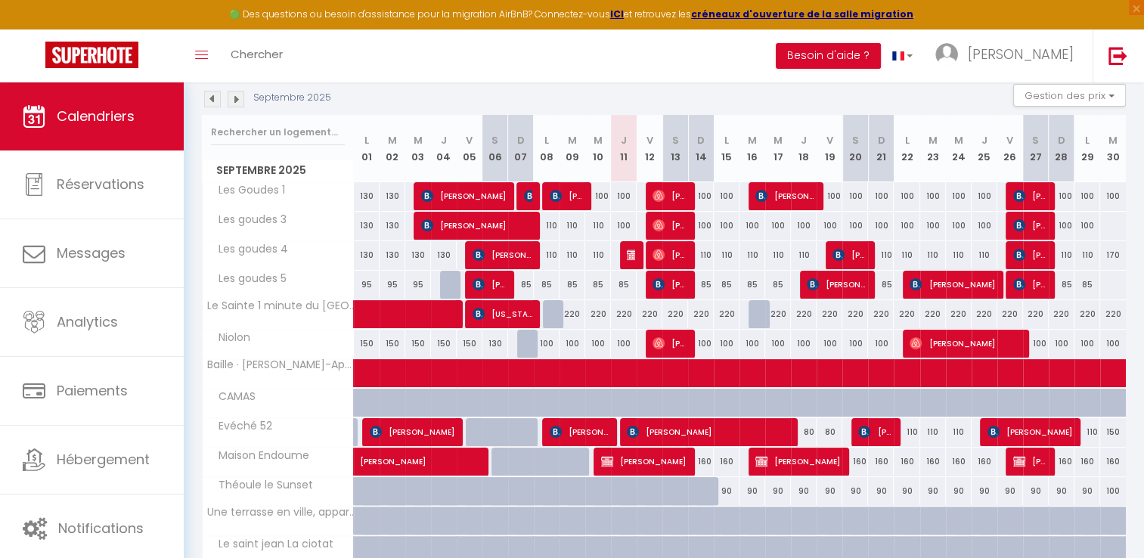
click at [206, 95] on img at bounding box center [212, 99] width 17 height 17
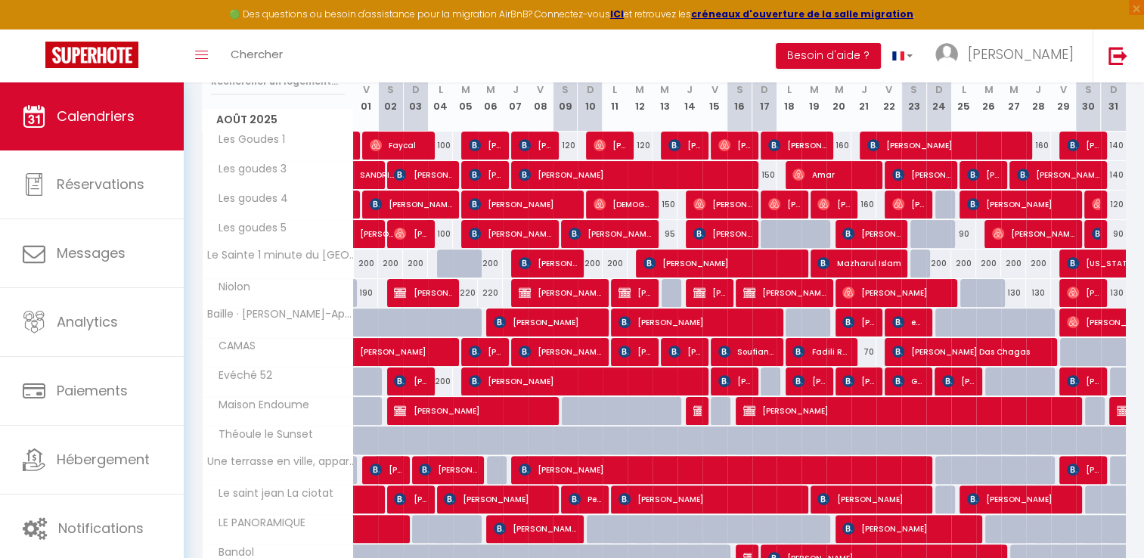
scroll to position [230, 0]
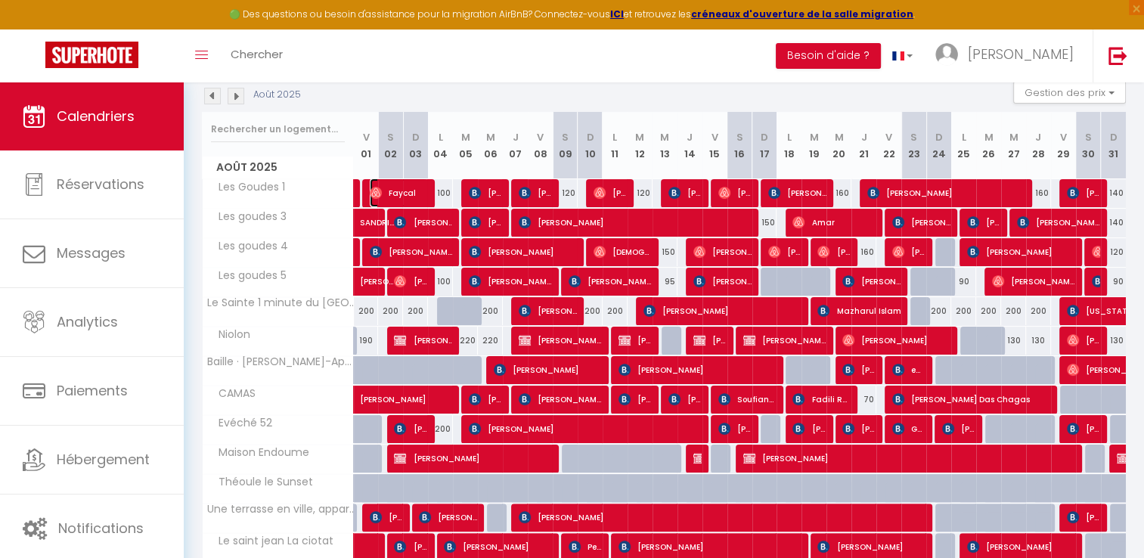
click at [412, 197] on span "Faycal" at bounding box center [399, 192] width 58 height 29
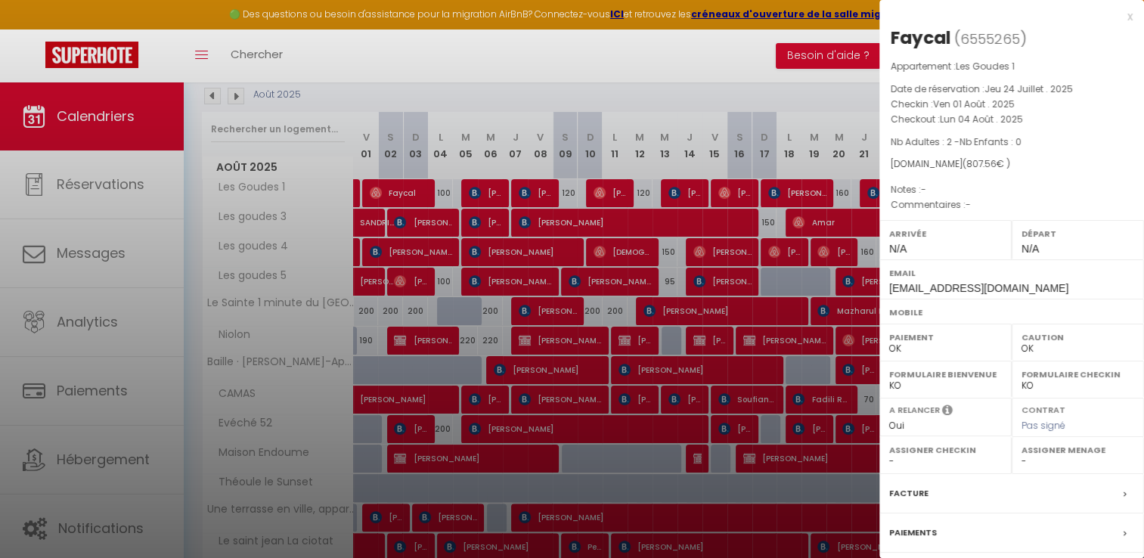
click at [911, 492] on label "Facture" at bounding box center [908, 493] width 39 height 16
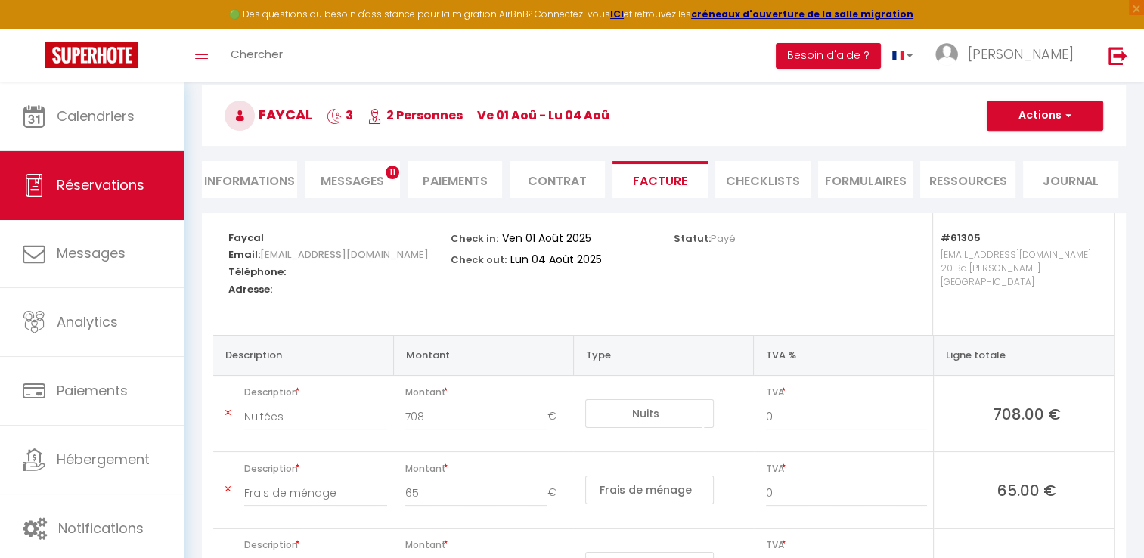
scroll to position [76, 0]
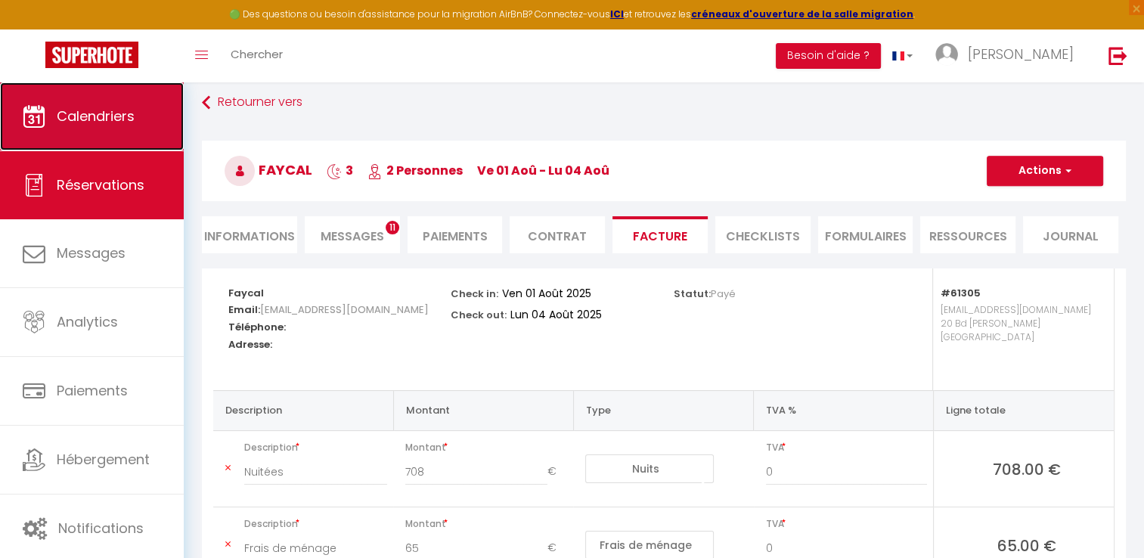
click at [114, 126] on link "Calendriers" at bounding box center [92, 116] width 184 height 68
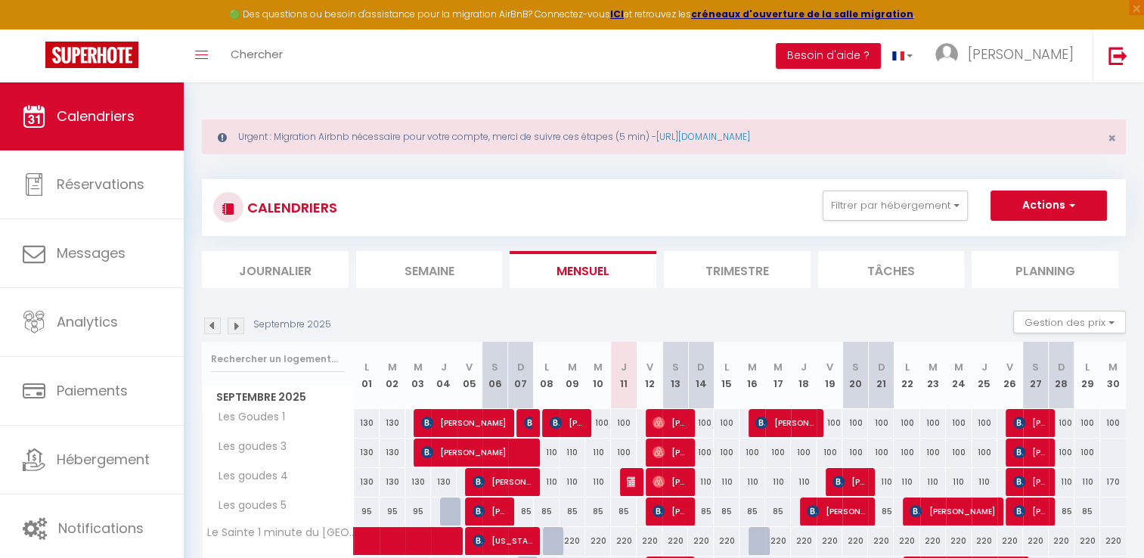
click at [212, 324] on img at bounding box center [212, 326] width 17 height 17
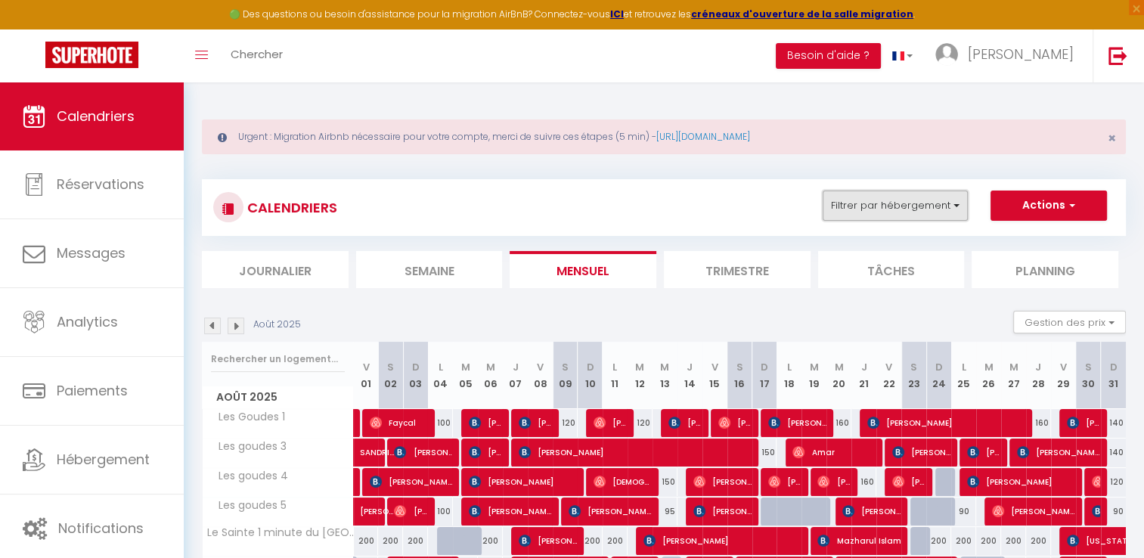
click at [864, 193] on button "Filtrer par hébergement" at bounding box center [895, 206] width 145 height 30
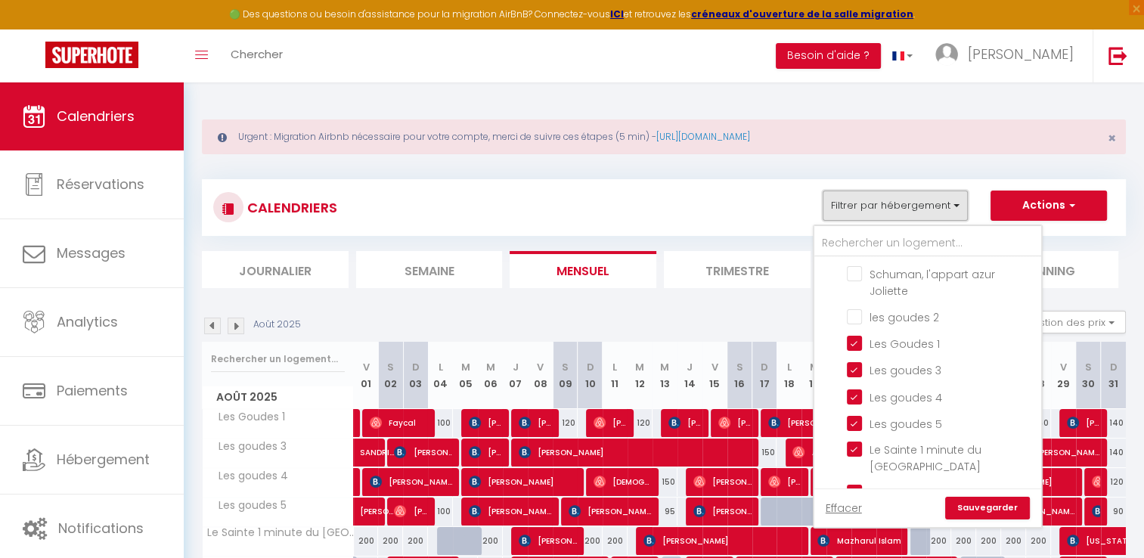
scroll to position [681, 0]
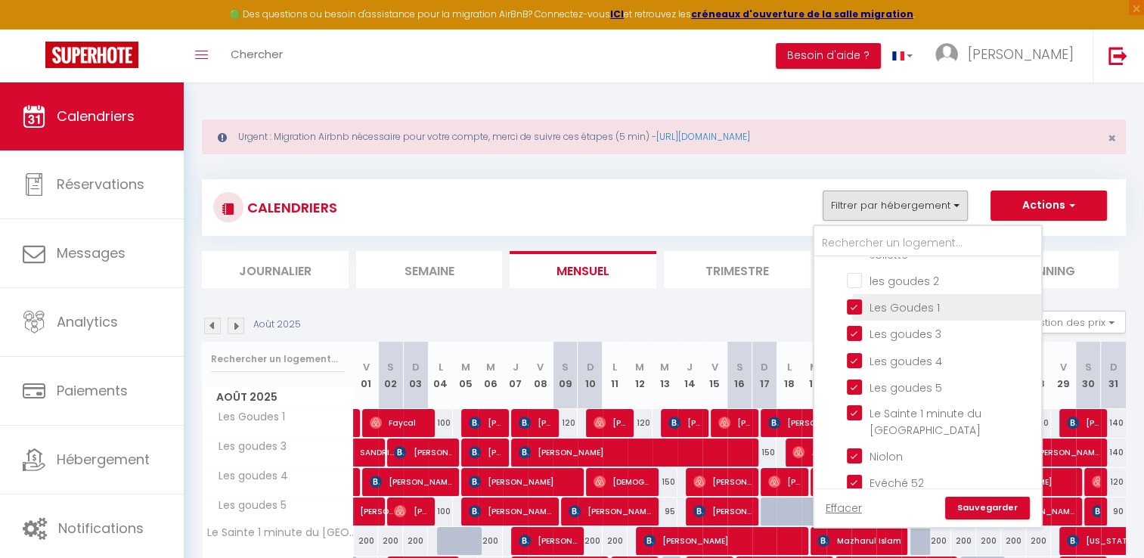
click at [855, 299] on input "Les Goudes 1" at bounding box center [941, 306] width 189 height 15
click at [983, 518] on link "Sauvegarder" at bounding box center [987, 508] width 85 height 23
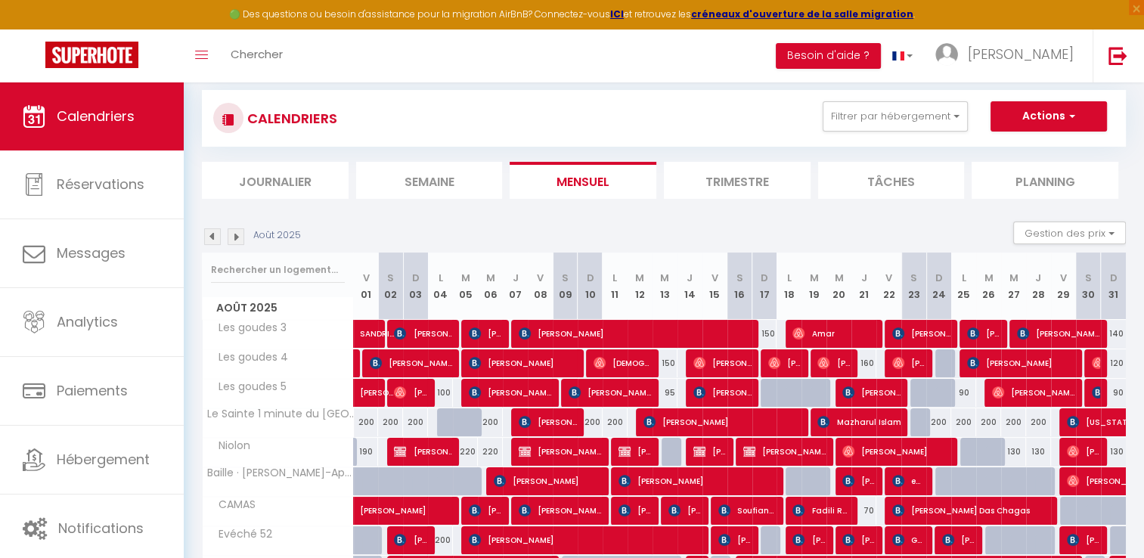
scroll to position [76, 0]
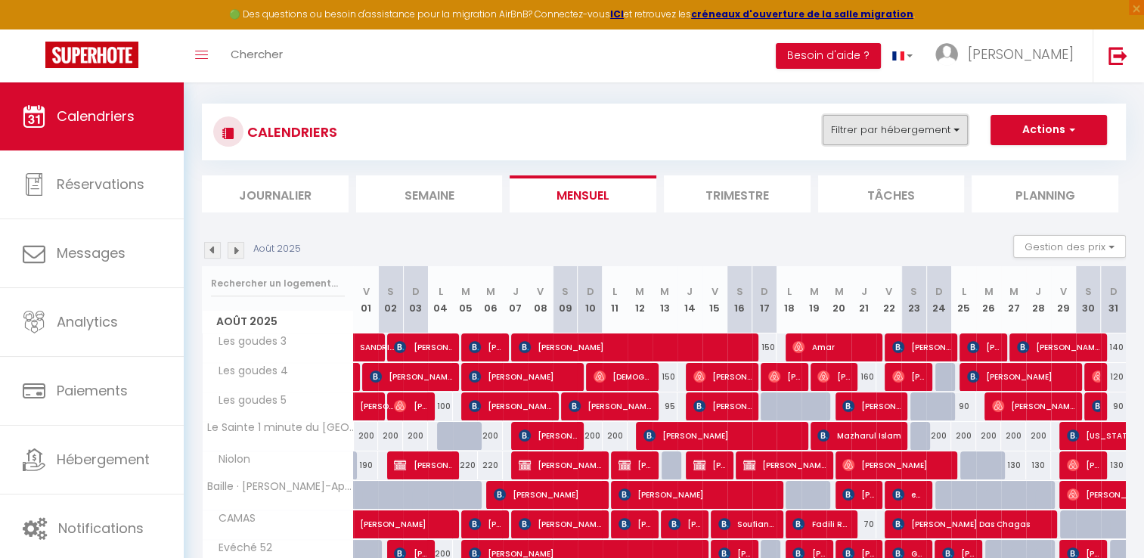
click at [891, 122] on button "Filtrer par hébergement" at bounding box center [895, 130] width 145 height 30
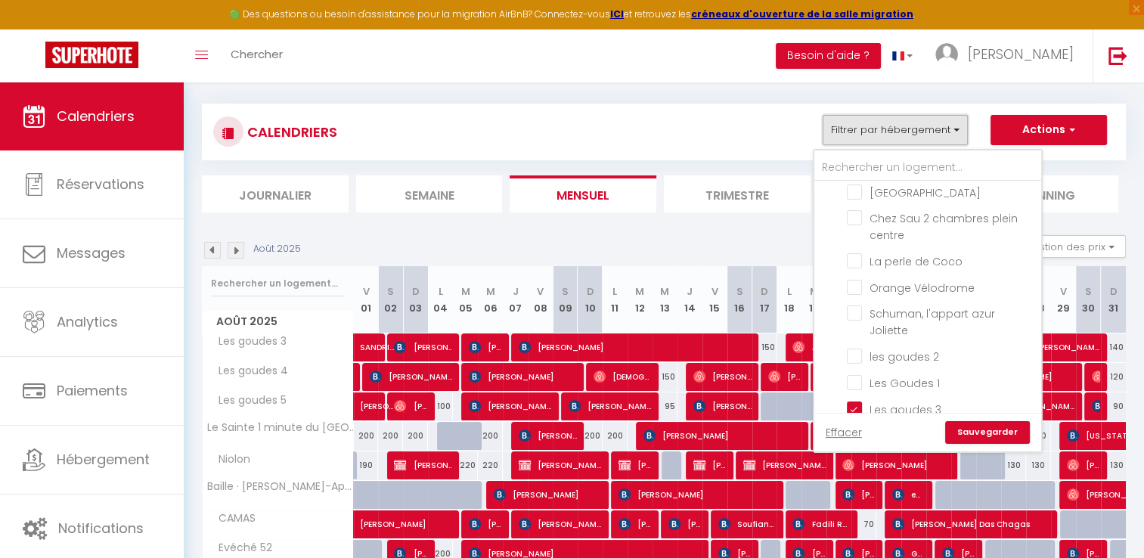
scroll to position [605, 0]
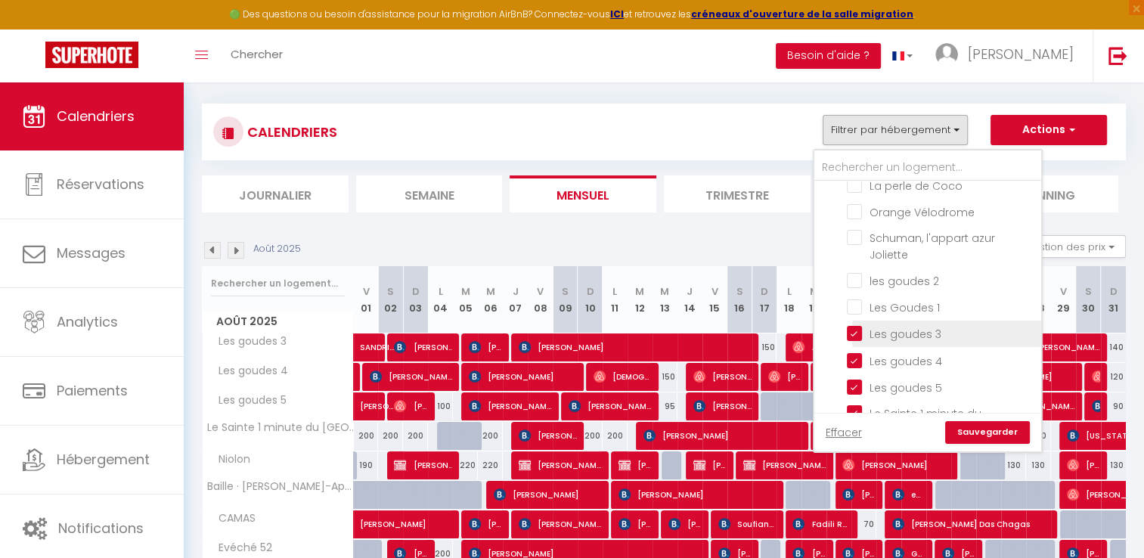
click at [854, 325] on input "Les goudes 3" at bounding box center [941, 332] width 189 height 15
click at [968, 427] on link "Sauvegarder" at bounding box center [987, 432] width 85 height 23
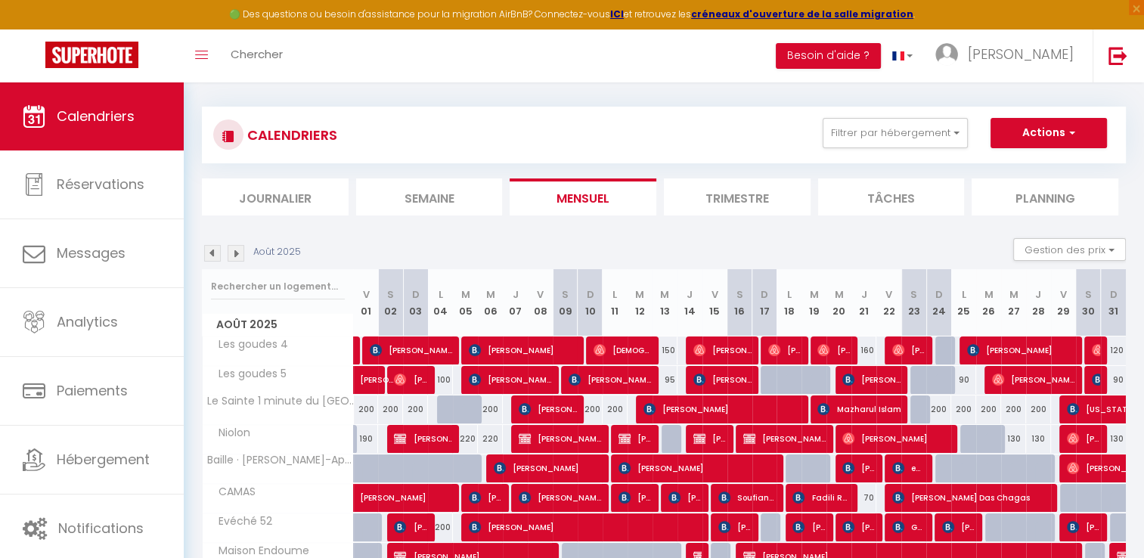
scroll to position [76, 0]
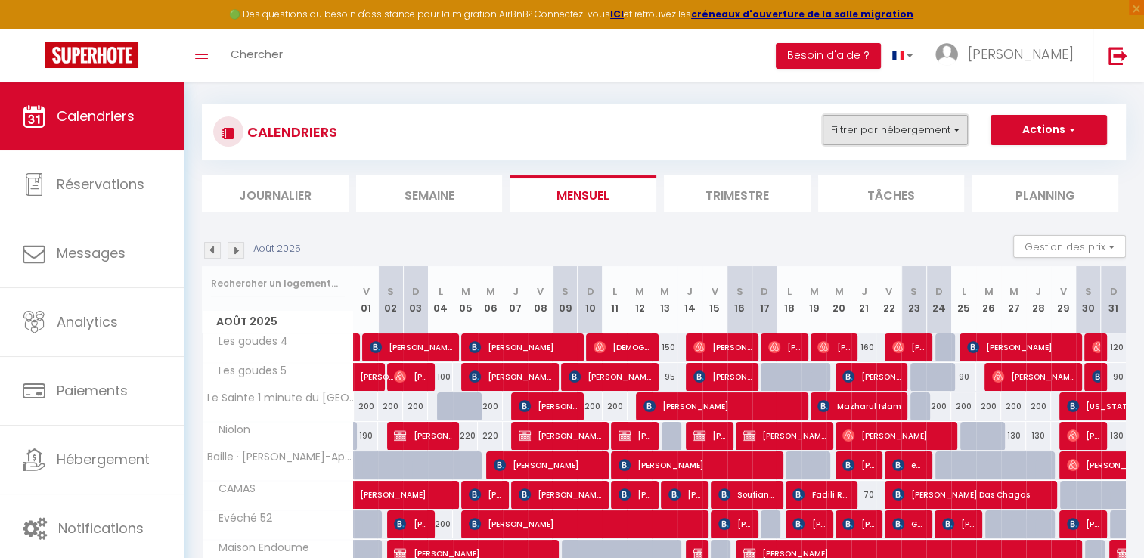
click at [883, 122] on button "Filtrer par hébergement" at bounding box center [895, 130] width 145 height 30
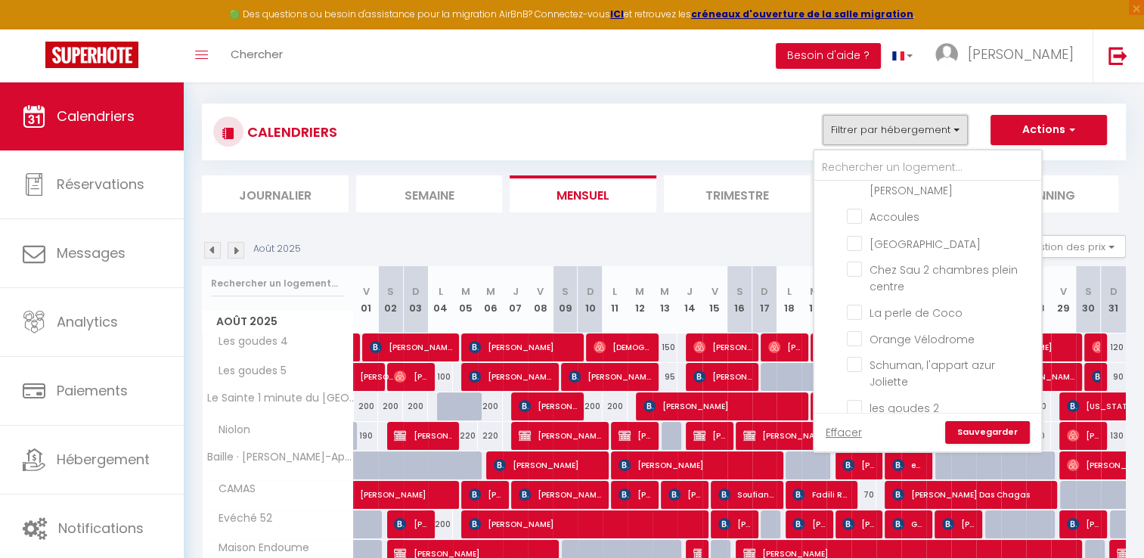
scroll to position [605, 0]
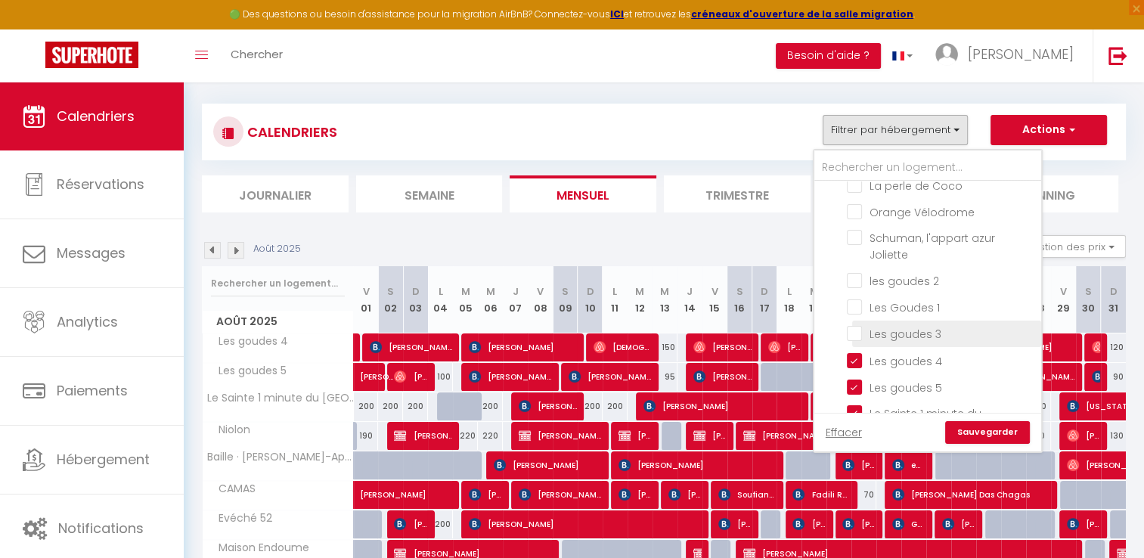
click at [856, 325] on input "Les goudes 3" at bounding box center [941, 332] width 189 height 15
click at [851, 299] on input "Les Goudes 1" at bounding box center [941, 306] width 189 height 15
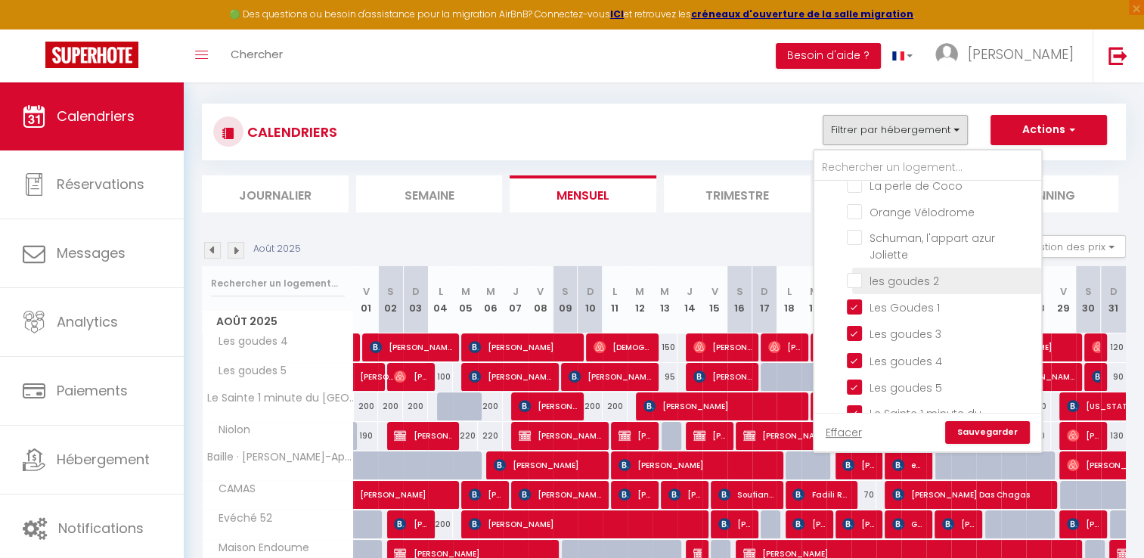
click at [856, 272] on input "les goudes 2" at bounding box center [941, 279] width 189 height 15
click at [995, 434] on link "Sauvegarder" at bounding box center [987, 432] width 85 height 23
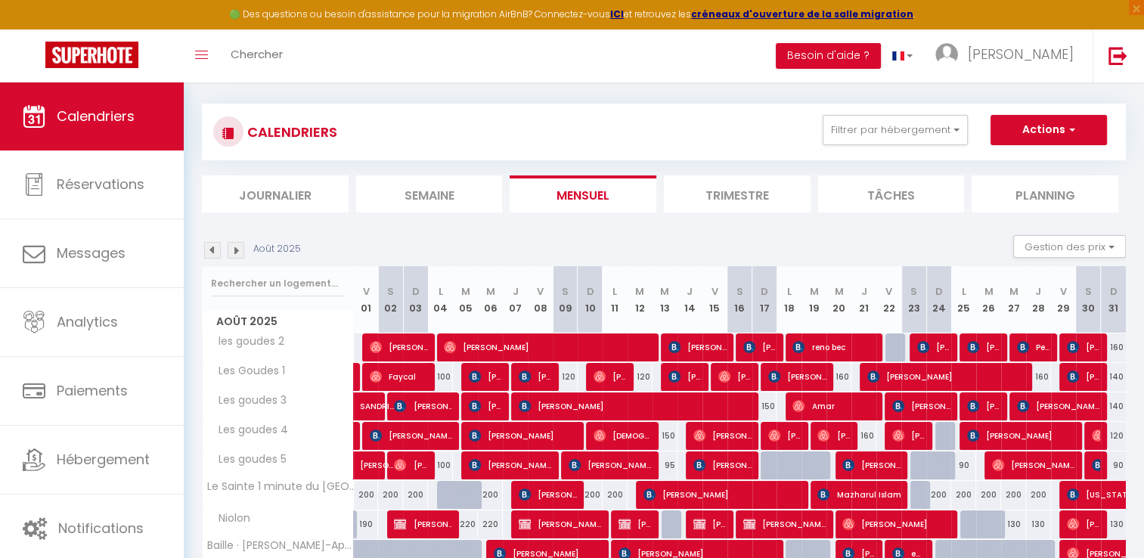
scroll to position [227, 0]
